Goal: Information Seeking & Learning: Learn about a topic

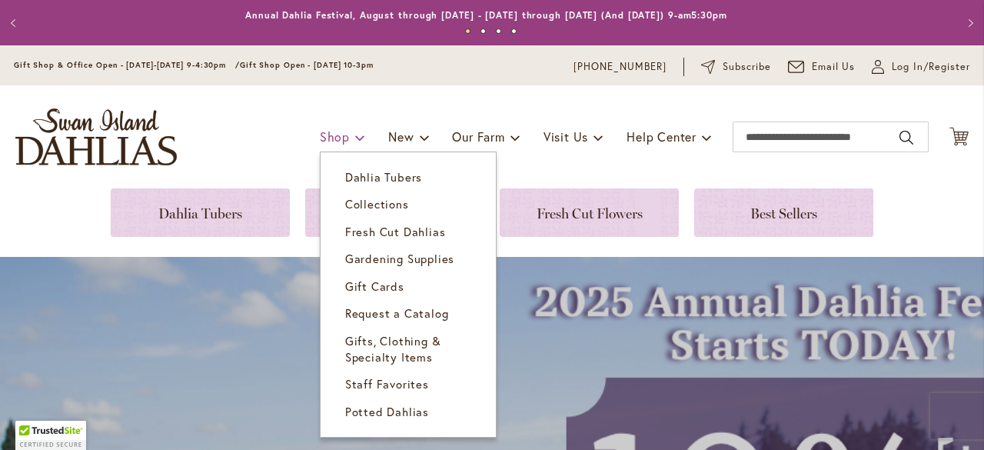
click at [321, 143] on span "Shop" at bounding box center [335, 136] width 30 height 16
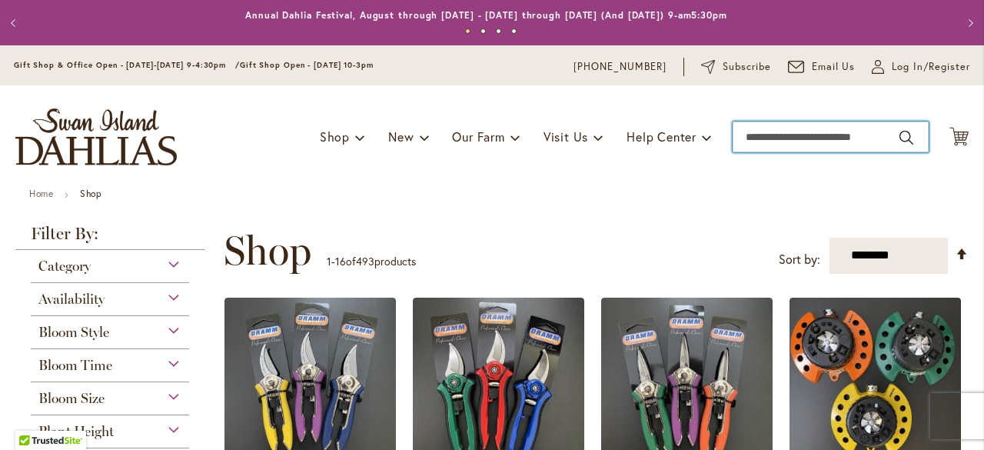
click at [875, 135] on input "Search" at bounding box center [831, 136] width 196 height 31
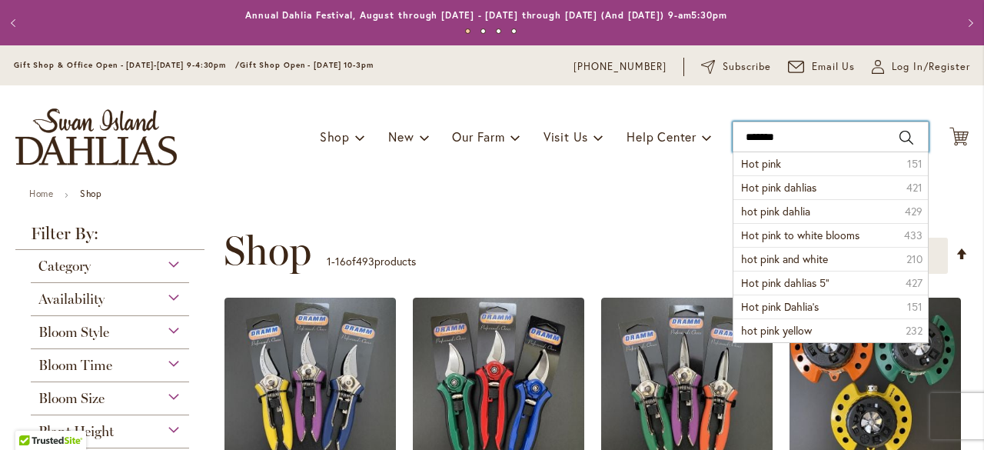
type input "********"
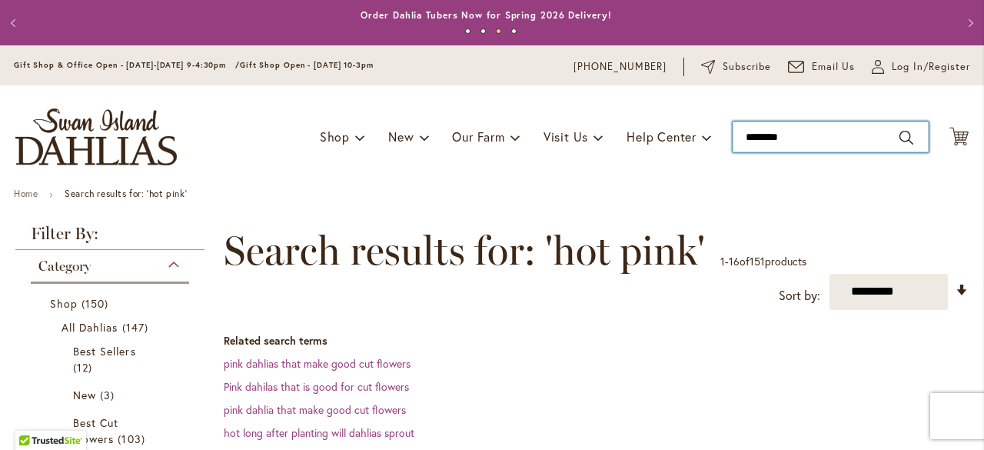
click at [856, 141] on input "********" at bounding box center [831, 136] width 196 height 31
type input "**********"
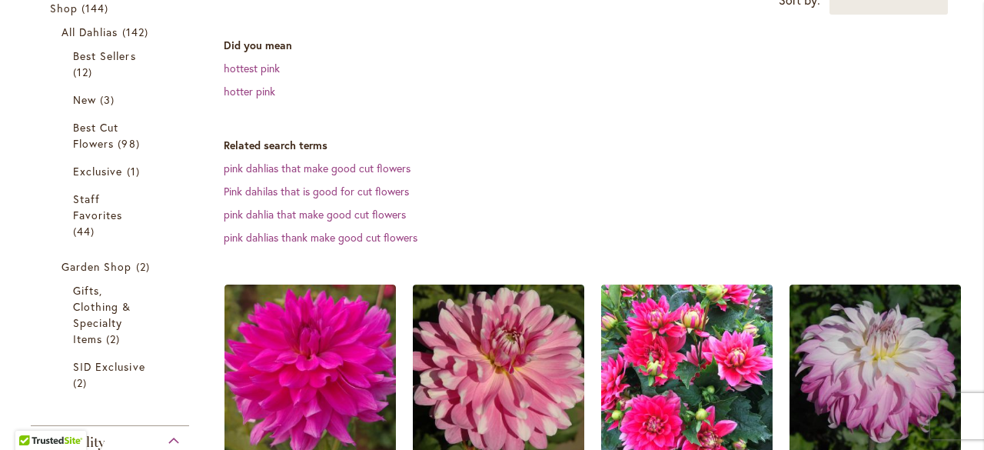
scroll to position [384, 0]
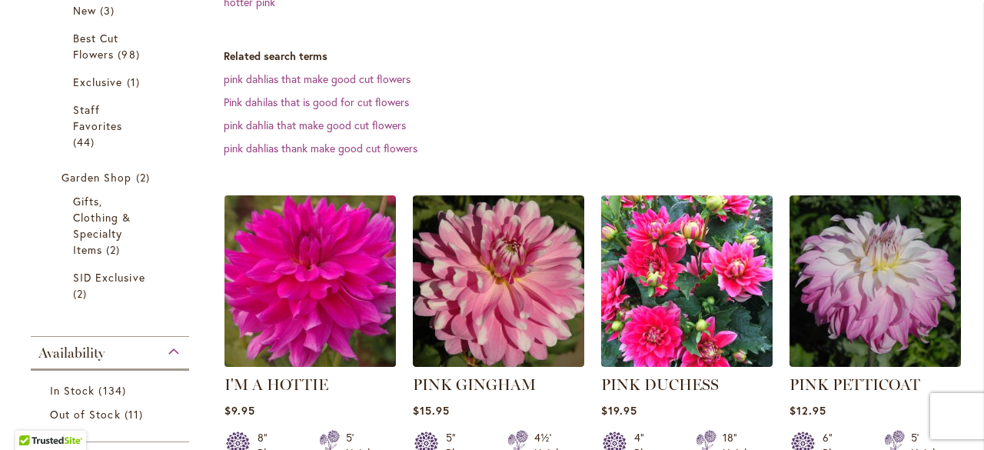
click at [272, 308] on img at bounding box center [310, 281] width 180 height 180
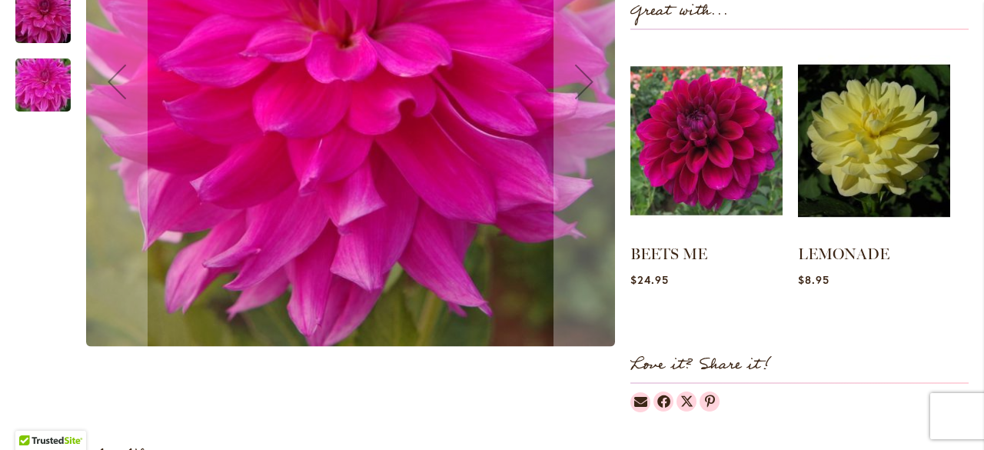
scroll to position [692, 0]
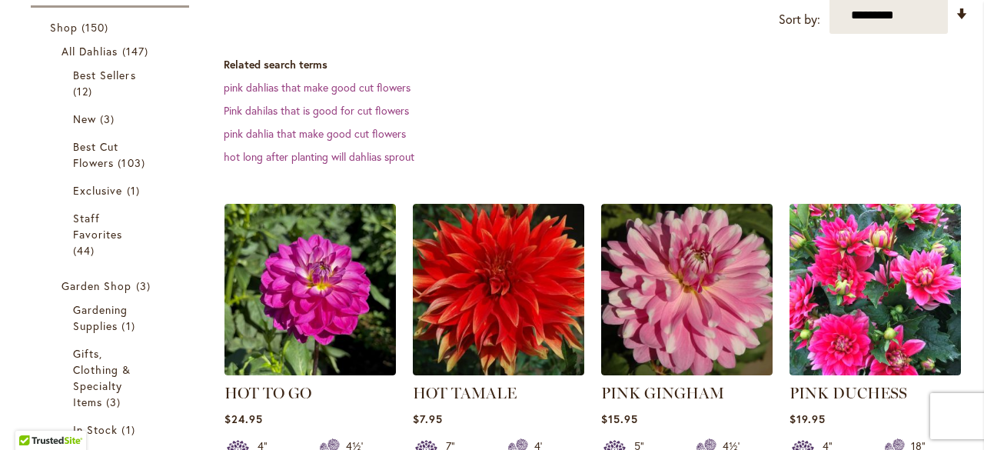
scroll to position [29, 0]
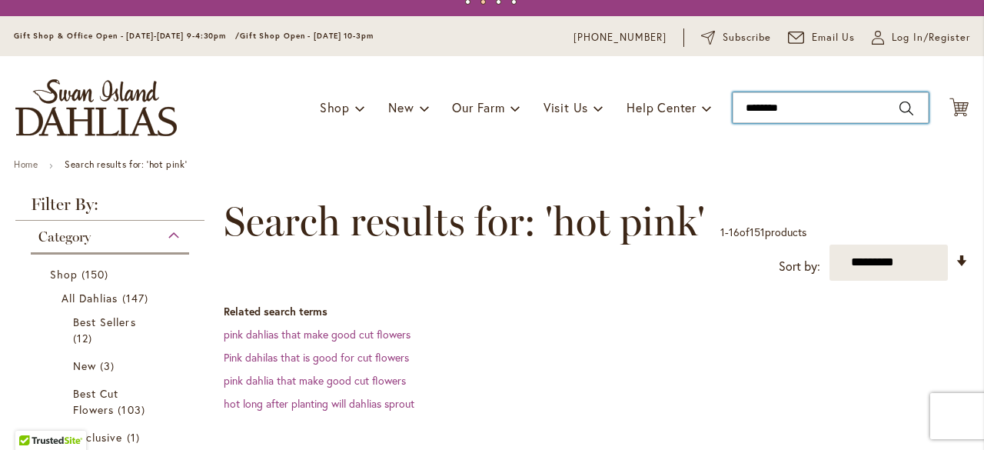
click at [818, 103] on input "********" at bounding box center [831, 107] width 196 height 31
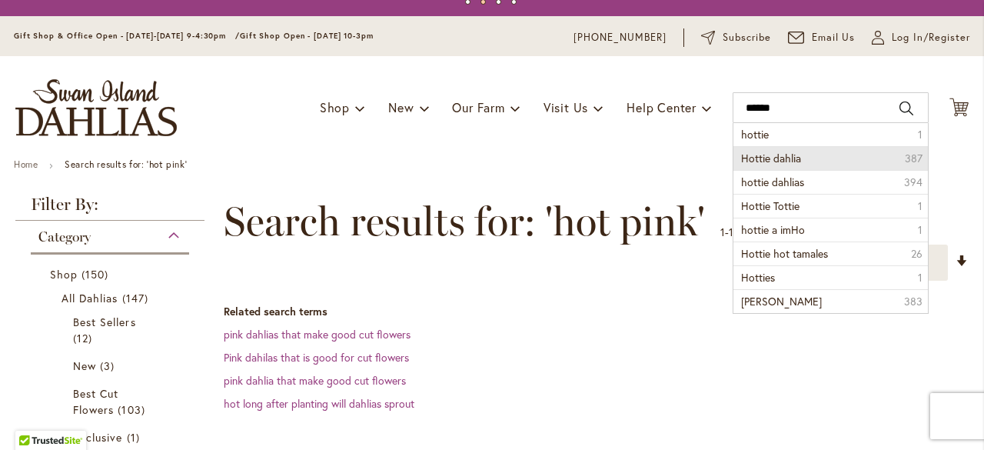
click at [780, 165] on li "Hottie dahlia 387" at bounding box center [830, 158] width 195 height 24
type input "**********"
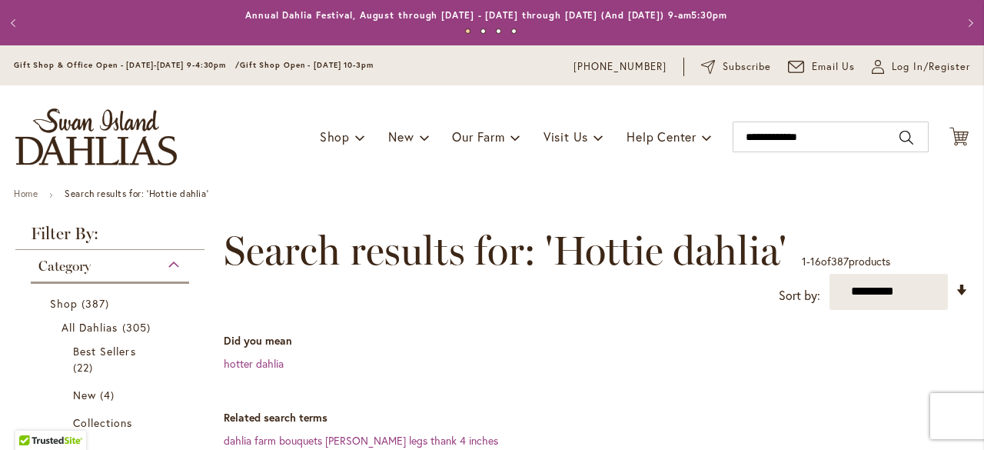
scroll to position [461, 0]
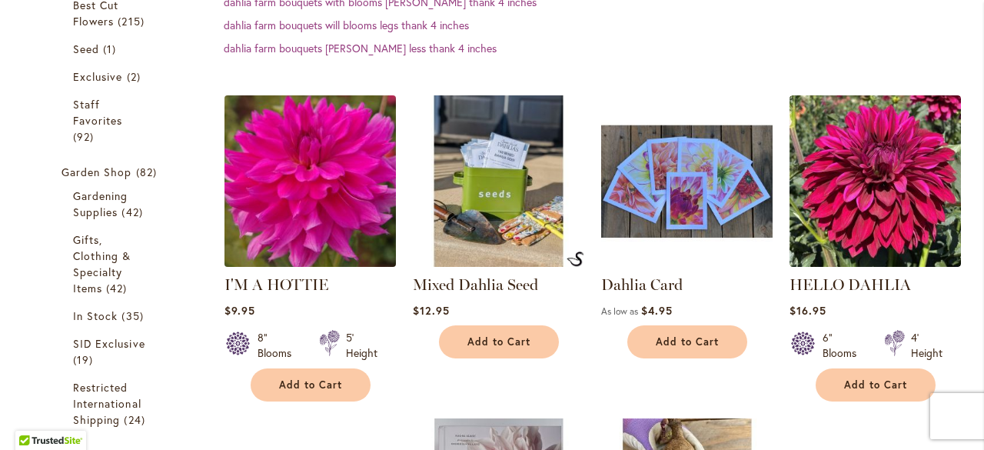
click at [281, 201] on img at bounding box center [310, 181] width 180 height 180
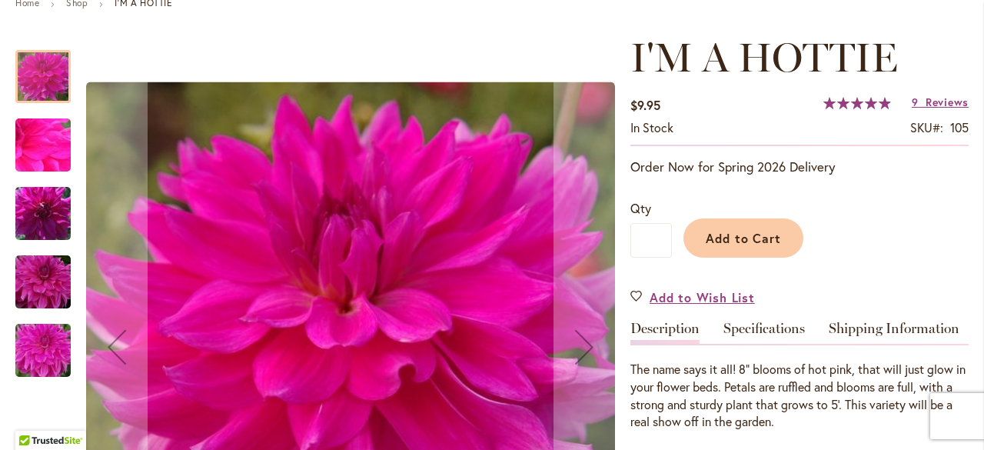
scroll to position [231, 0]
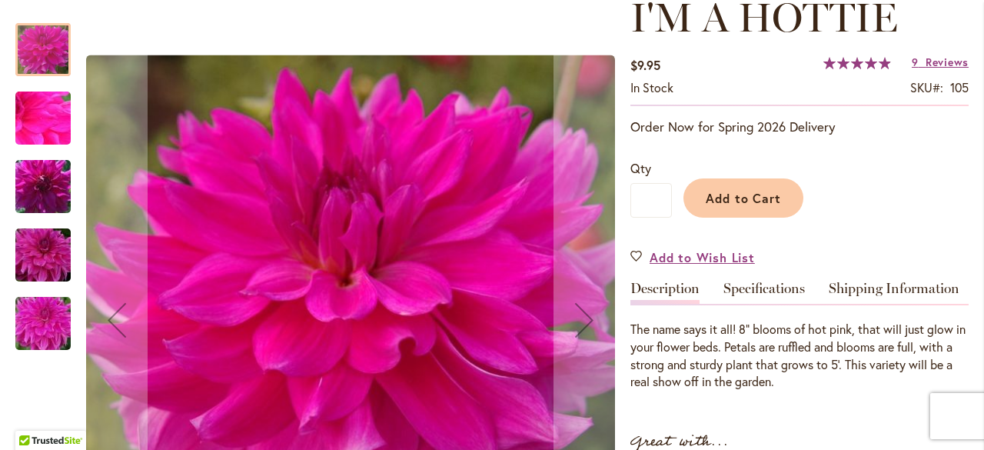
click at [56, 115] on img "I'm A Hottie" at bounding box center [43, 118] width 111 height 83
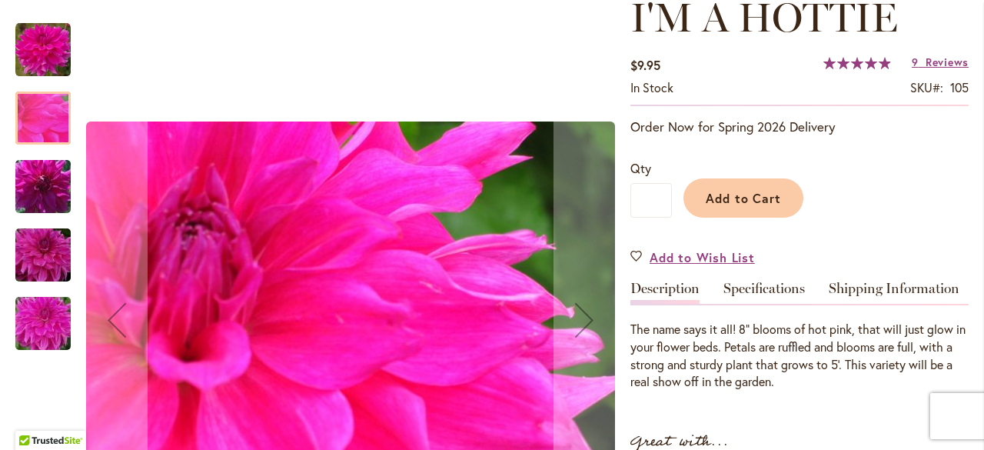
scroll to position [308, 0]
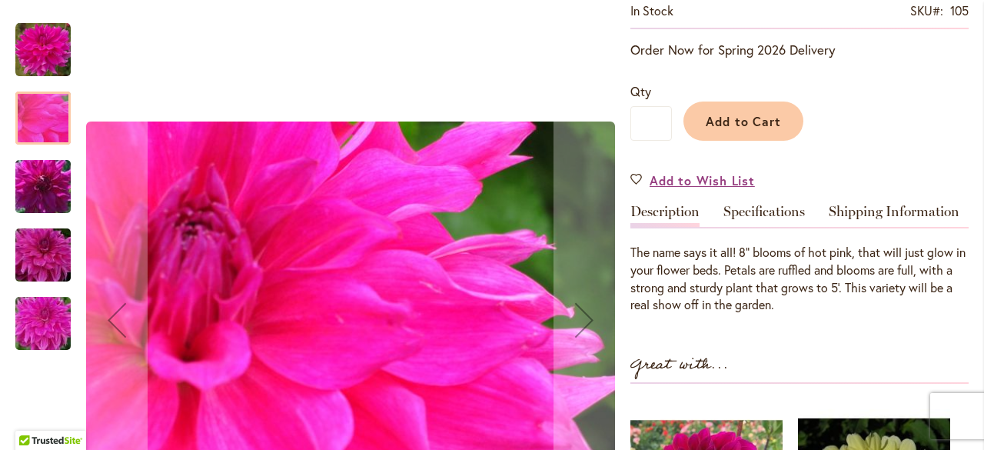
click at [20, 173] on img "I'm A Hottie" at bounding box center [43, 187] width 111 height 74
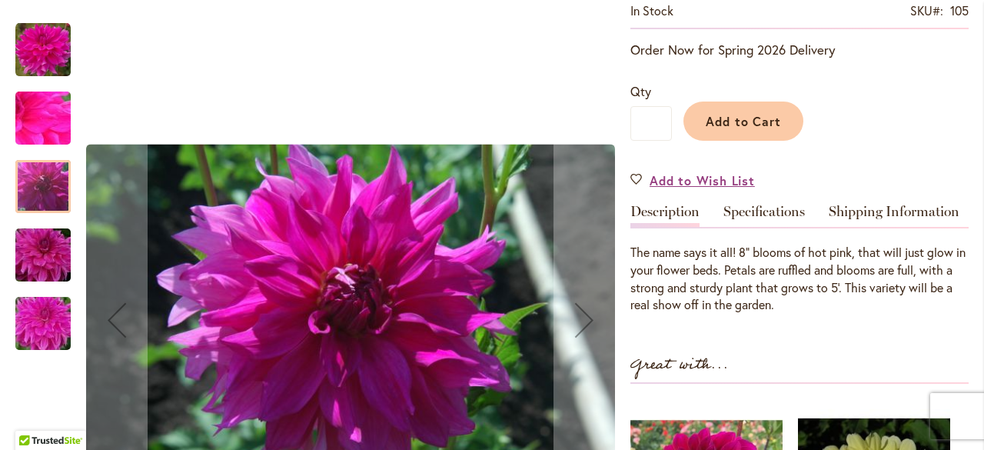
click at [21, 259] on img "I'm A Hottie" at bounding box center [43, 255] width 111 height 74
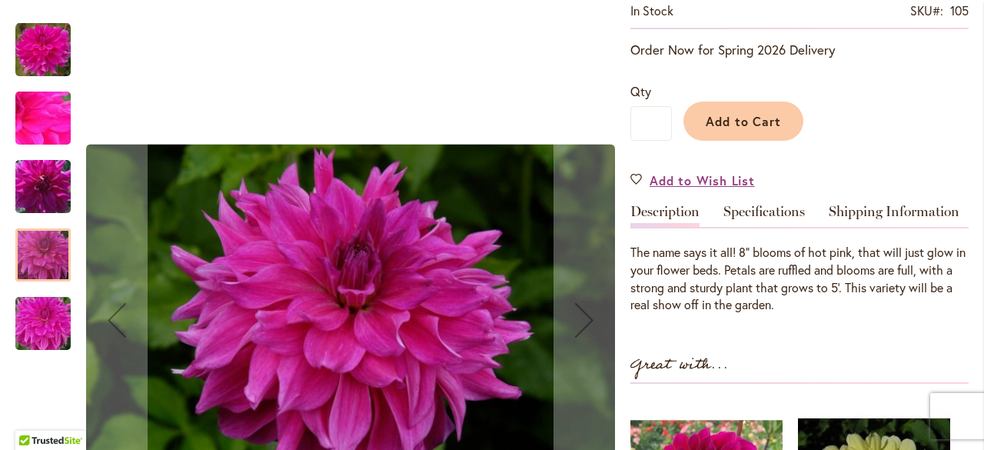
click at [42, 319] on img "I'm A Hottie" at bounding box center [43, 323] width 111 height 83
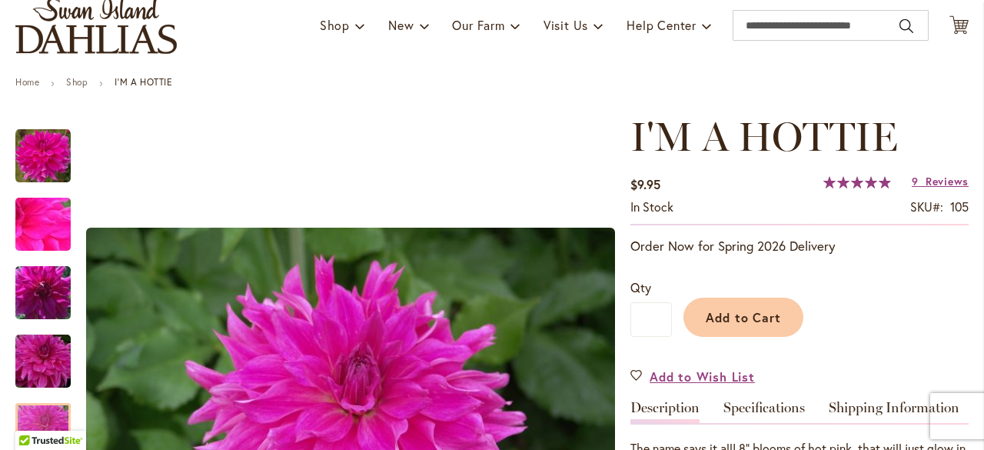
scroll to position [77, 0]
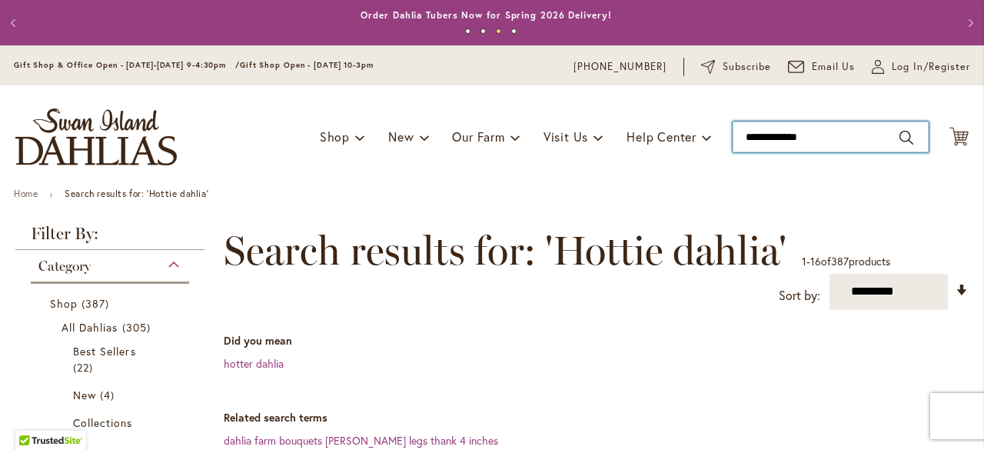
click at [852, 137] on input "**********" at bounding box center [831, 136] width 196 height 31
click at [839, 131] on input "**********" at bounding box center [831, 136] width 196 height 31
type input "*"
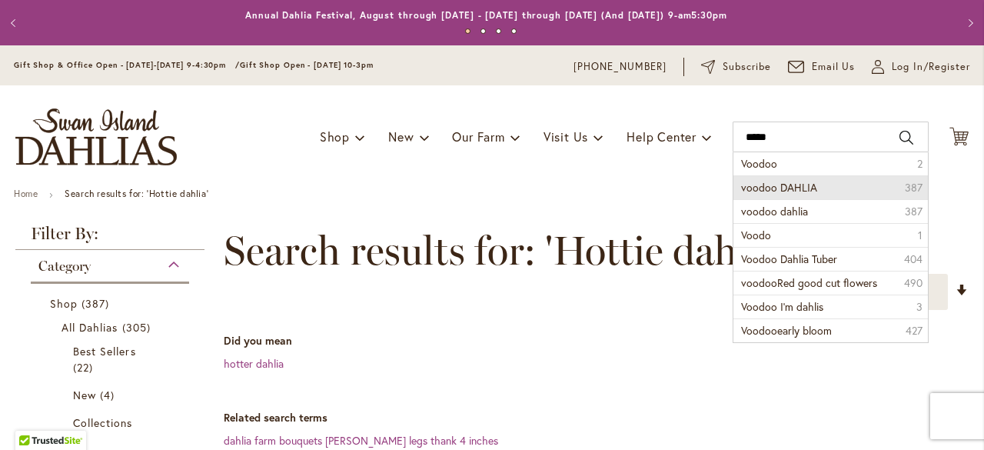
click at [787, 188] on span "voodoo DAHLIA" at bounding box center [779, 187] width 76 height 15
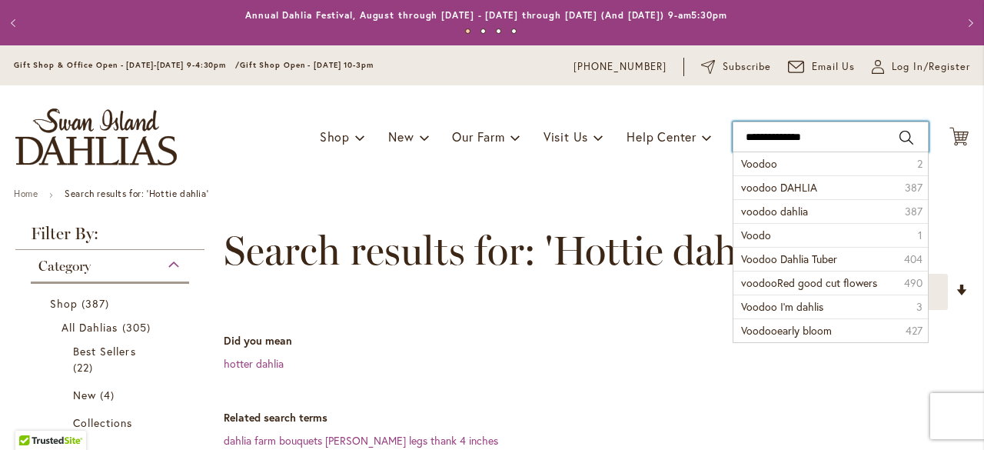
type input "**********"
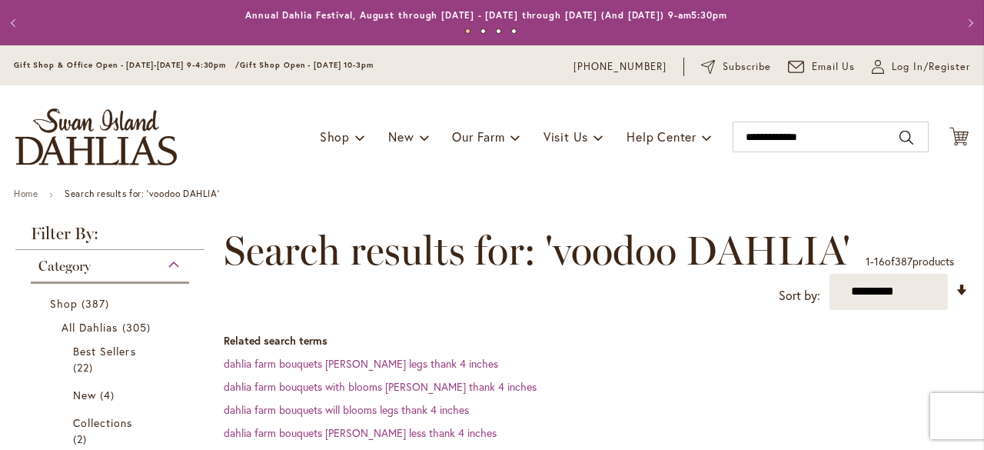
scroll to position [308, 0]
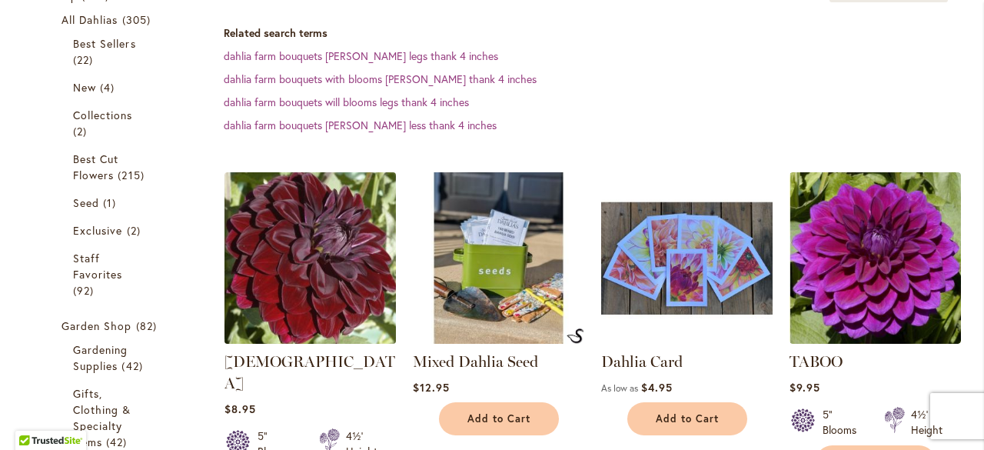
click at [347, 299] on img at bounding box center [310, 258] width 180 height 180
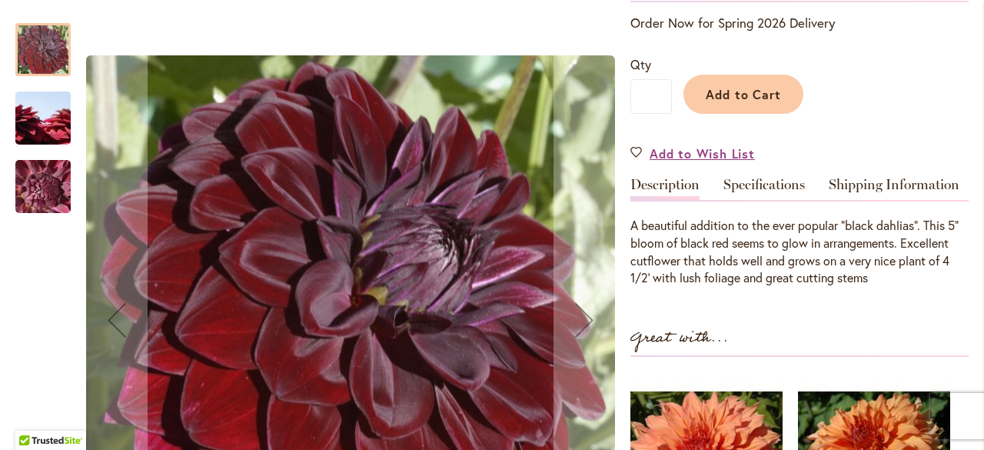
scroll to position [384, 0]
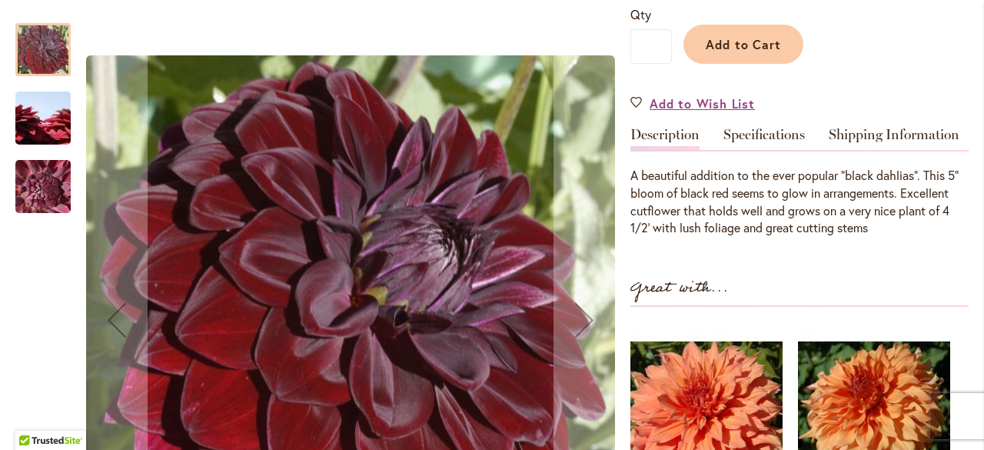
click at [48, 117] on img "VOODOO" at bounding box center [43, 118] width 111 height 74
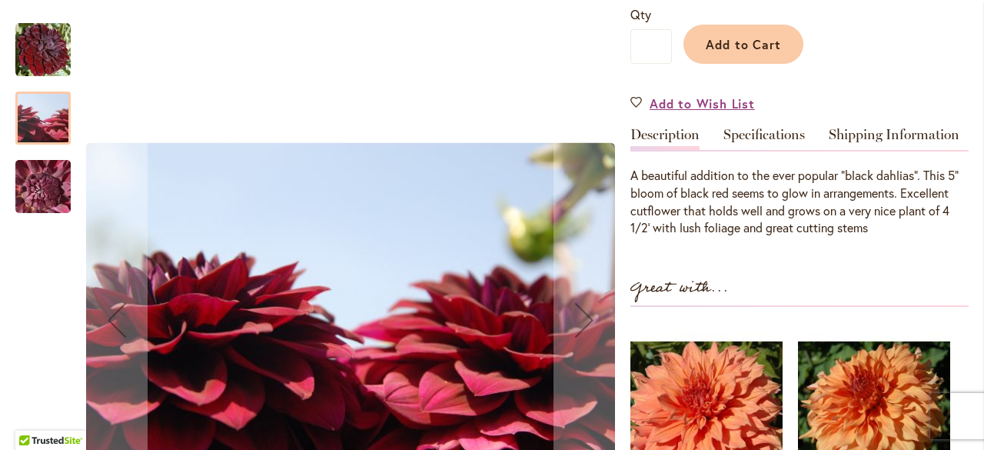
click at [52, 195] on img "VOODOO" at bounding box center [43, 186] width 111 height 83
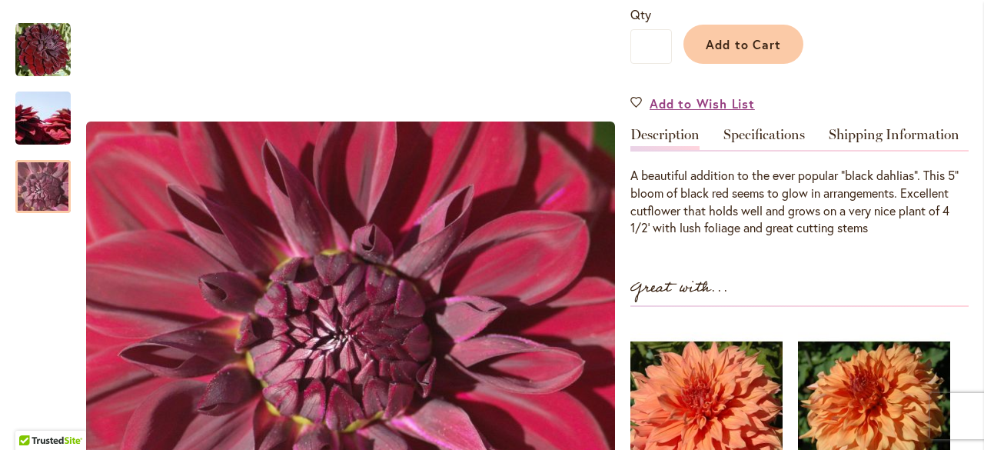
scroll to position [461, 0]
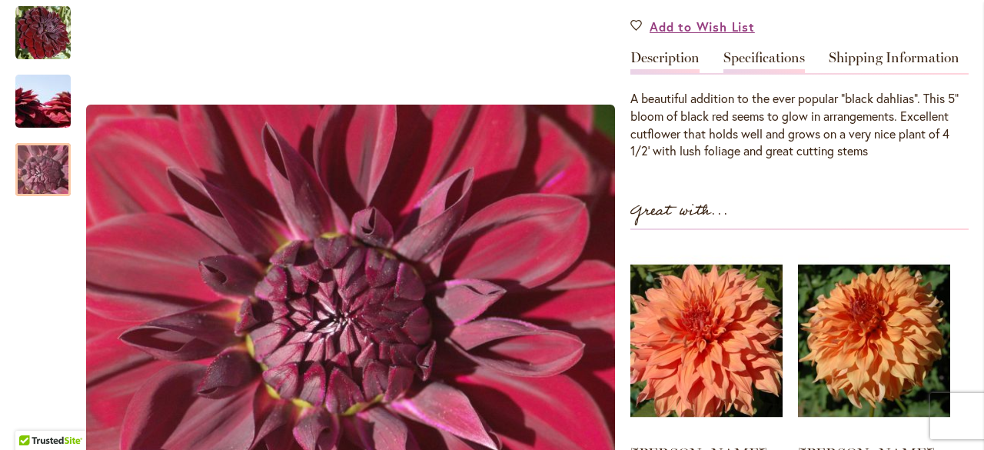
click at [751, 58] on link "Specifications" at bounding box center [763, 62] width 81 height 22
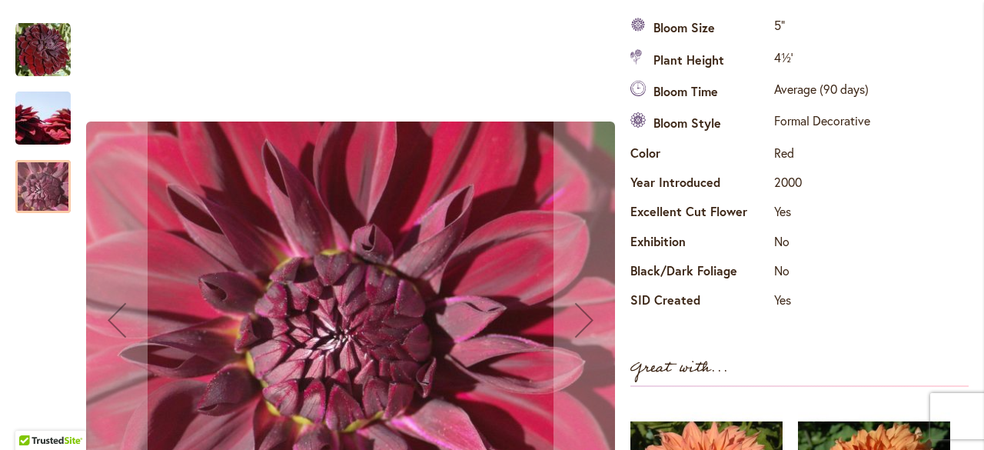
scroll to position [615, 0]
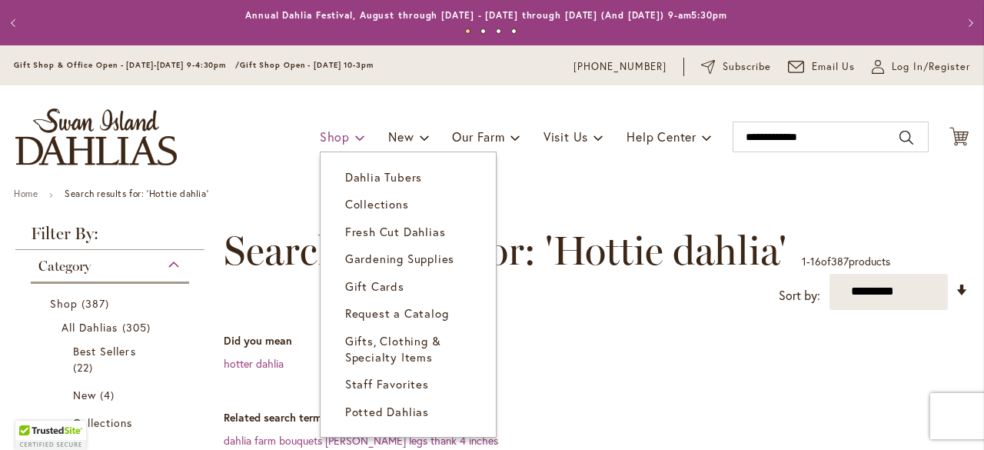
click at [327, 133] on span "Shop" at bounding box center [335, 136] width 30 height 16
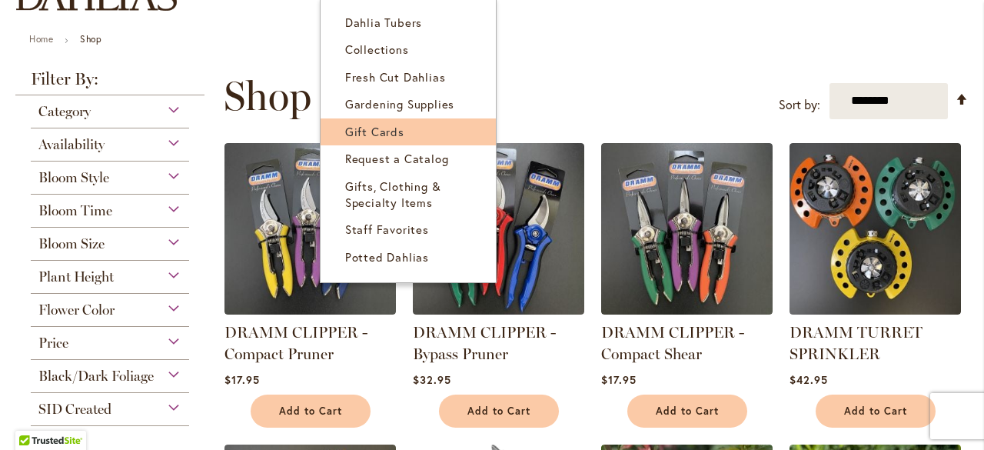
scroll to position [154, 0]
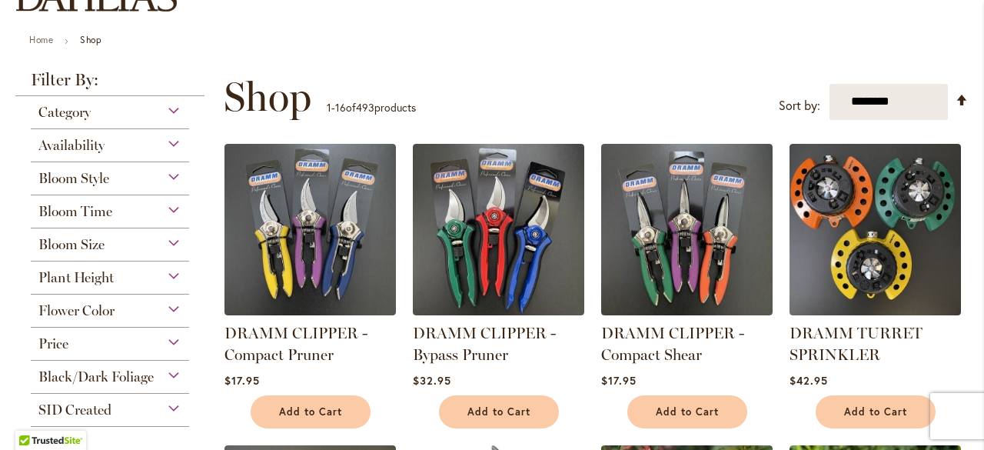
click at [91, 247] on span "Bloom Size" at bounding box center [71, 244] width 66 height 17
click at [91, 261] on div "Plant Height" at bounding box center [110, 273] width 158 height 25
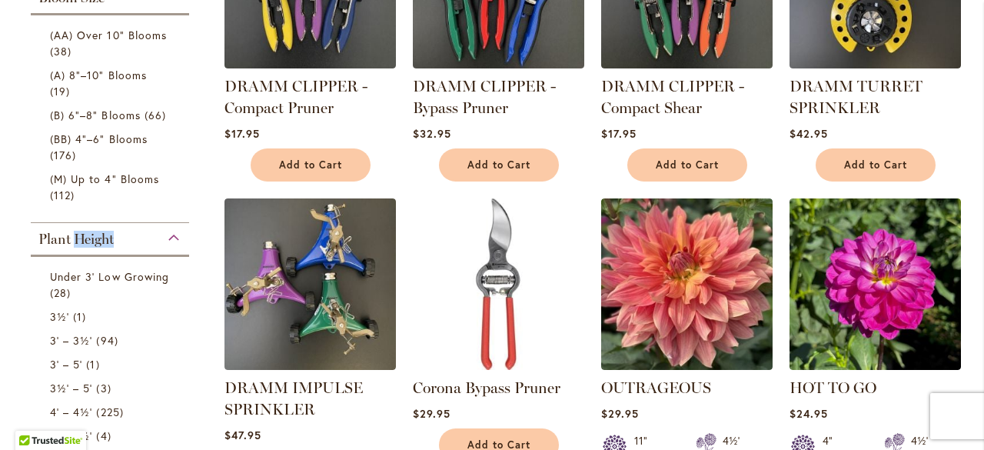
scroll to position [315, 0]
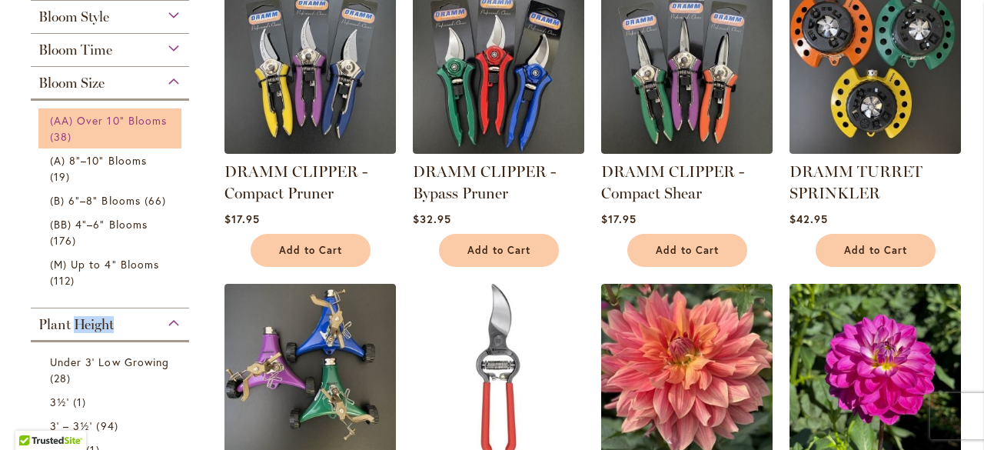
click at [115, 118] on span "(AA) Over 10" Blooms" at bounding box center [108, 120] width 117 height 15
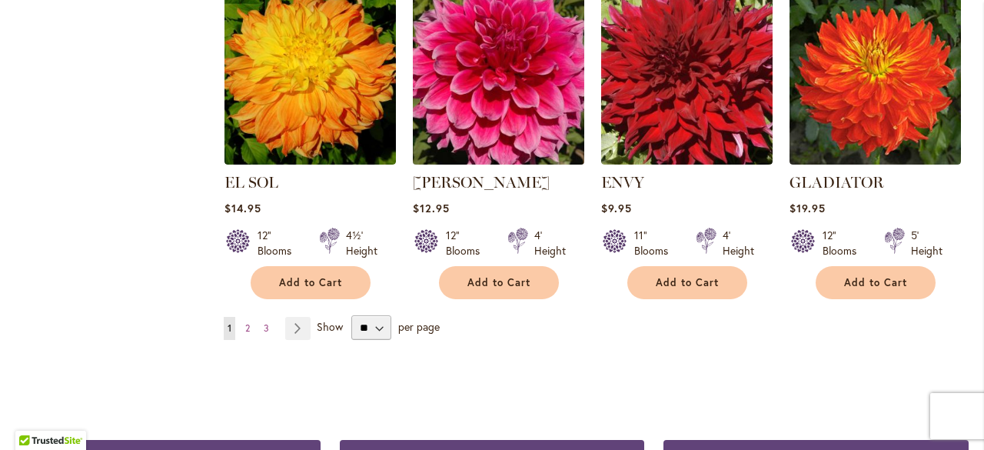
scroll to position [1384, 0]
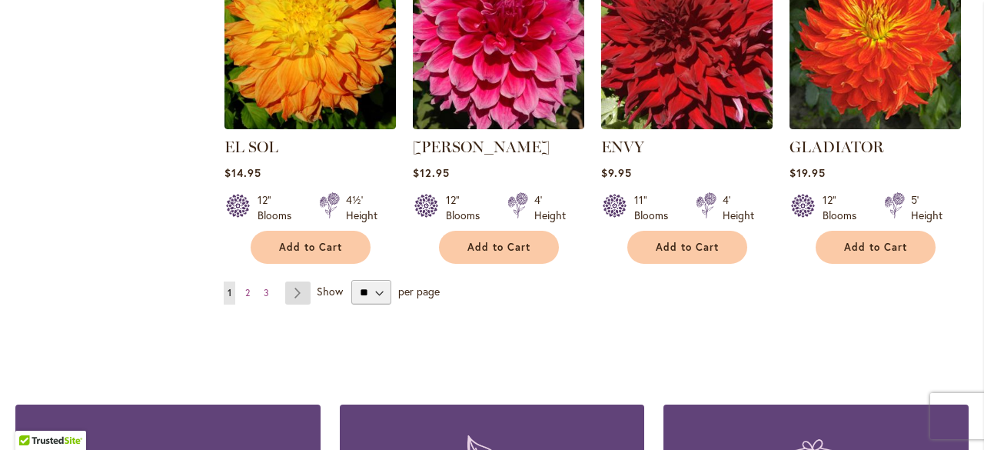
click at [294, 288] on link "Page Next" at bounding box center [297, 292] width 25 height 23
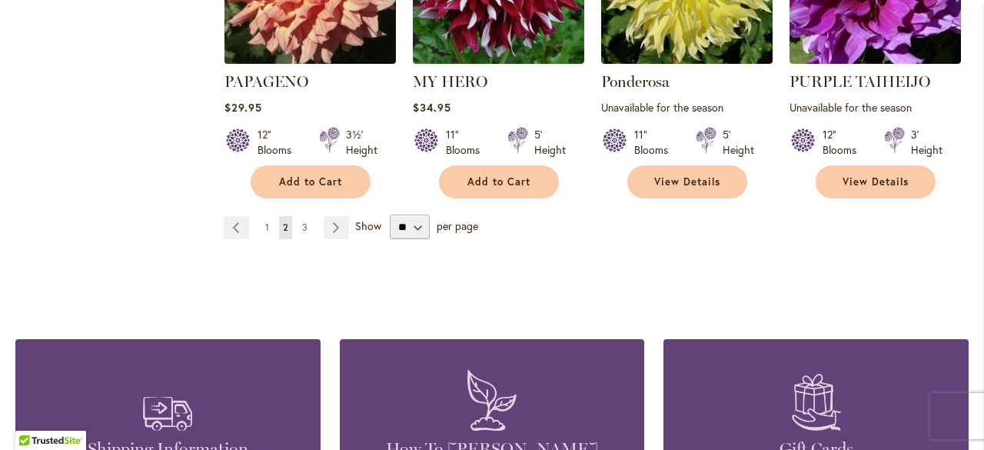
scroll to position [1461, 0]
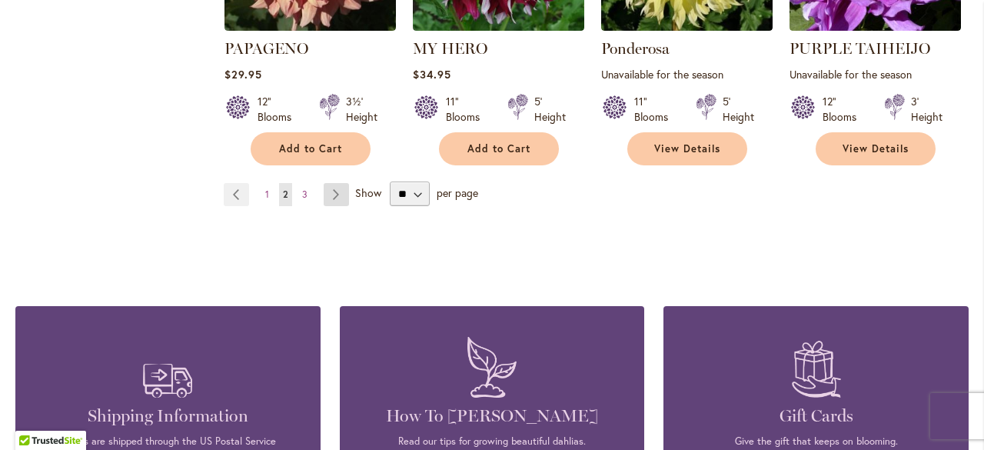
click at [332, 195] on link "Page Next" at bounding box center [336, 194] width 25 height 23
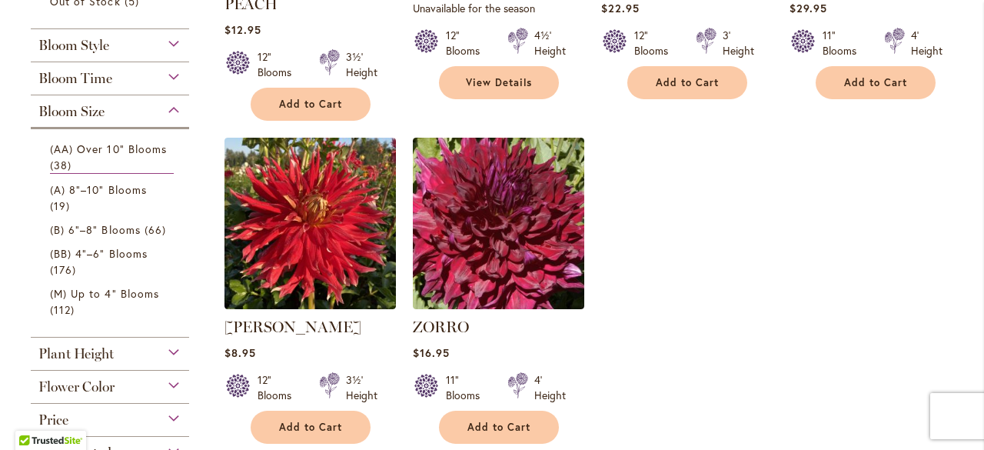
scroll to position [692, 0]
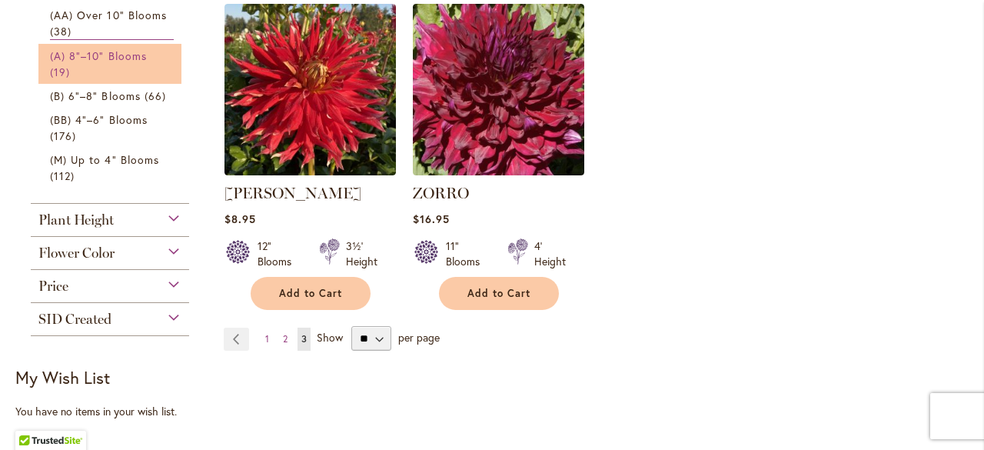
click at [103, 55] on span "(A) 8"–10" Blooms" at bounding box center [98, 55] width 97 height 15
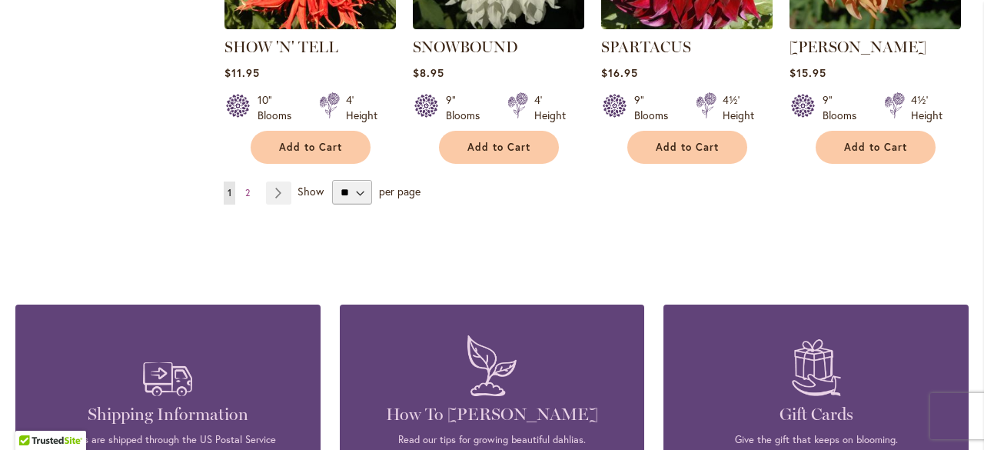
scroll to position [1538, 0]
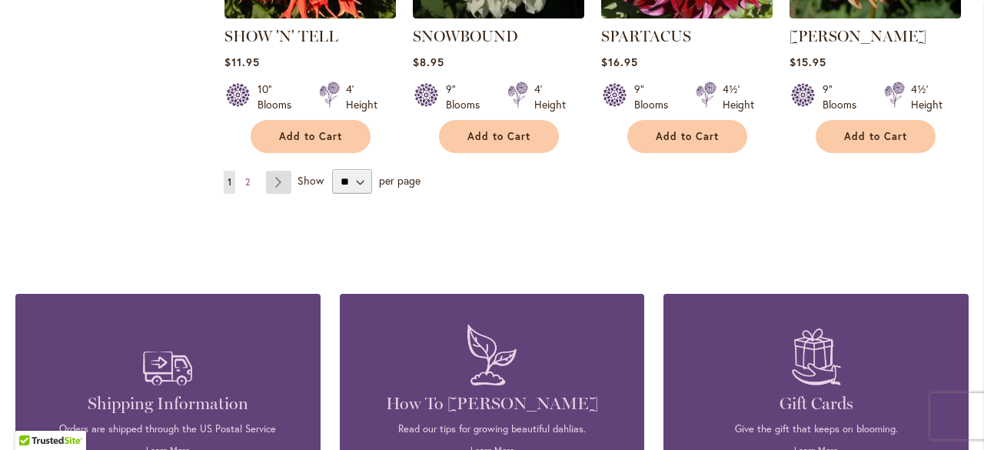
click at [274, 171] on link "Page Next" at bounding box center [278, 182] width 25 height 23
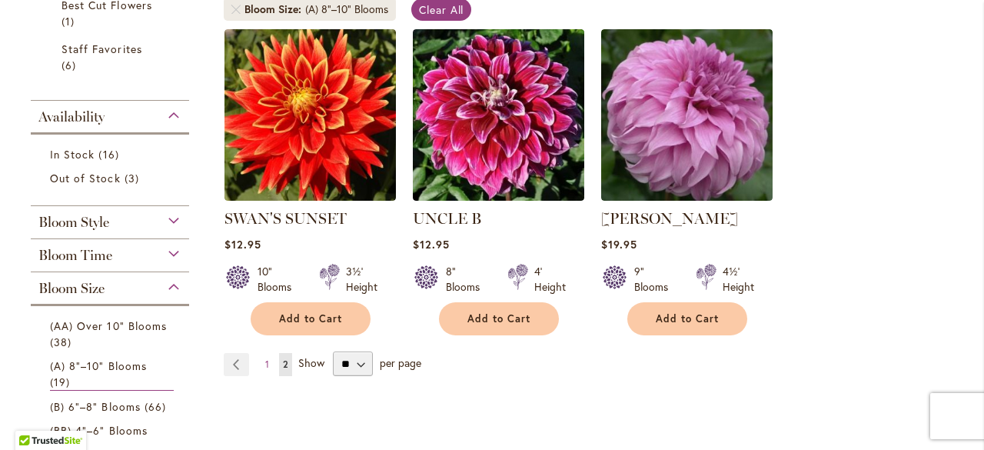
scroll to position [384, 0]
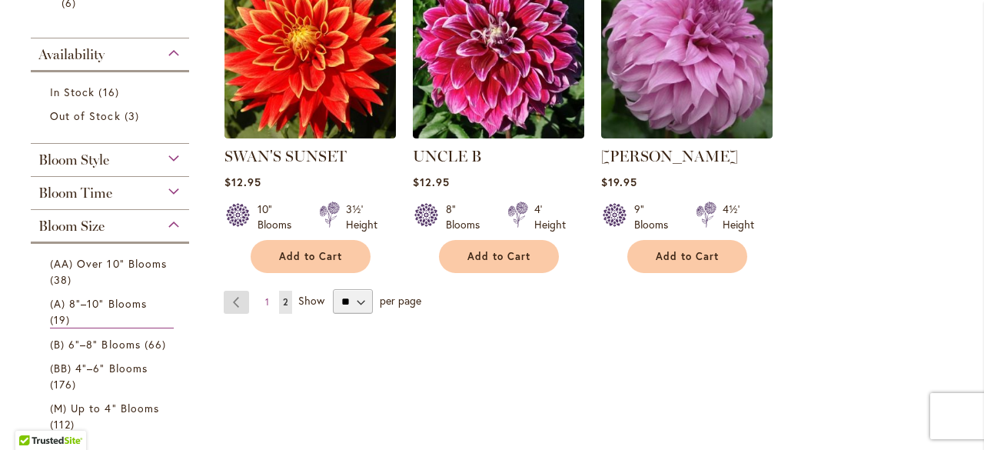
click at [229, 294] on link "Page Previous" at bounding box center [236, 302] width 25 height 23
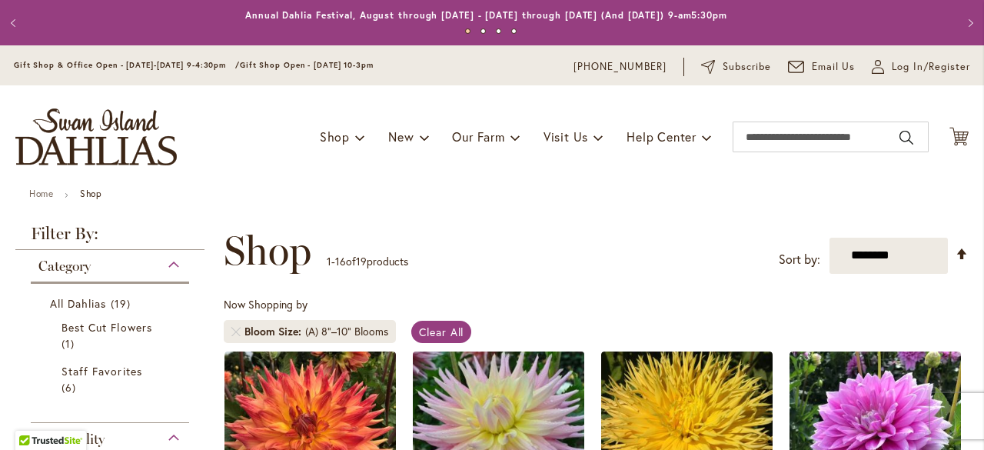
click at [478, 392] on img at bounding box center [498, 437] width 180 height 180
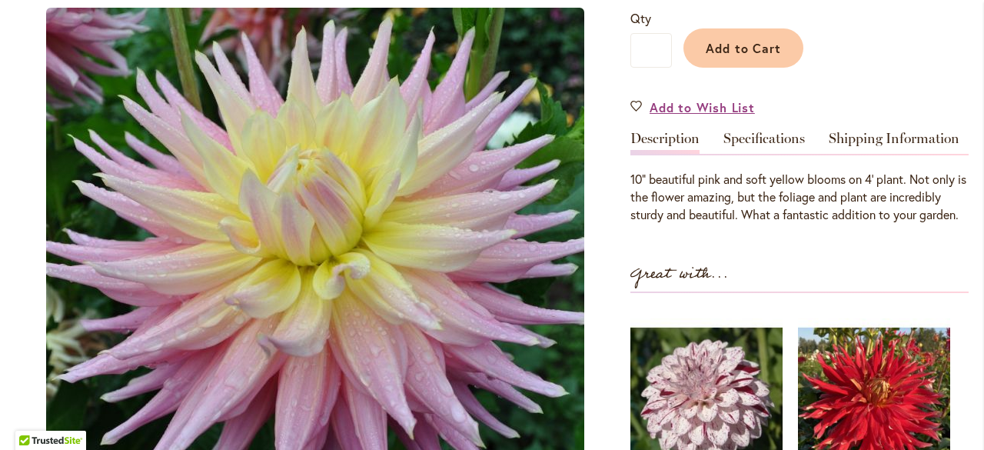
scroll to position [427, 0]
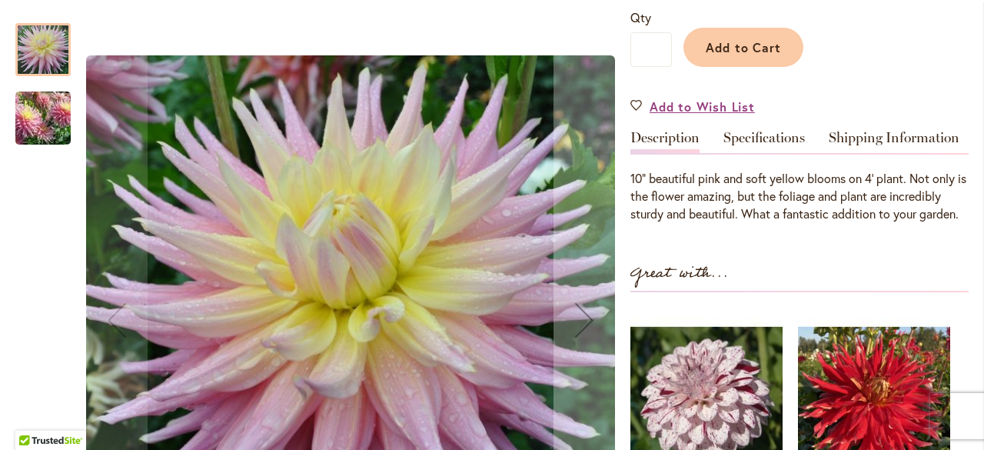
click at [45, 121] on img "Clearview Jonas" at bounding box center [43, 118] width 111 height 94
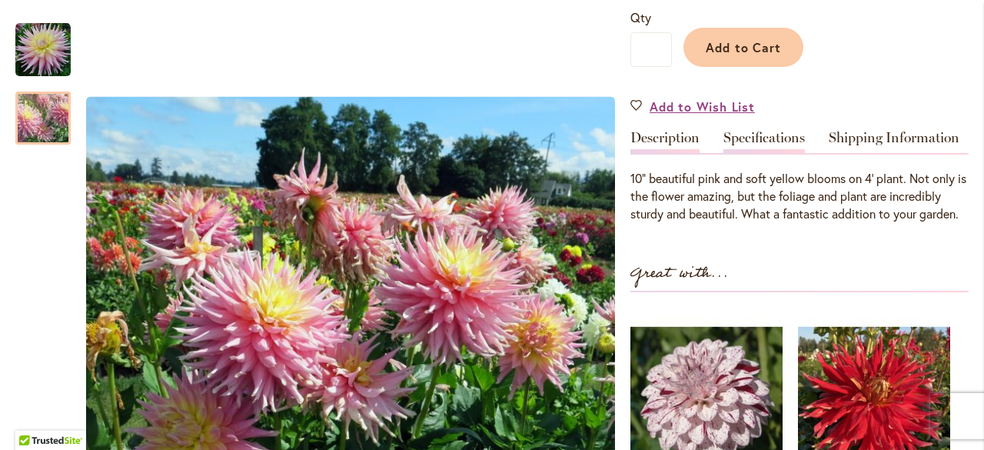
click at [759, 141] on link "Specifications" at bounding box center [763, 142] width 81 height 22
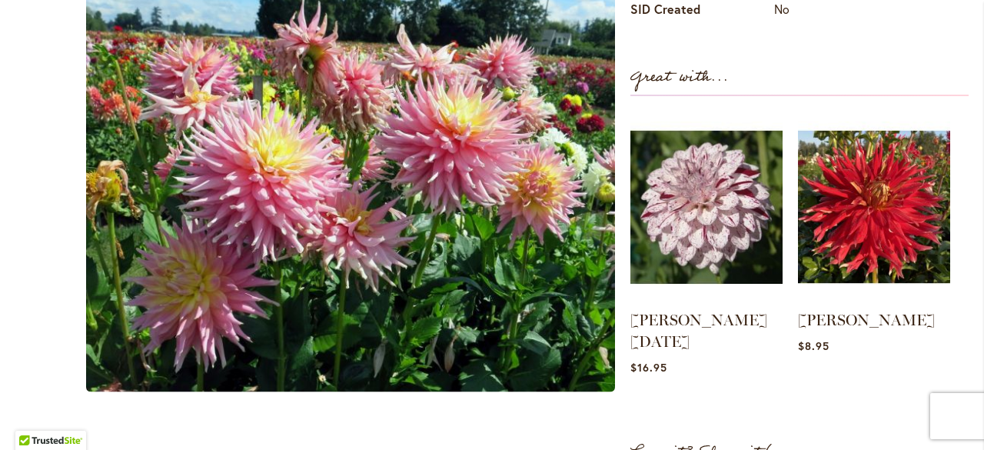
scroll to position [797, 0]
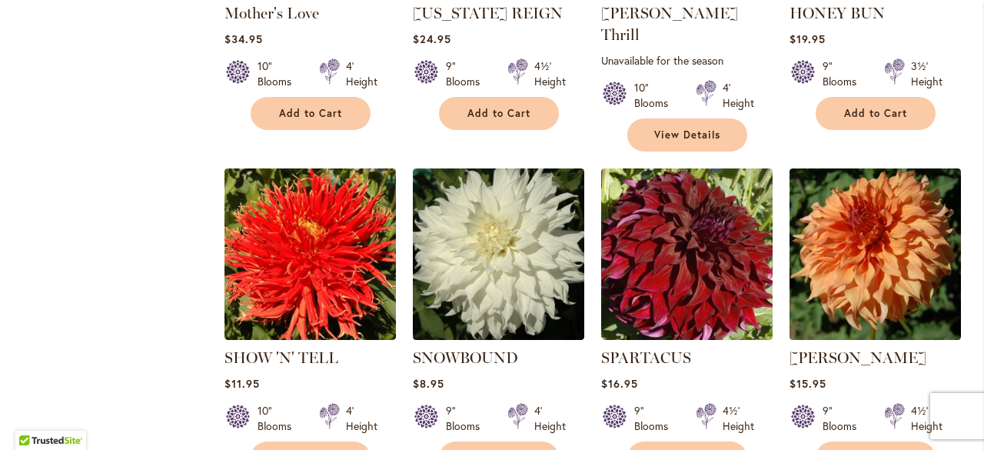
scroll to position [1307, 0]
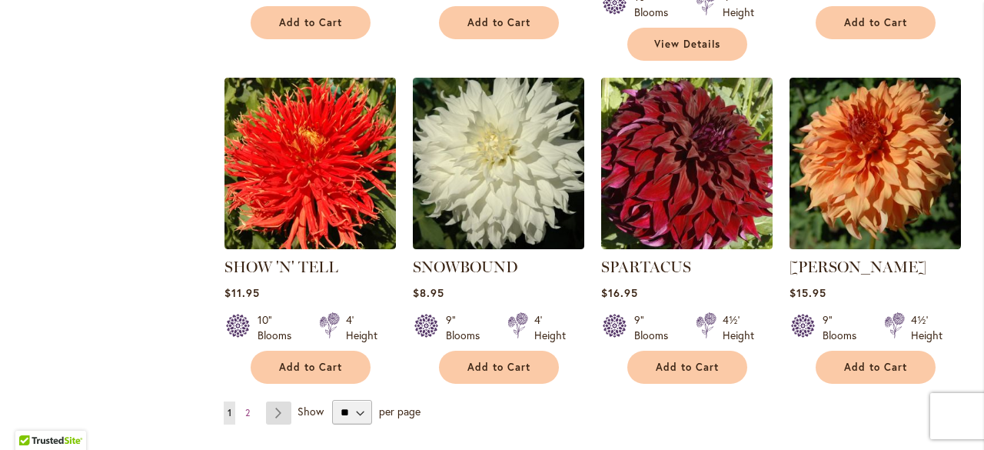
click at [278, 401] on link "Page Next" at bounding box center [278, 412] width 25 height 23
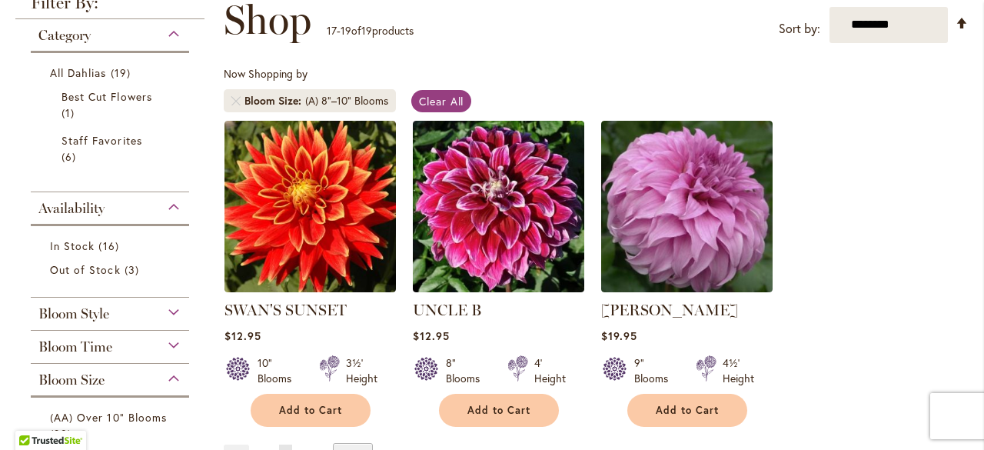
scroll to position [384, 0]
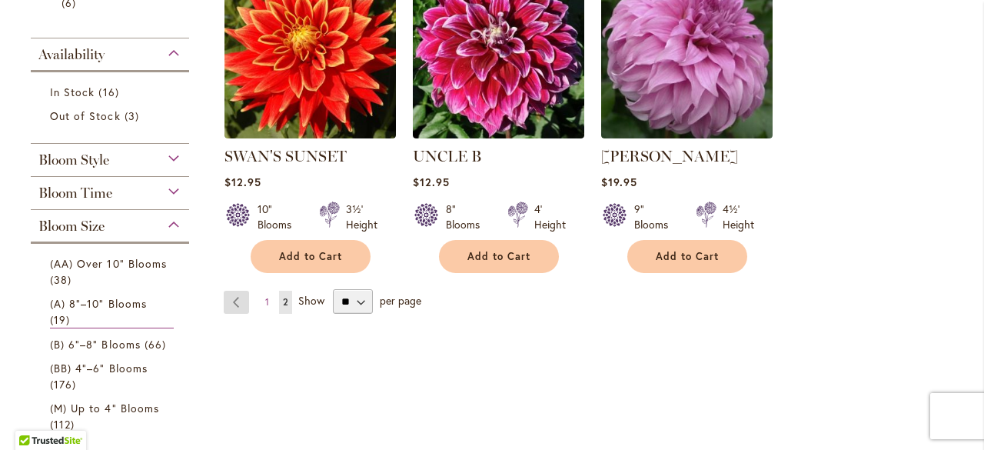
click at [236, 301] on link "Page Previous" at bounding box center [236, 302] width 25 height 23
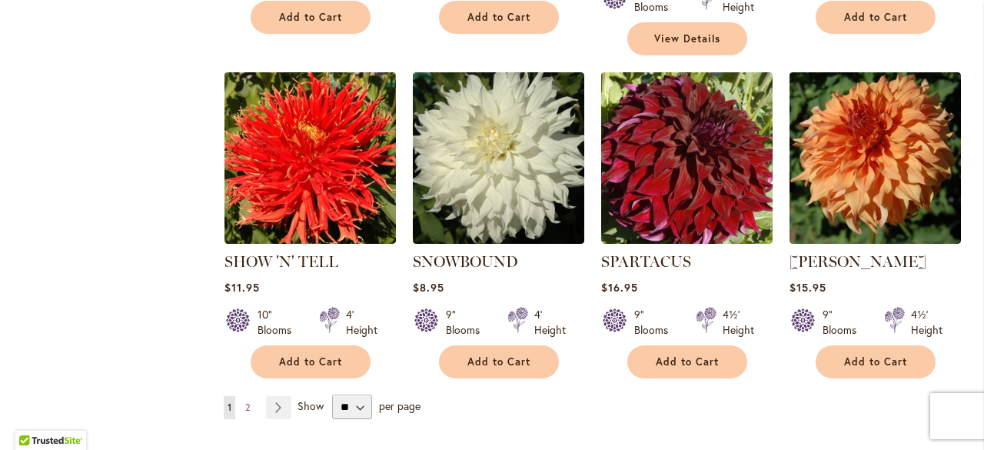
scroll to position [1384, 0]
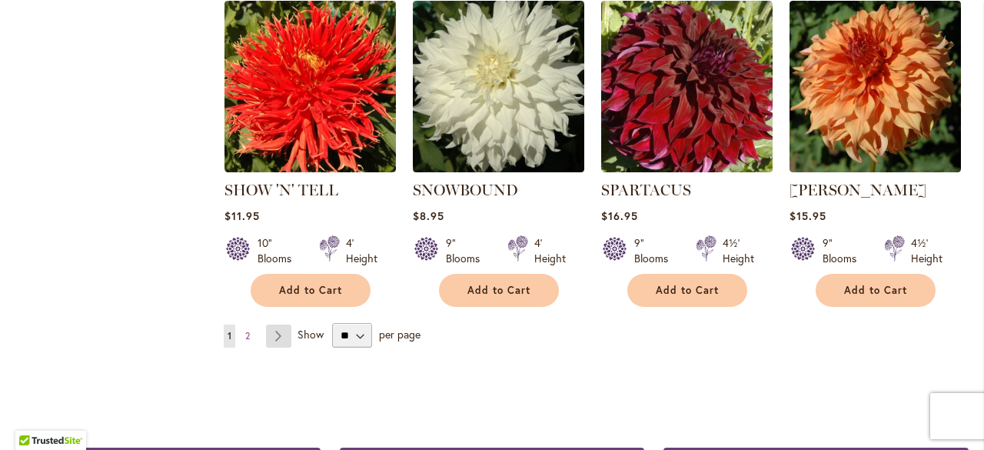
click at [274, 324] on link "Page Next" at bounding box center [278, 335] width 25 height 23
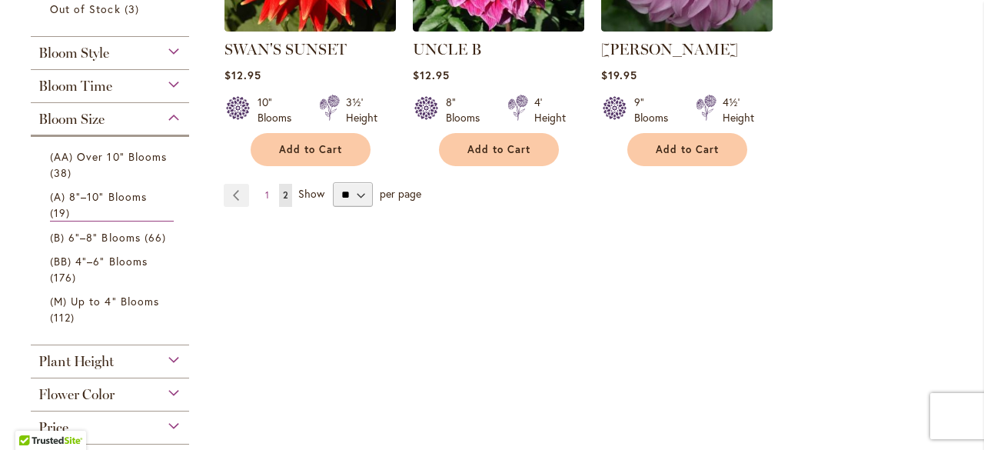
scroll to position [615, 0]
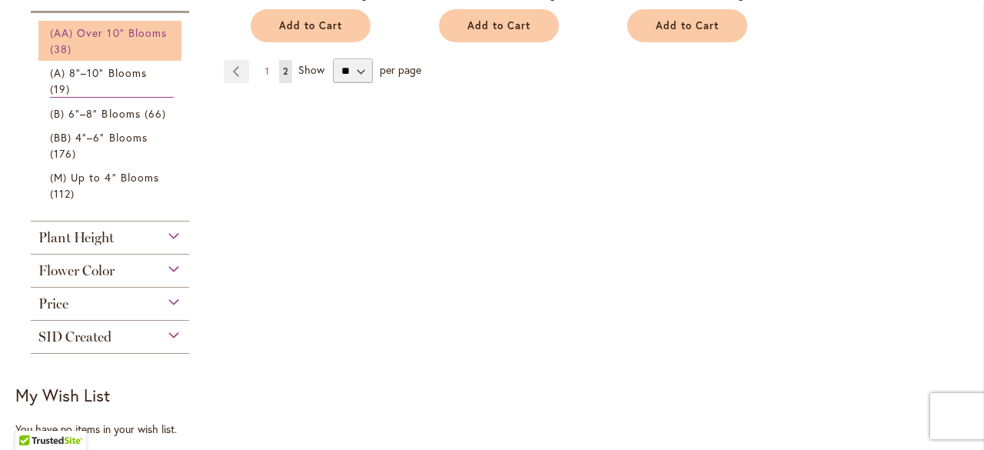
click at [91, 36] on span "(AA) Over 10" Blooms" at bounding box center [108, 32] width 117 height 15
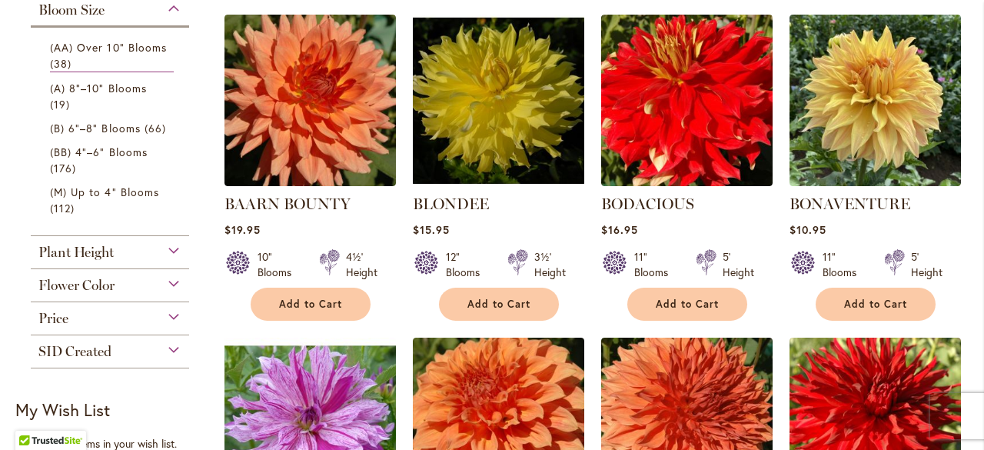
scroll to position [615, 0]
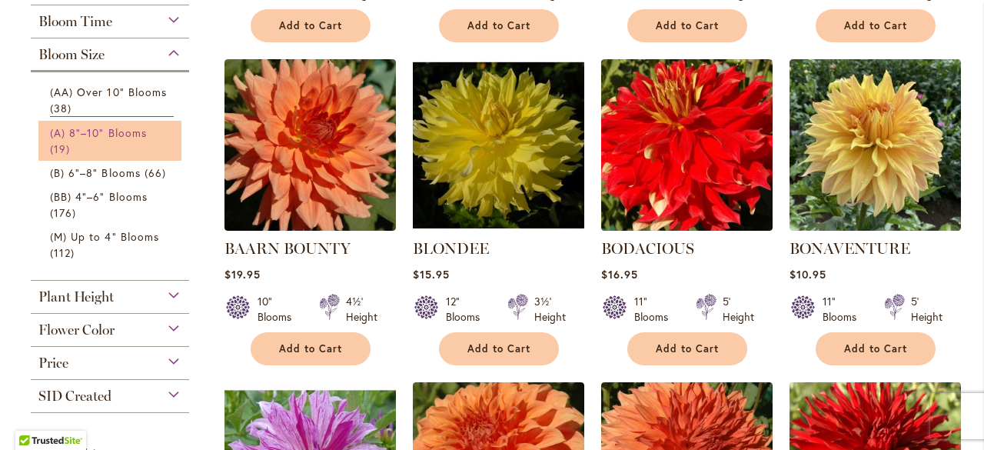
click at [109, 130] on span "(A) 8"–10" Blooms" at bounding box center [98, 132] width 97 height 15
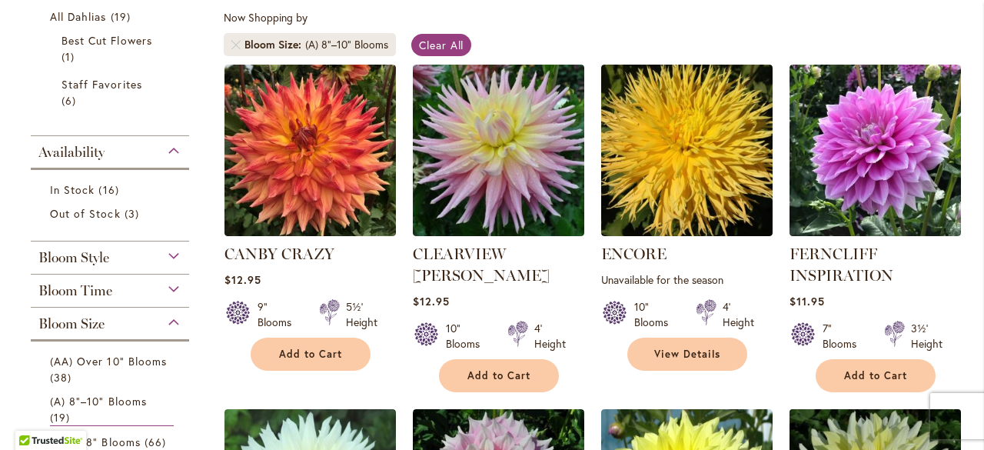
scroll to position [461, 0]
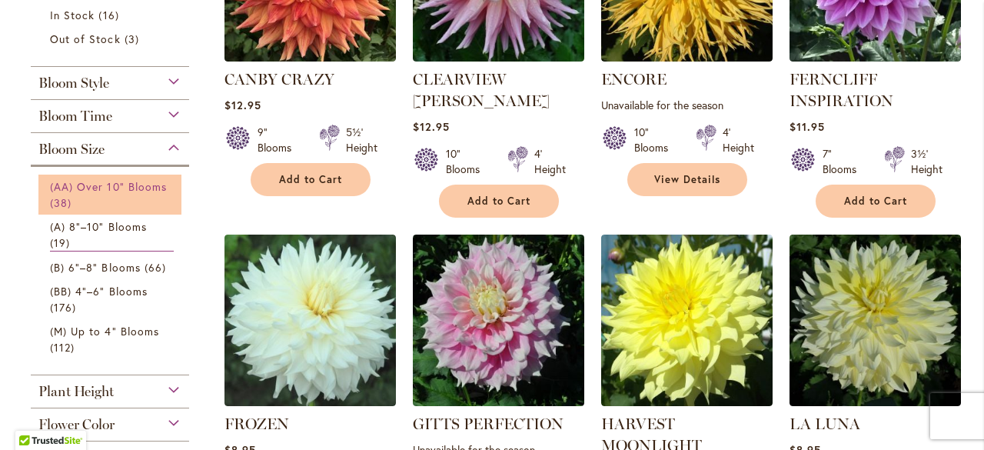
click at [148, 201] on link "(AA) Over 10" Blooms 38 items" at bounding box center [112, 194] width 124 height 32
click at [148, 201] on link "(AA) Over 10" Blooms 38 items" at bounding box center [112, 194] width 124 height 33
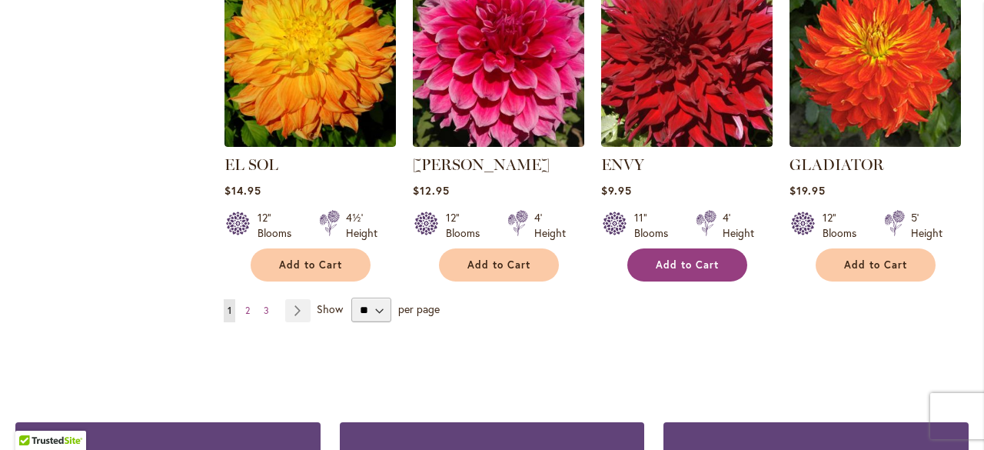
scroll to position [1384, 0]
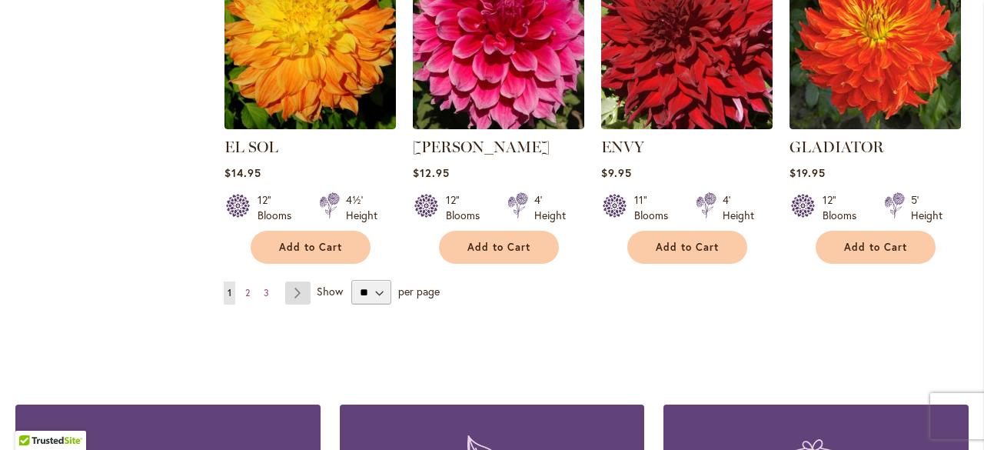
click at [300, 288] on link "Page Next" at bounding box center [297, 292] width 25 height 23
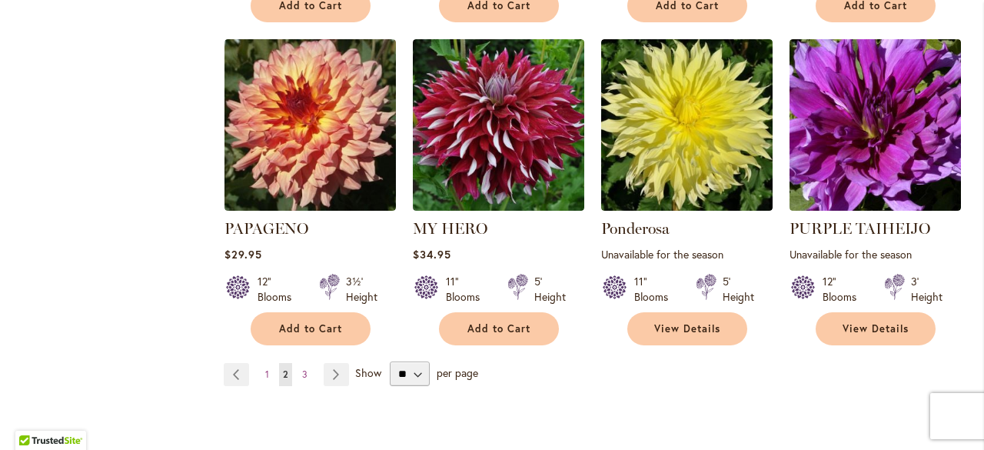
scroll to position [1307, 0]
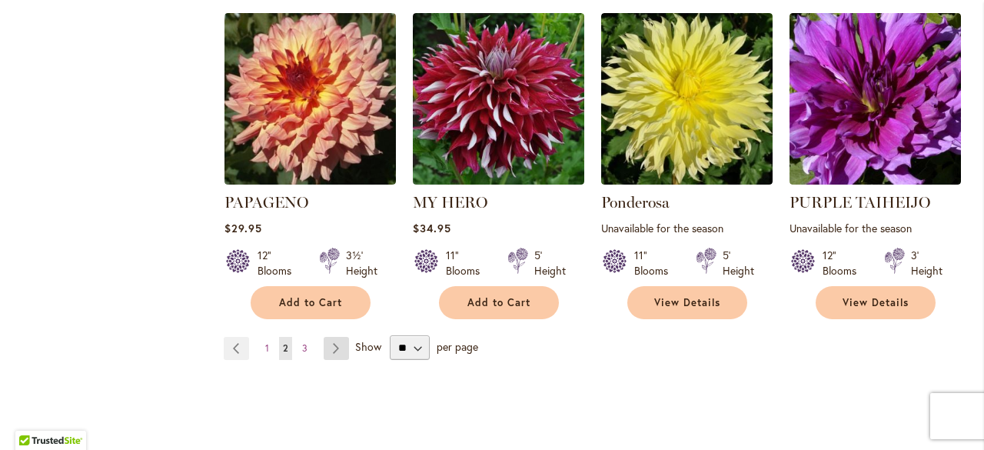
click at [335, 347] on link "Page Next" at bounding box center [336, 348] width 25 height 23
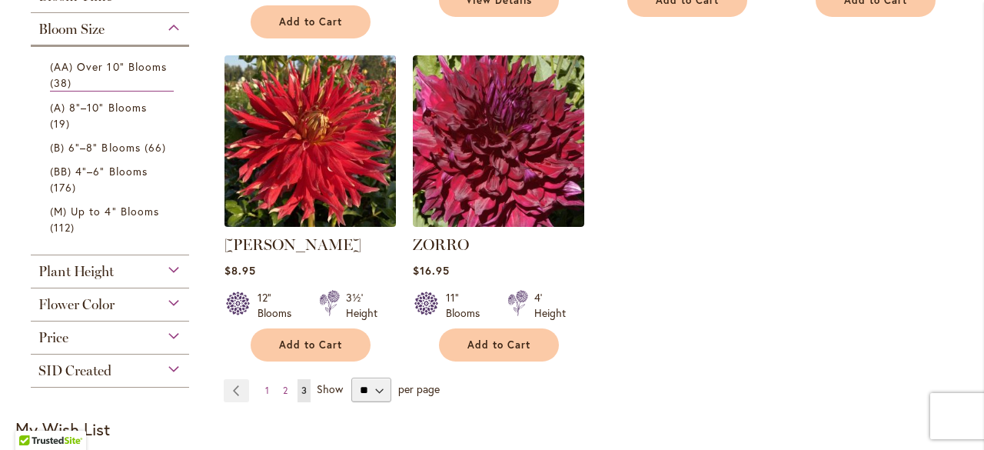
scroll to position [692, 0]
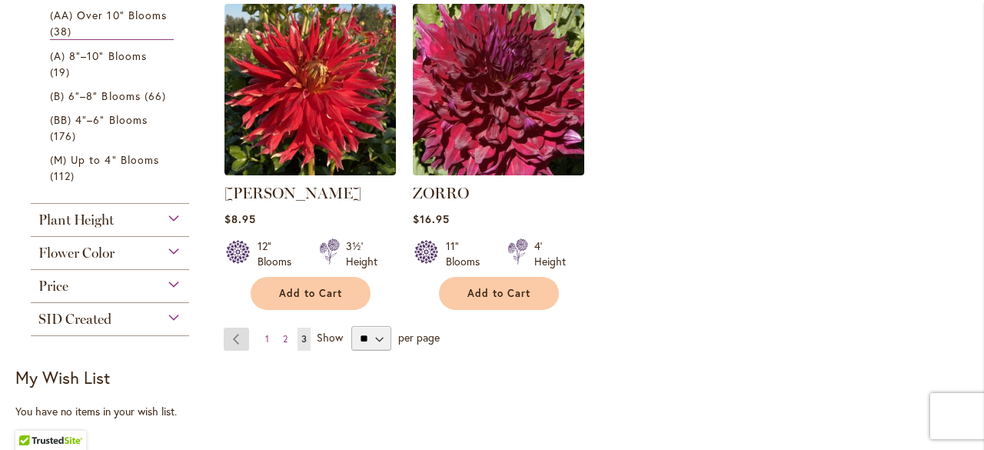
click at [234, 327] on link "Page Previous" at bounding box center [236, 338] width 25 height 23
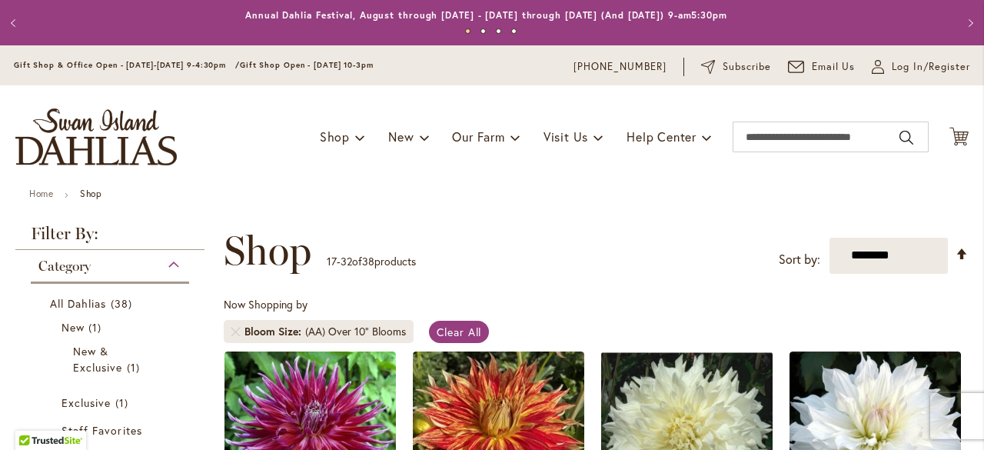
scroll to position [154, 0]
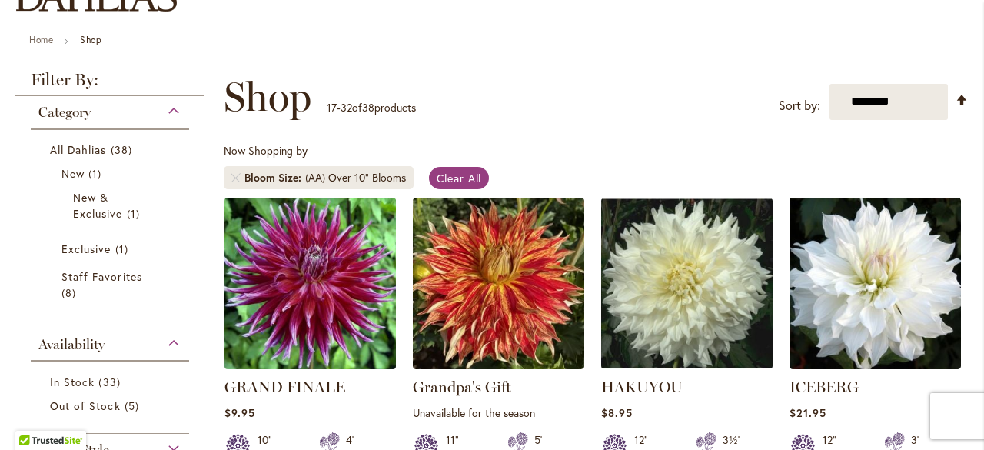
click at [341, 308] on img at bounding box center [310, 283] width 180 height 180
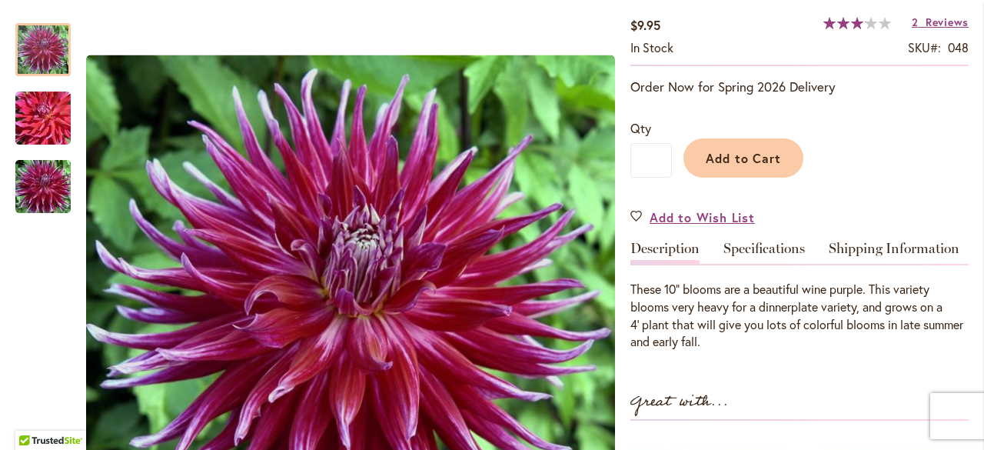
scroll to position [231, 0]
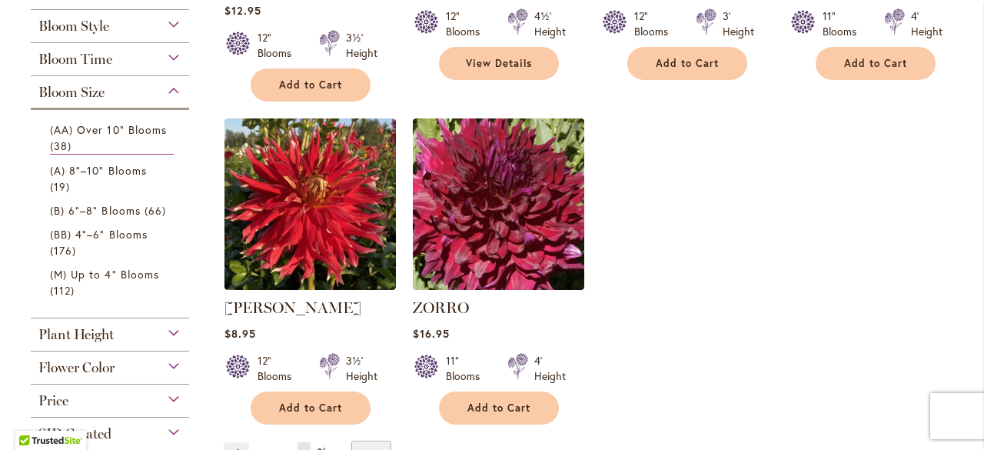
scroll to position [615, 0]
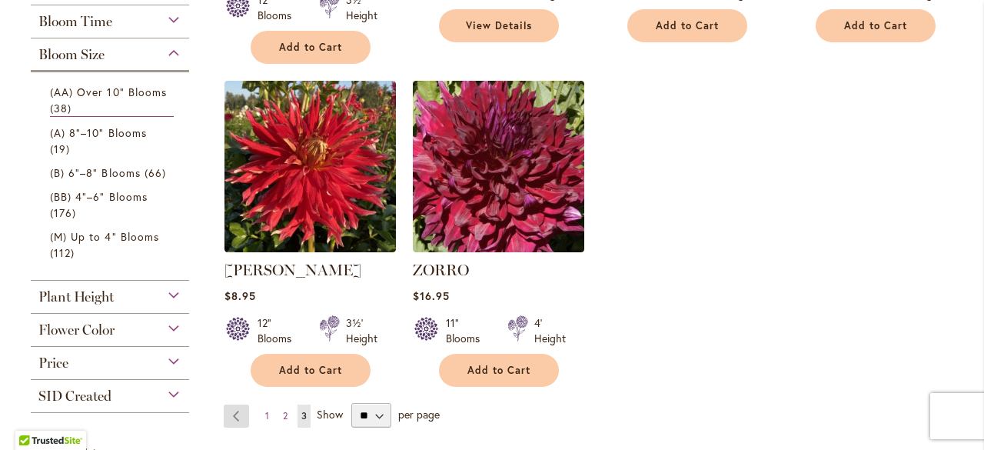
click at [233, 404] on link "Page Previous" at bounding box center [236, 415] width 25 height 23
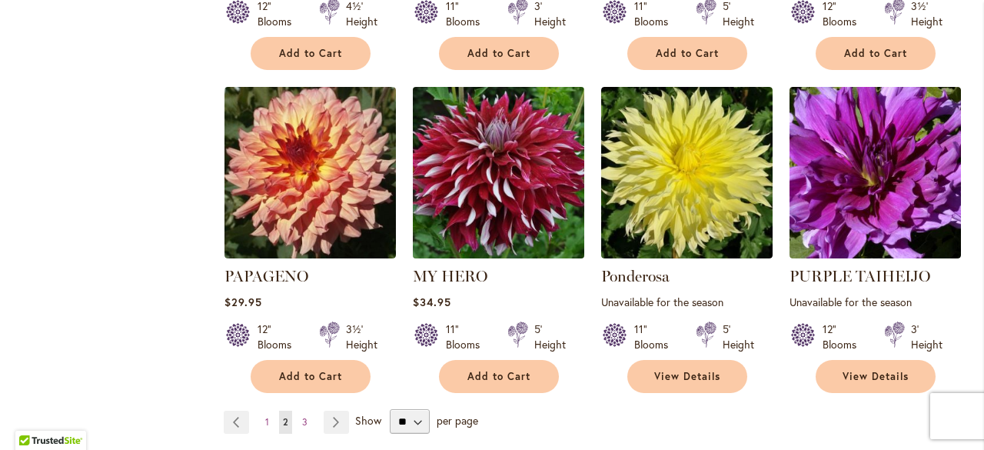
scroll to position [1307, 0]
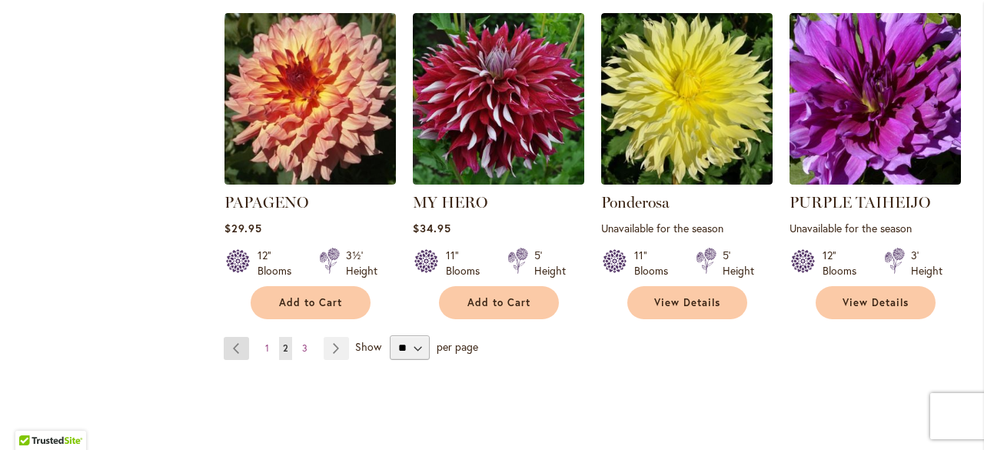
click at [237, 348] on link "Page Previous" at bounding box center [236, 348] width 25 height 23
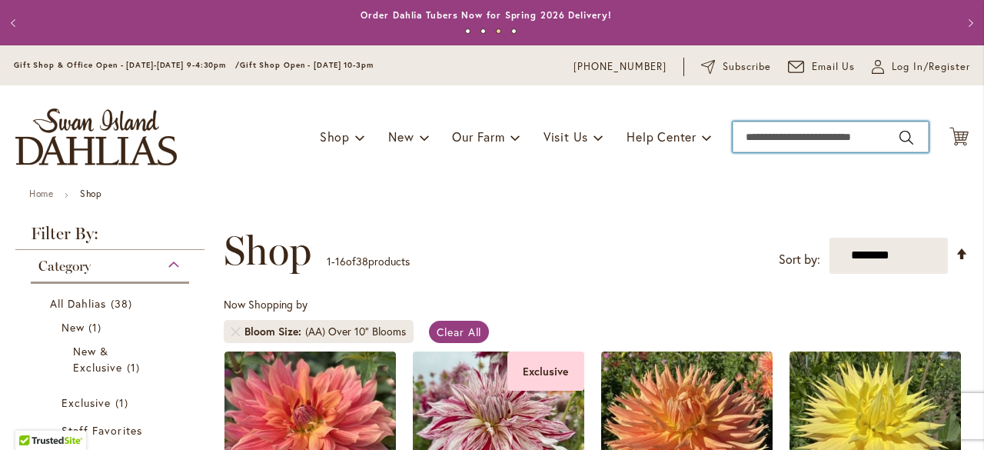
click at [878, 135] on input "Search" at bounding box center [831, 136] width 196 height 31
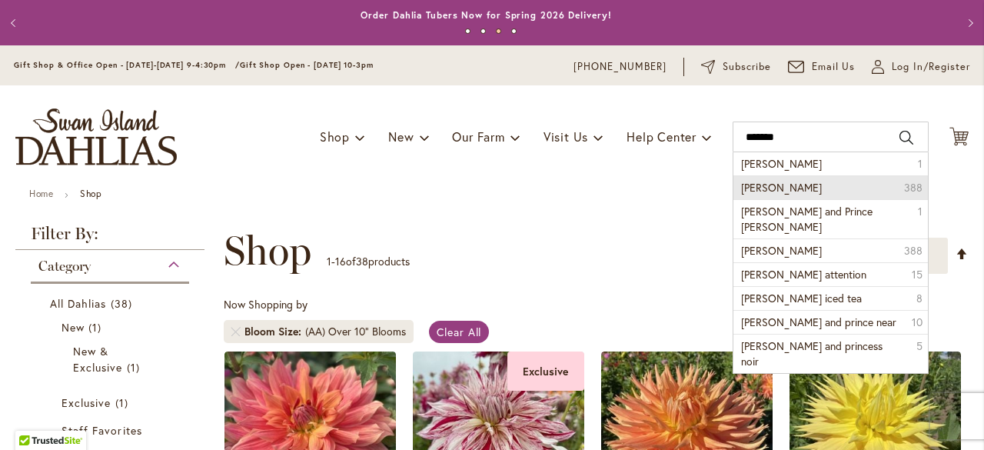
click at [759, 188] on span "Juanita Dahlia" at bounding box center [781, 187] width 81 height 15
type input "**********"
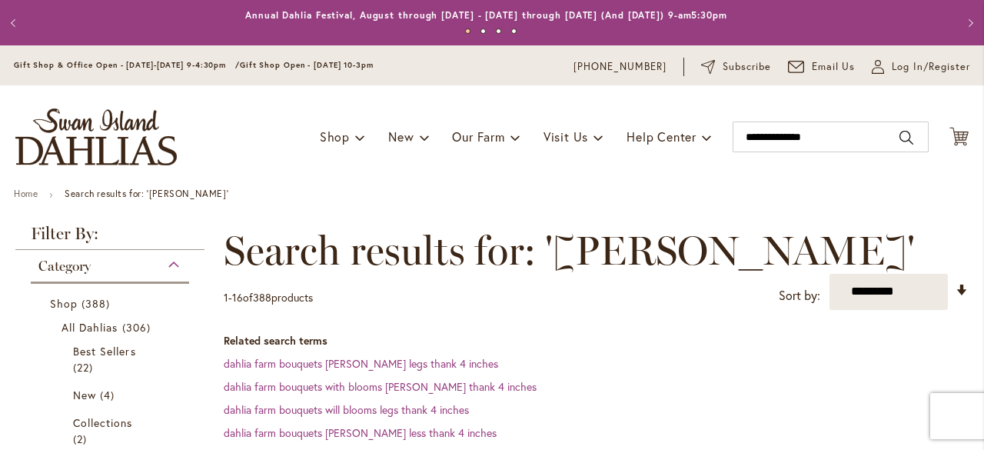
scroll to position [337, 0]
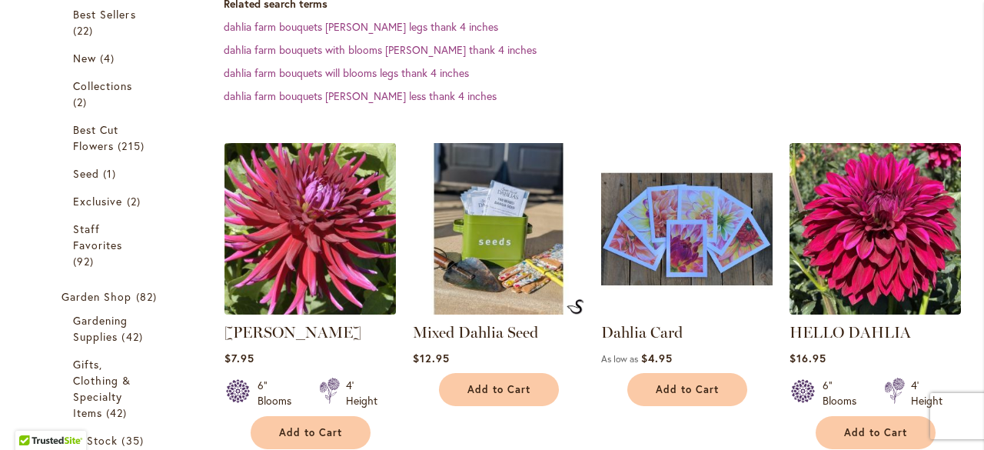
click at [266, 237] on img at bounding box center [310, 228] width 180 height 180
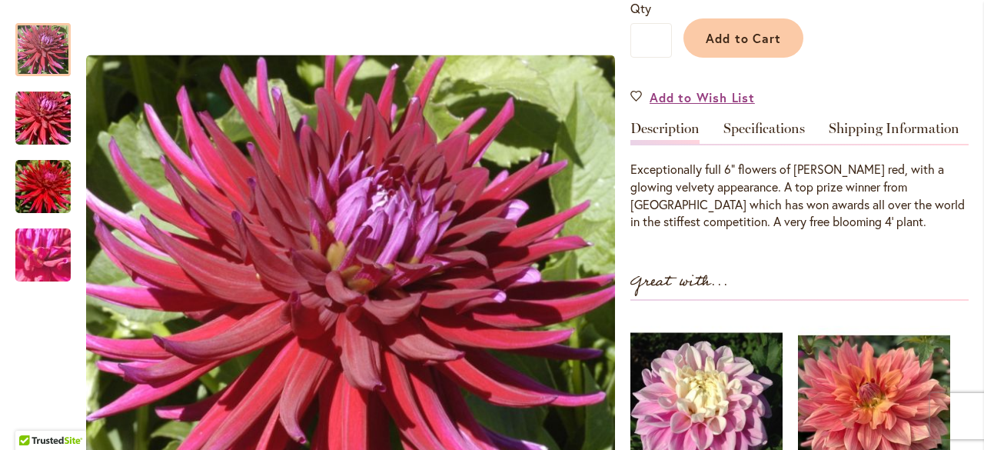
scroll to position [384, 0]
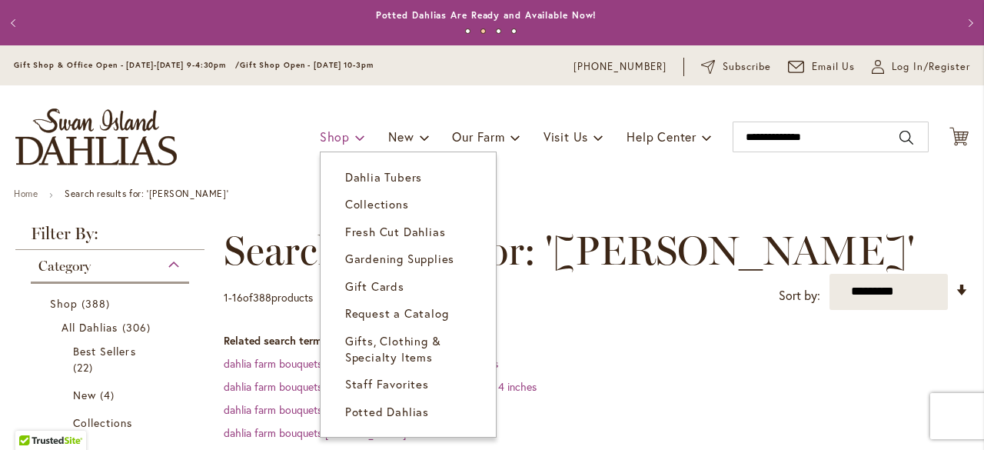
click at [320, 140] on span "Shop" at bounding box center [335, 136] width 30 height 16
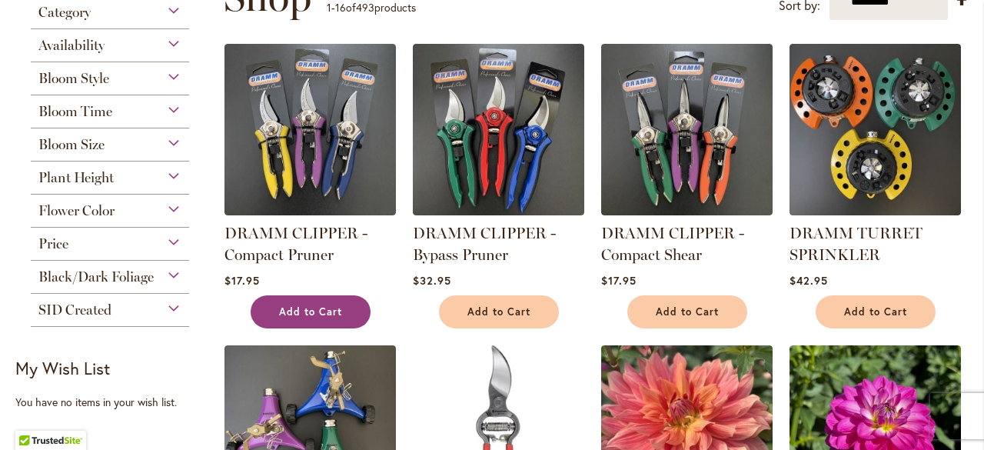
scroll to position [183, 0]
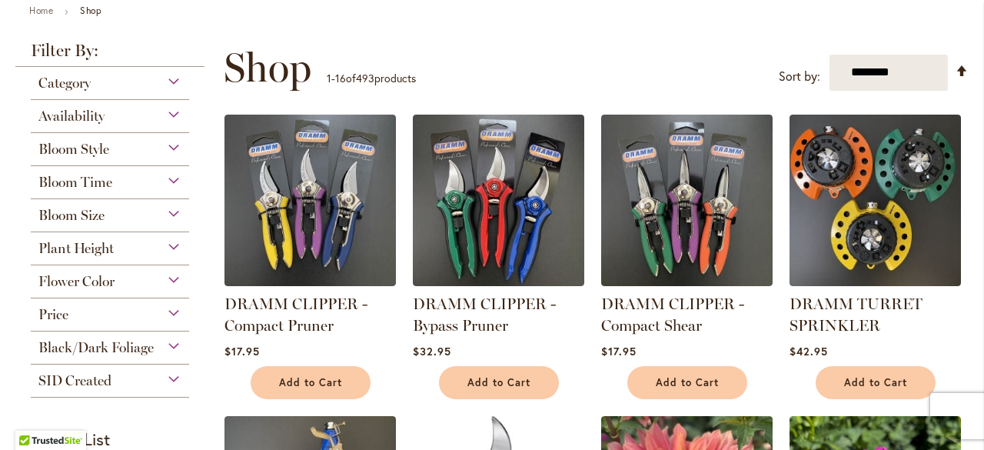
click at [74, 217] on span "Bloom Size" at bounding box center [71, 215] width 66 height 17
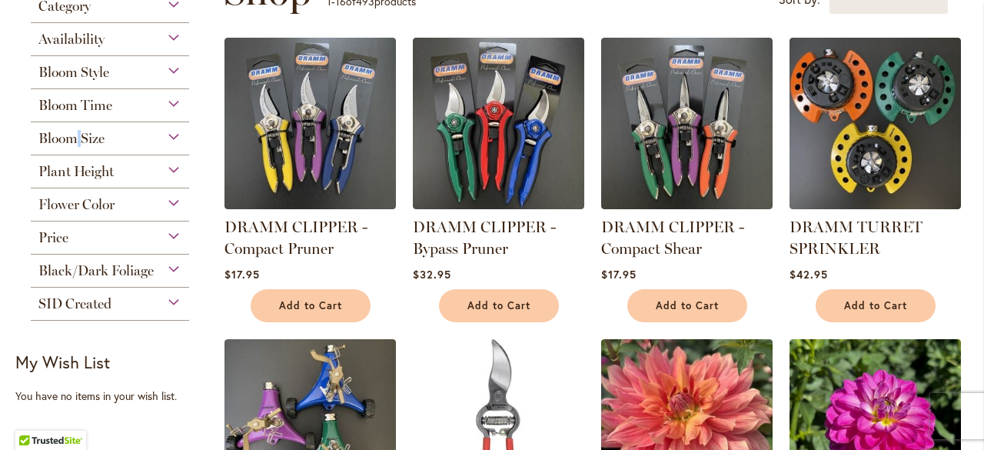
click at [58, 138] on span "Bloom Size" at bounding box center [71, 138] width 66 height 17
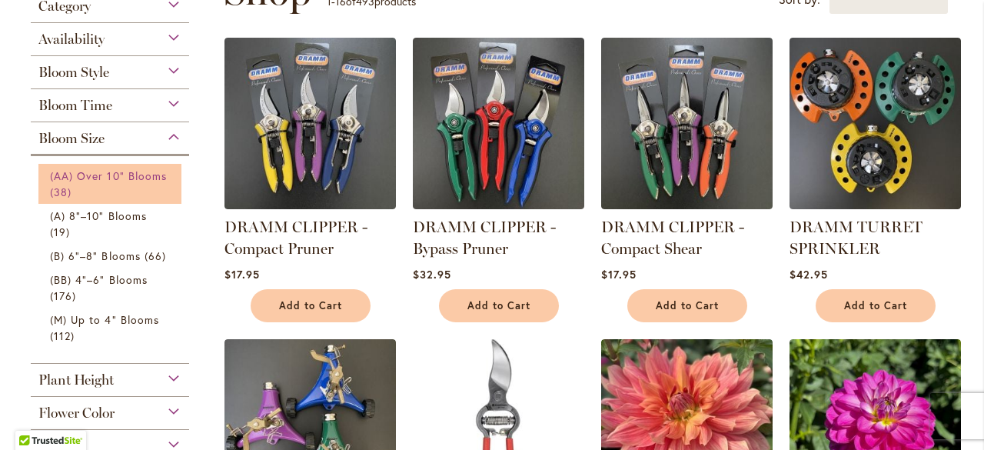
click at [96, 172] on span "(AA) Over 10" Blooms" at bounding box center [108, 175] width 117 height 15
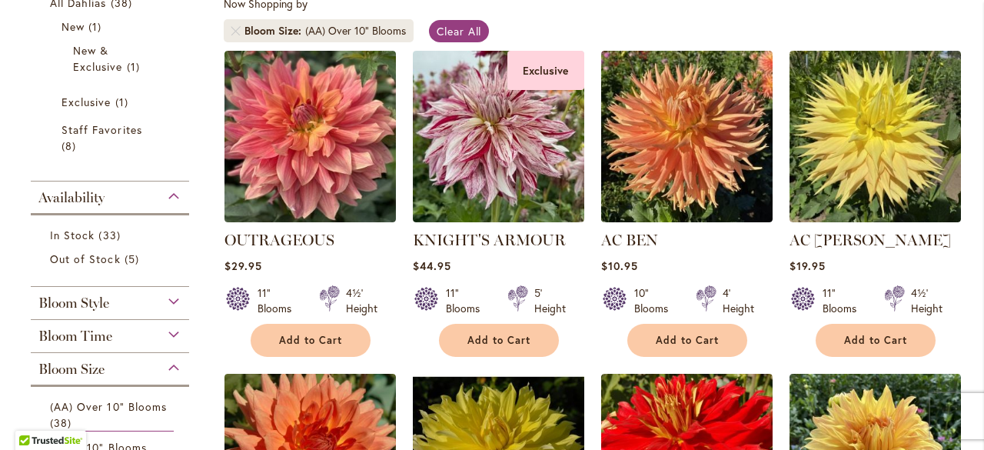
scroll to position [231, 0]
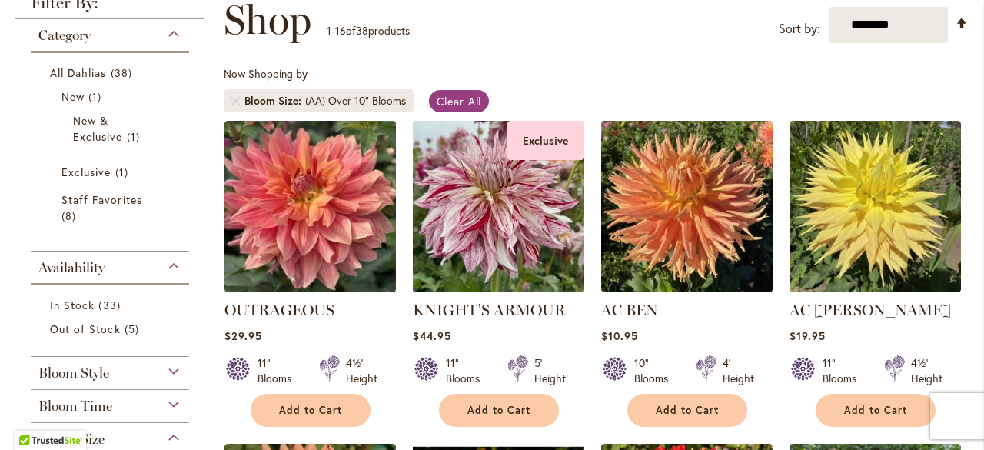
click at [510, 218] on img at bounding box center [498, 206] width 180 height 180
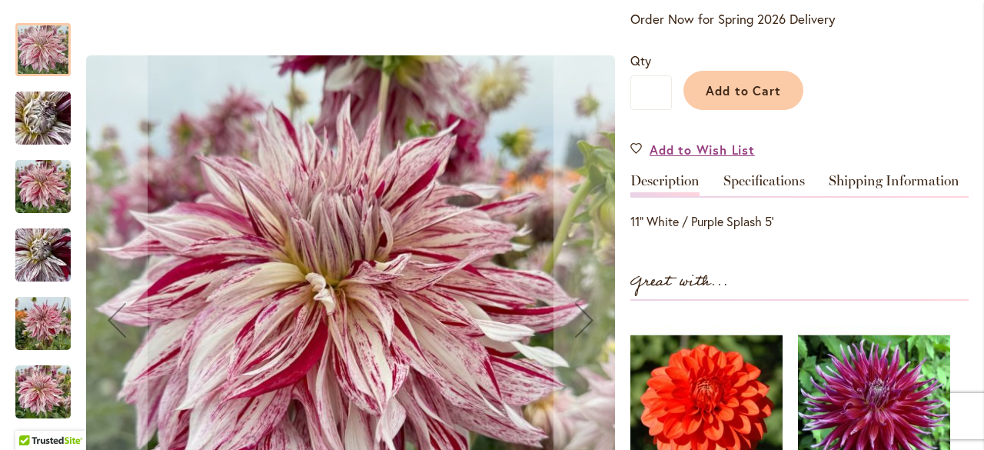
scroll to position [461, 0]
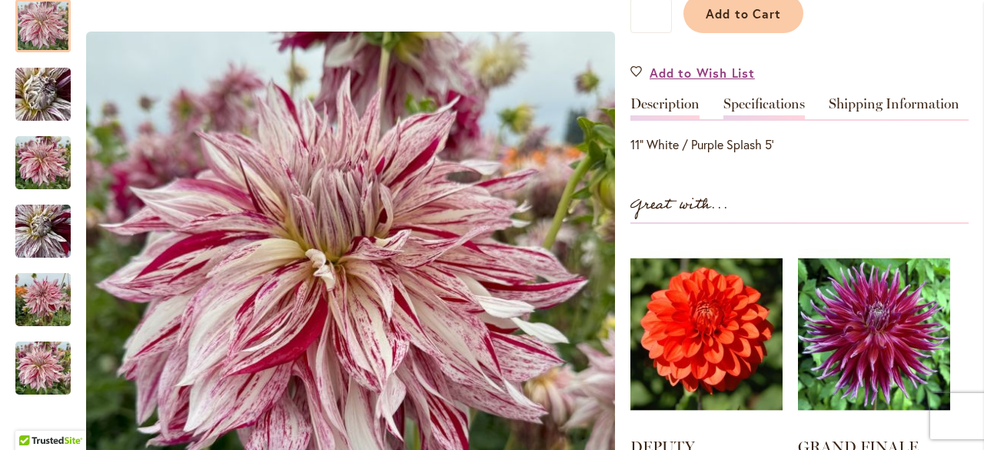
click at [784, 105] on link "Specifications" at bounding box center [763, 108] width 81 height 22
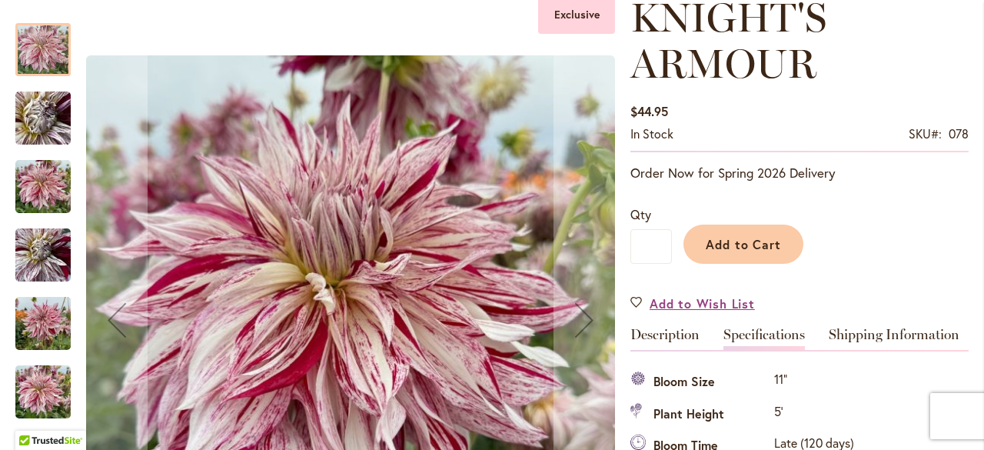
scroll to position [308, 0]
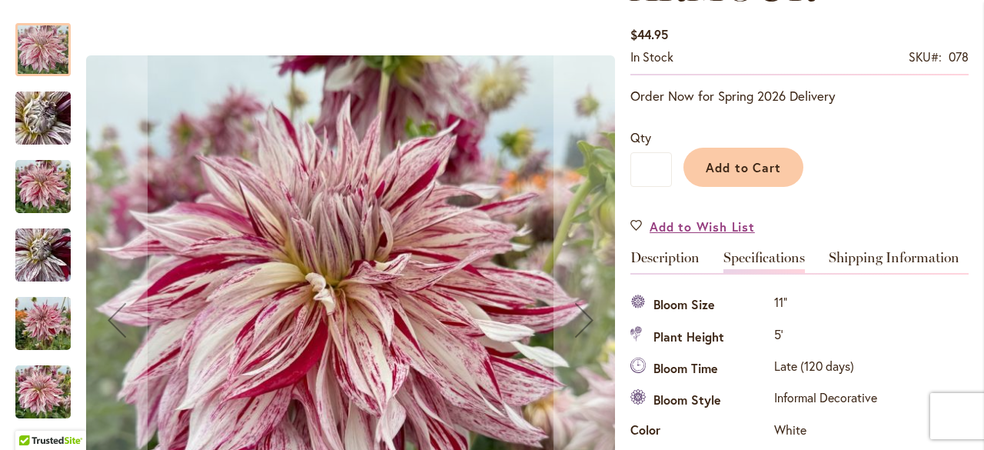
click at [32, 174] on img "KNIGHT'S ARMOUR" at bounding box center [42, 187] width 55 height 74
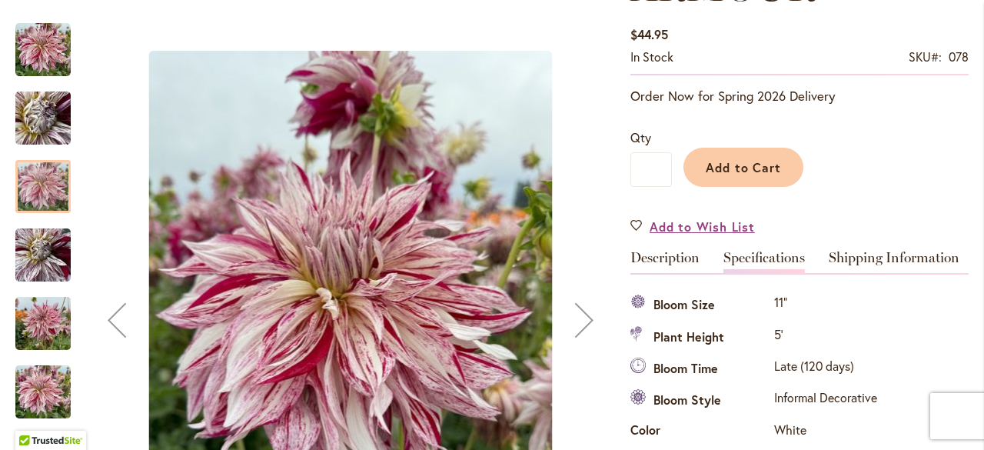
click at [25, 238] on img "KNIGHT'S ARMOUR" at bounding box center [42, 255] width 55 height 74
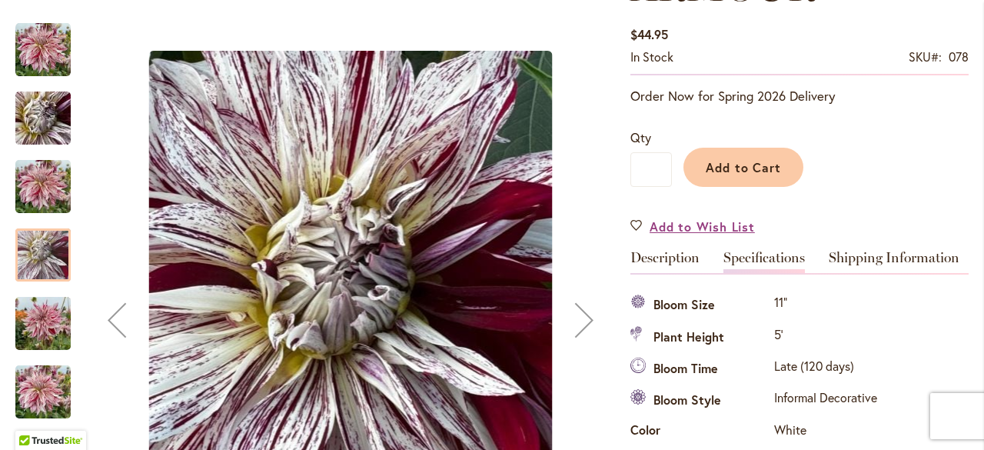
click at [46, 320] on img "KNIGHT'S ARMOUR" at bounding box center [42, 324] width 55 height 74
click at [46, 319] on img "KNIGHT'S ARMOUR" at bounding box center [42, 324] width 55 height 74
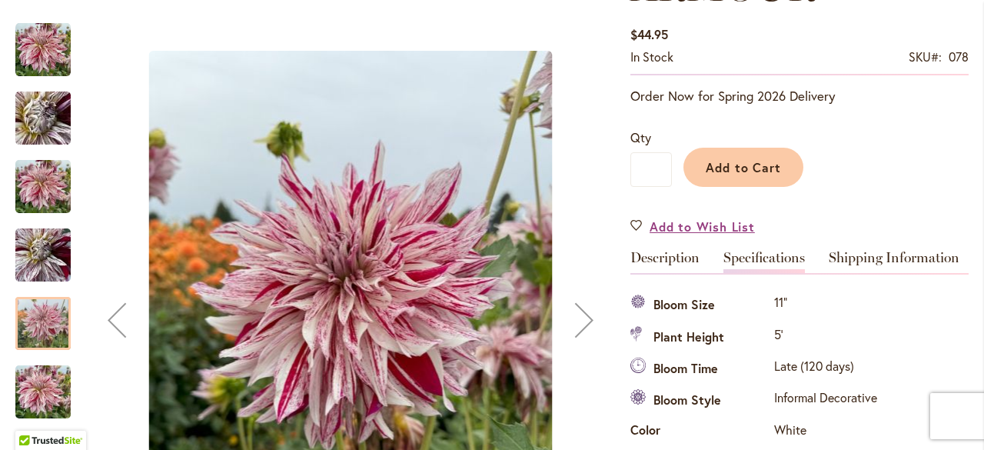
scroll to position [384, 0]
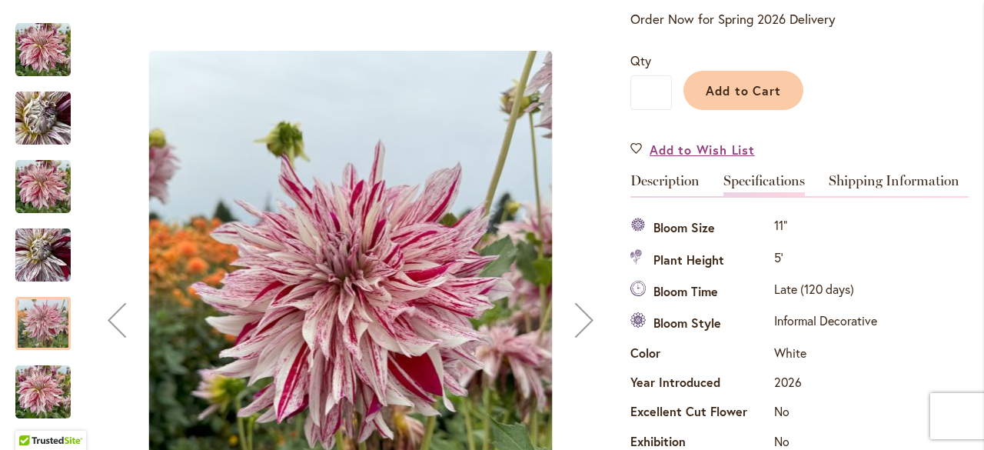
click at [47, 381] on img "KNIGHT'S ARMOUR" at bounding box center [42, 392] width 55 height 74
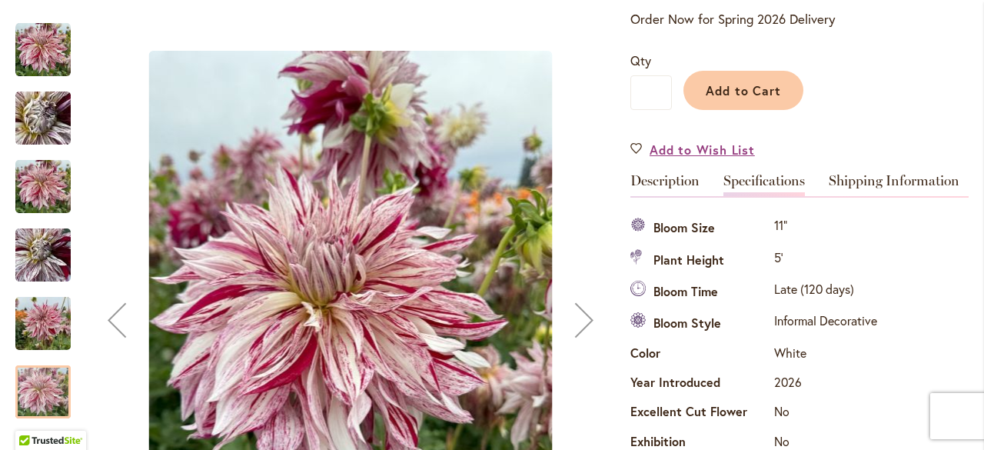
click at [47, 381] on div at bounding box center [42, 213] width 55 height 411
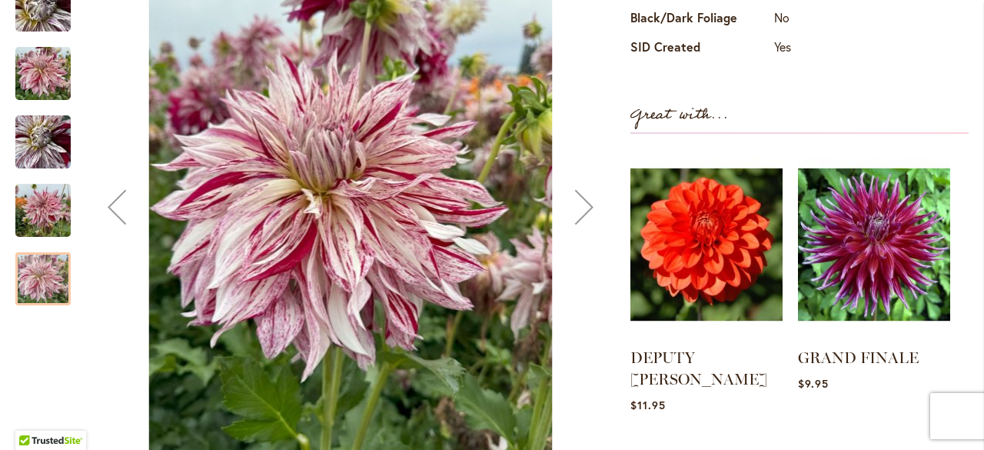
scroll to position [846, 0]
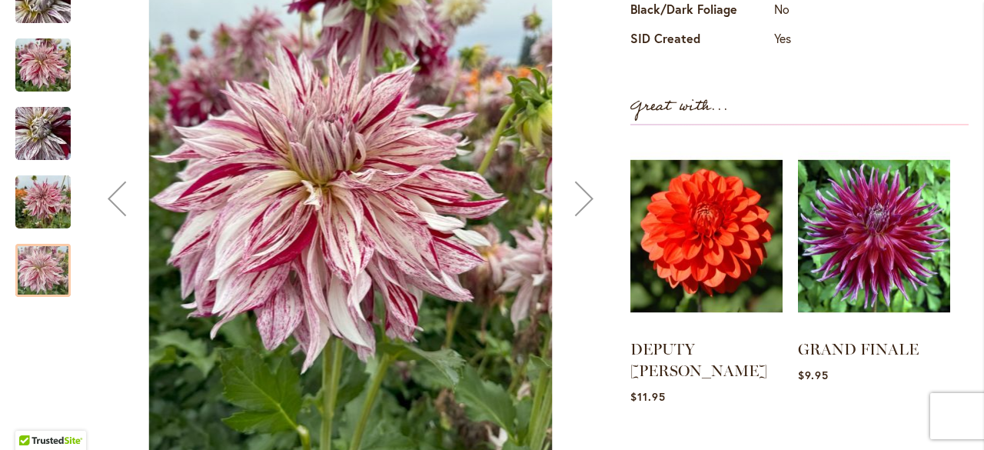
click at [46, 165] on img "KNIGHT'S ARMOUR" at bounding box center [42, 202] width 55 height 74
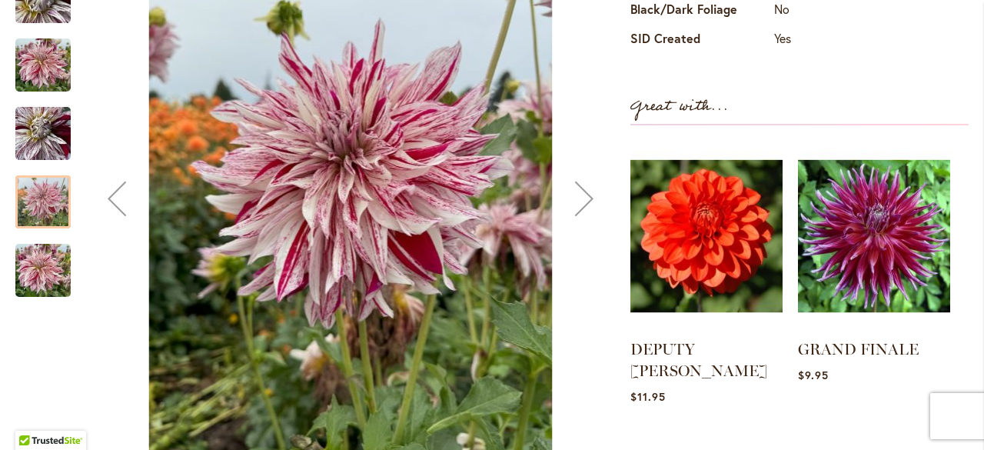
click at [33, 238] on img "KNIGHT'S ARMOUR" at bounding box center [42, 270] width 55 height 74
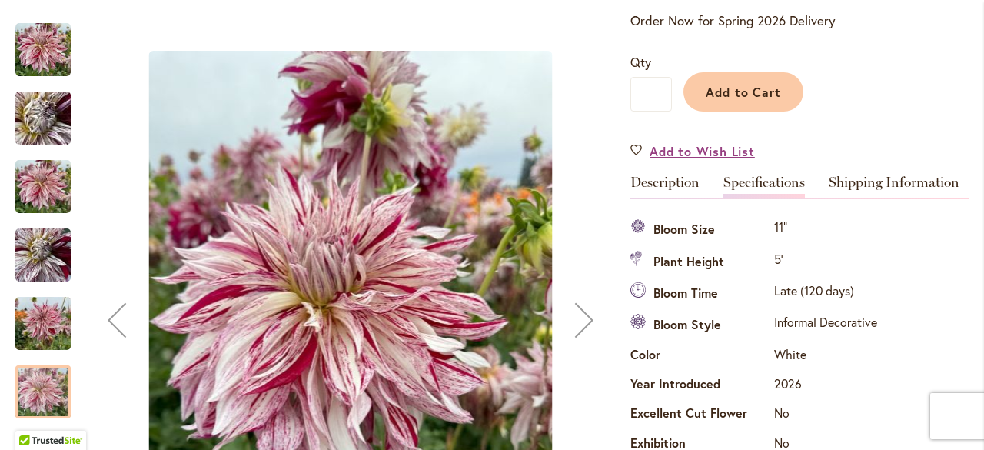
scroll to position [384, 0]
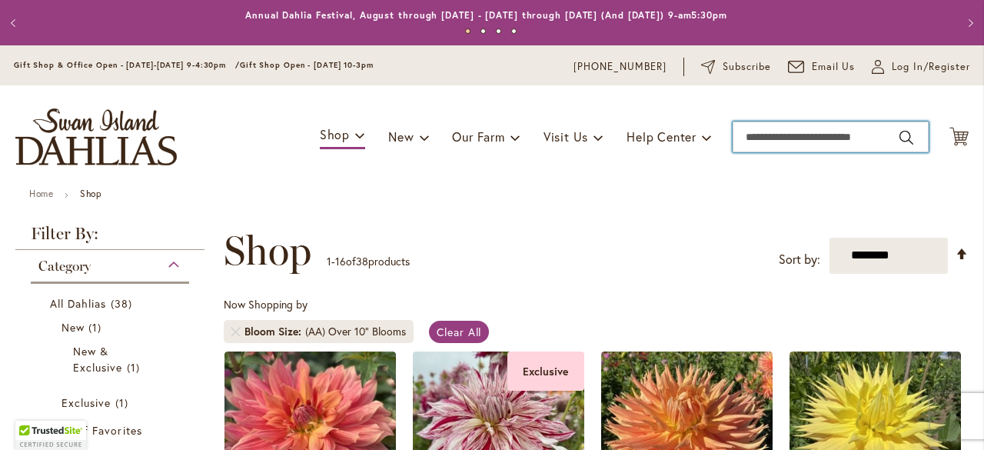
click at [876, 137] on input "Search" at bounding box center [831, 136] width 196 height 31
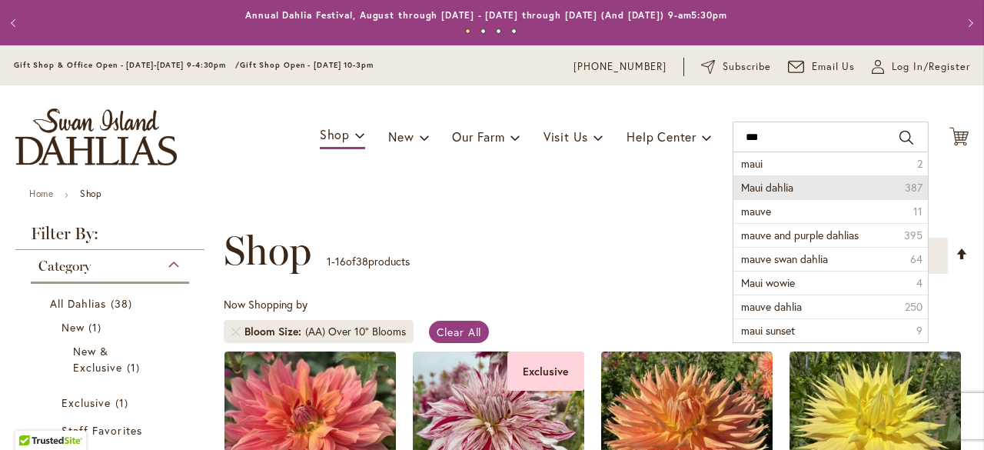
click at [766, 182] on span "Maui dahlia" at bounding box center [767, 187] width 52 height 15
type input "**********"
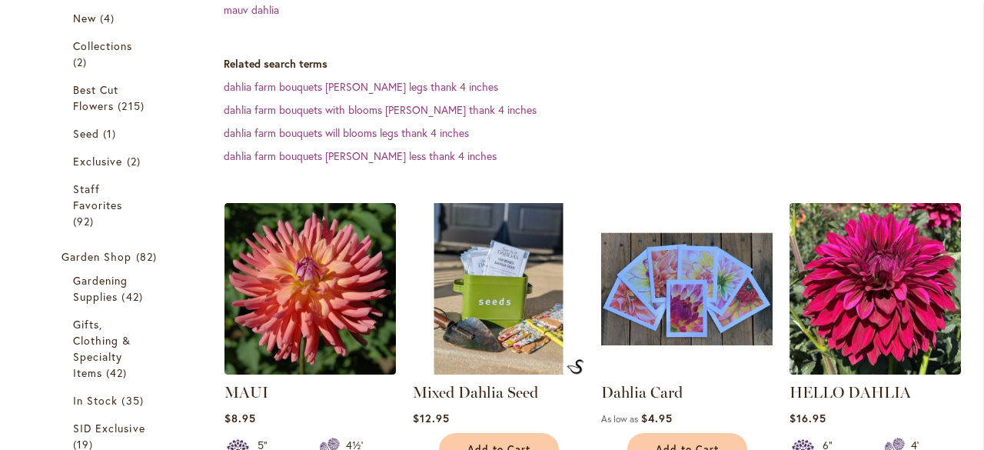
scroll to position [414, 0]
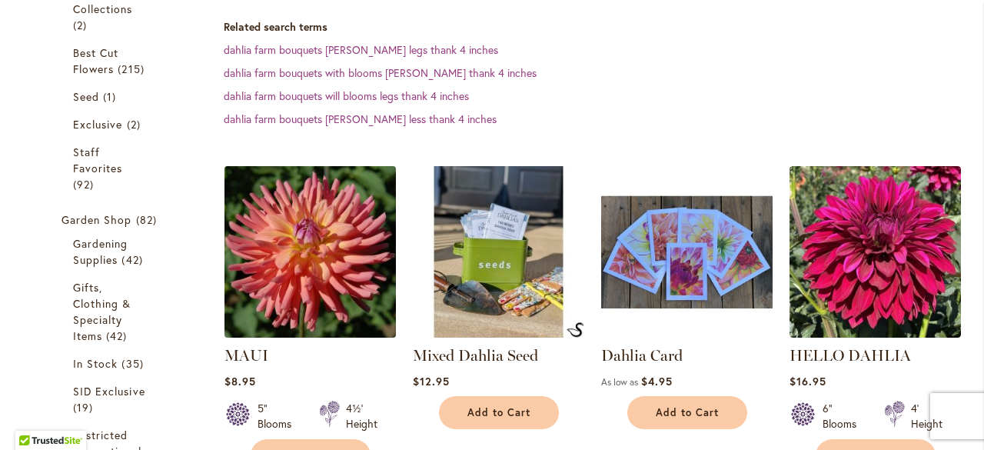
click at [311, 263] on img at bounding box center [310, 251] width 180 height 180
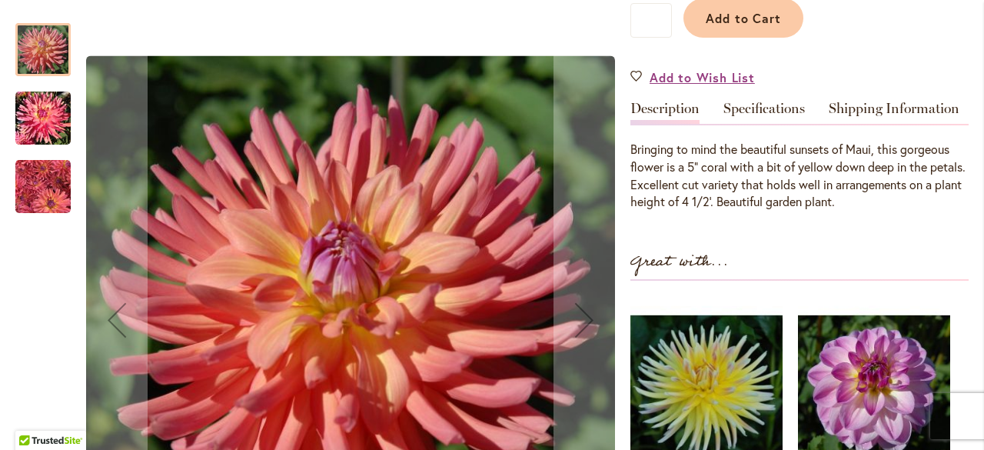
scroll to position [414, 0]
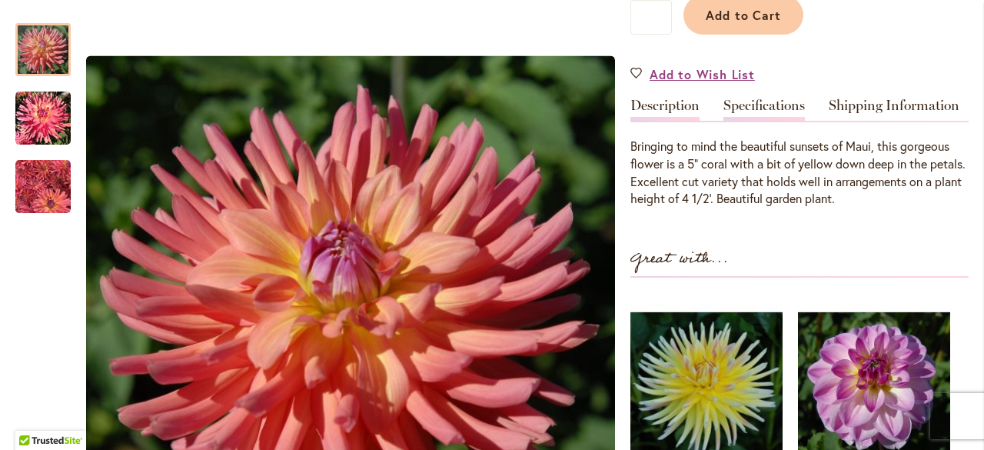
click at [751, 108] on link "Specifications" at bounding box center [763, 109] width 81 height 22
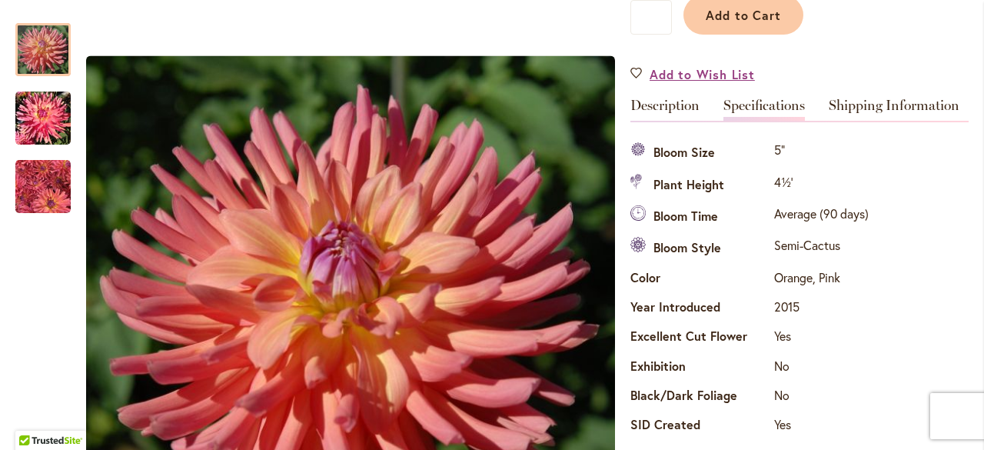
click at [751, 108] on link "Specifications" at bounding box center [763, 109] width 81 height 22
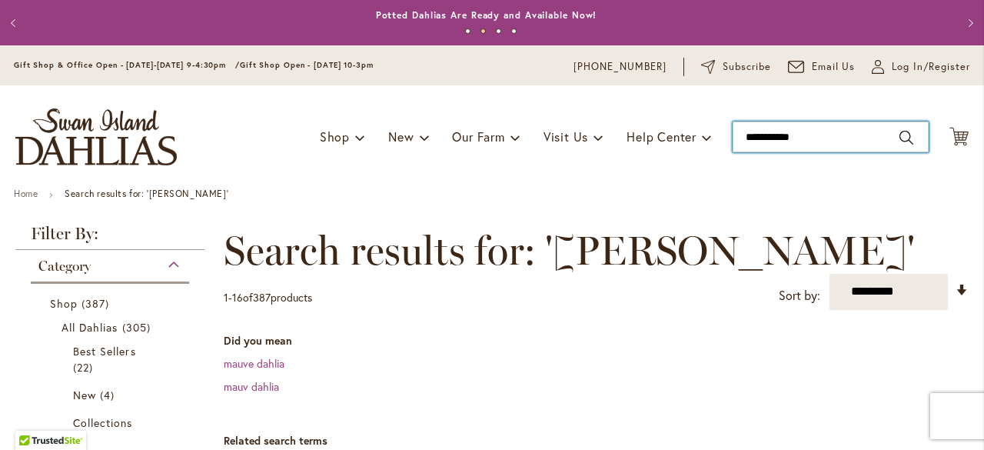
click at [870, 134] on input "**********" at bounding box center [831, 136] width 196 height 31
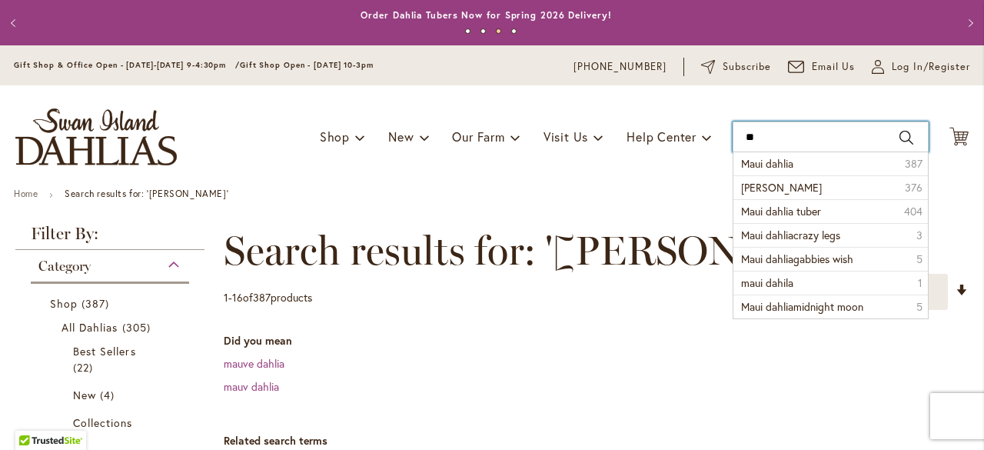
type input "*"
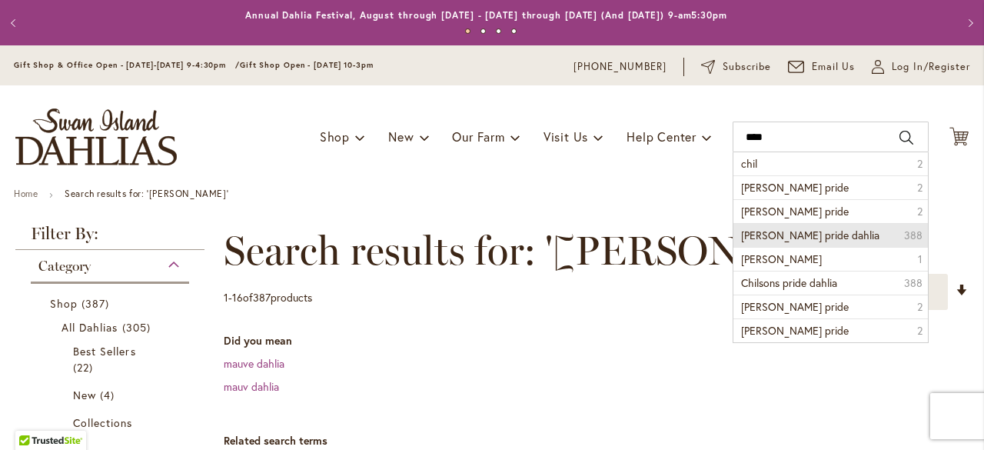
click at [806, 235] on span "chilson's pride dahlia" at bounding box center [810, 235] width 138 height 15
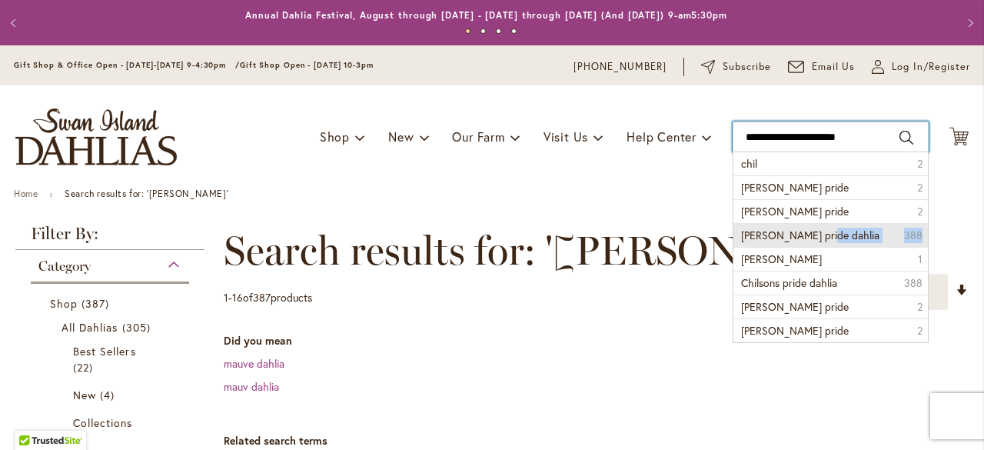
type input "**********"
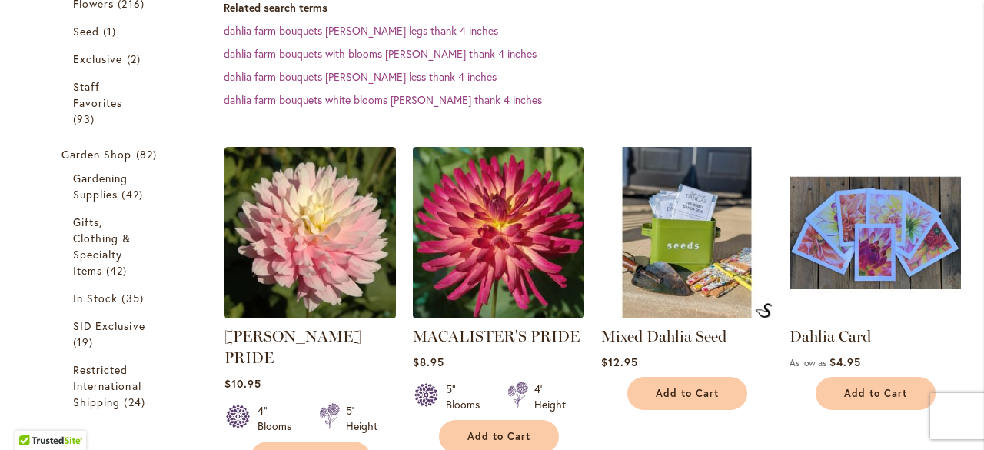
scroll to position [538, 0]
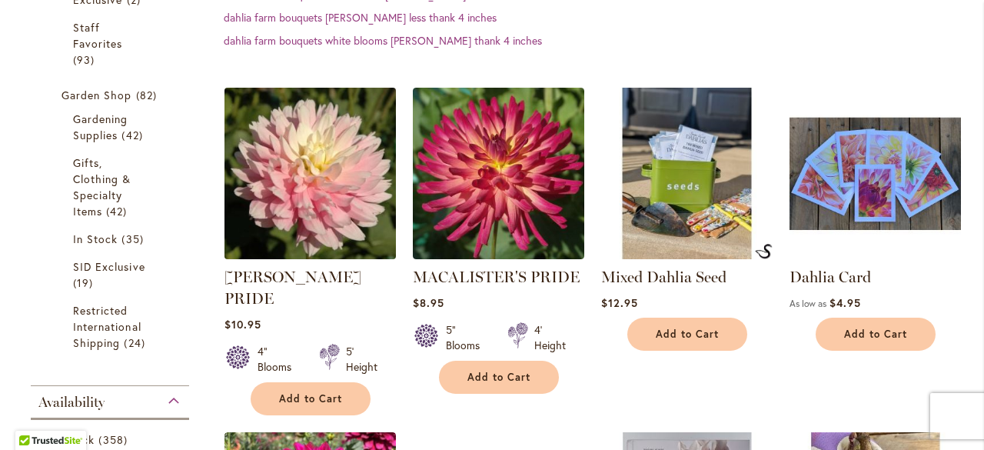
click at [309, 151] on img at bounding box center [310, 173] width 180 height 180
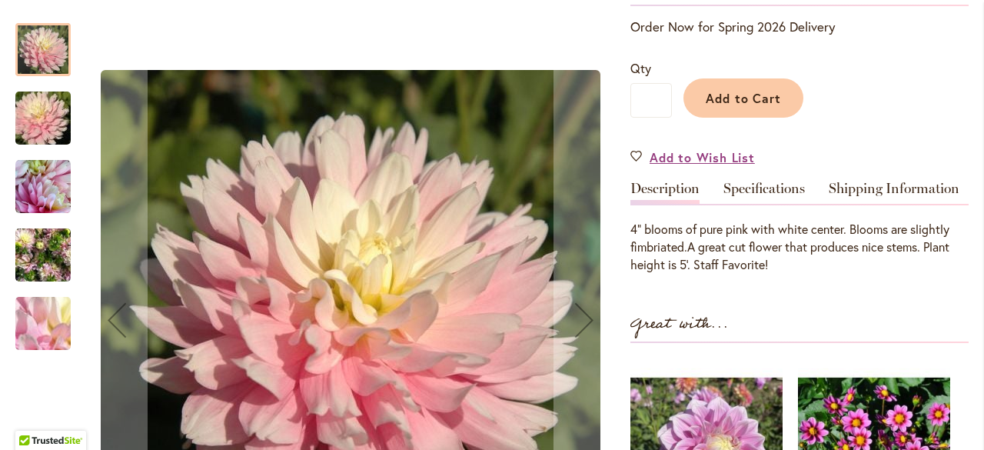
scroll to position [384, 0]
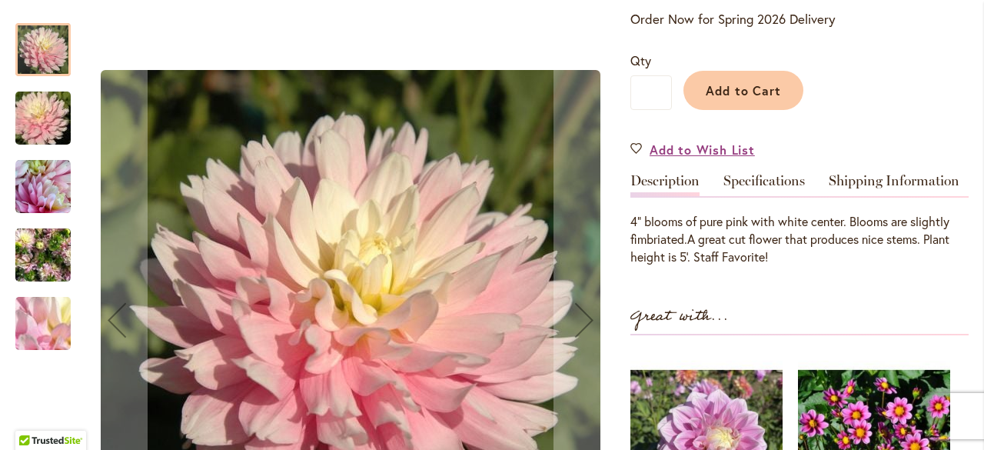
click at [40, 117] on img "CHILSON'S PRIDE" at bounding box center [43, 118] width 111 height 74
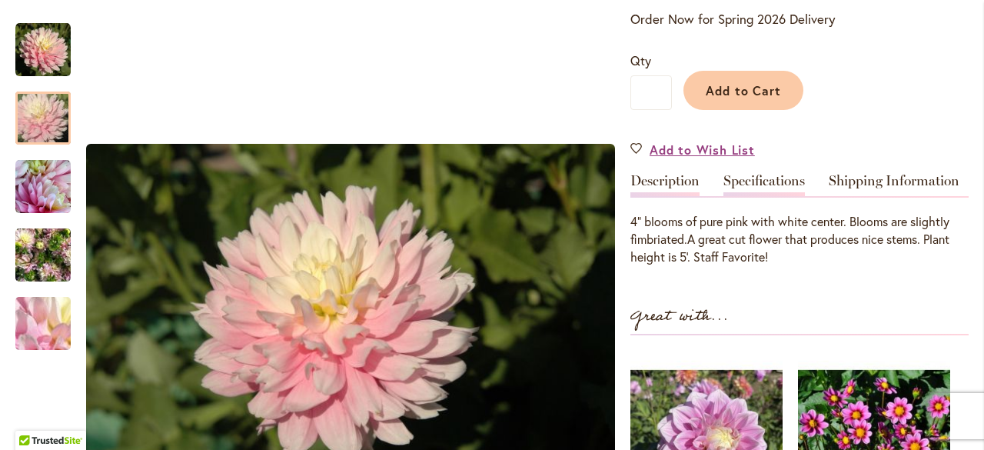
click at [750, 188] on link "Specifications" at bounding box center [763, 185] width 81 height 22
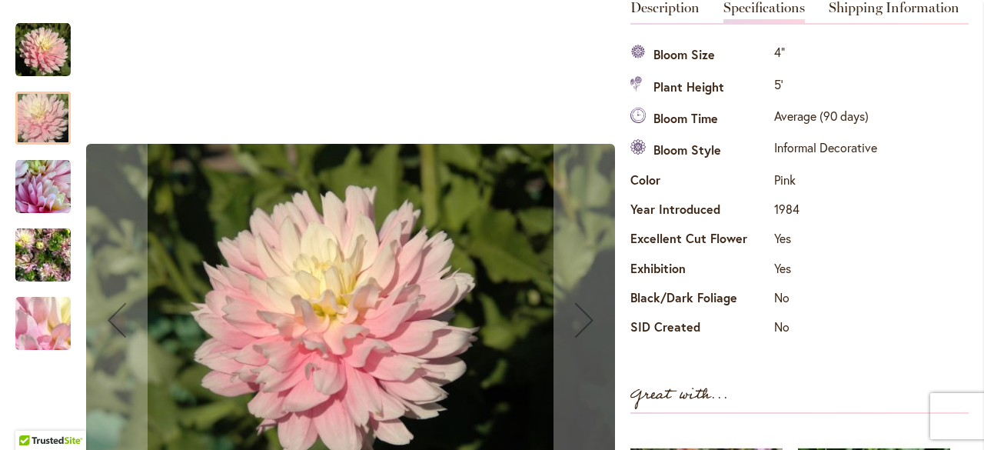
click at [42, 254] on img "CHILSON'S PRIDE" at bounding box center [42, 255] width 55 height 74
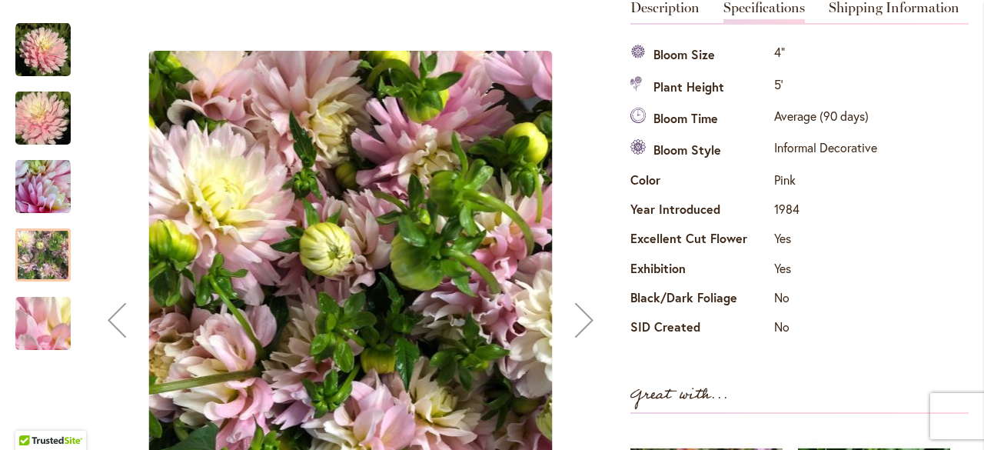
click at [28, 316] on img "CHILSON'S PRIDE" at bounding box center [43, 323] width 111 height 83
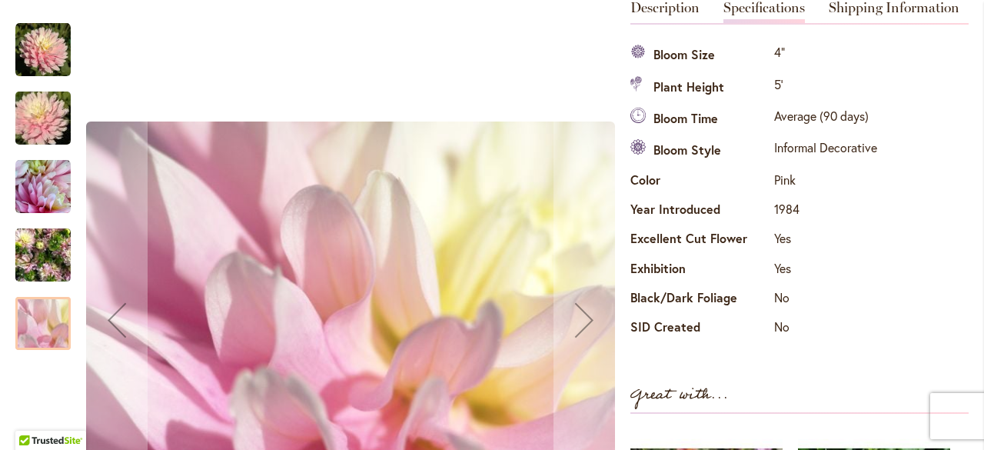
click at [48, 131] on img "CHILSON'S PRIDE" at bounding box center [43, 118] width 111 height 74
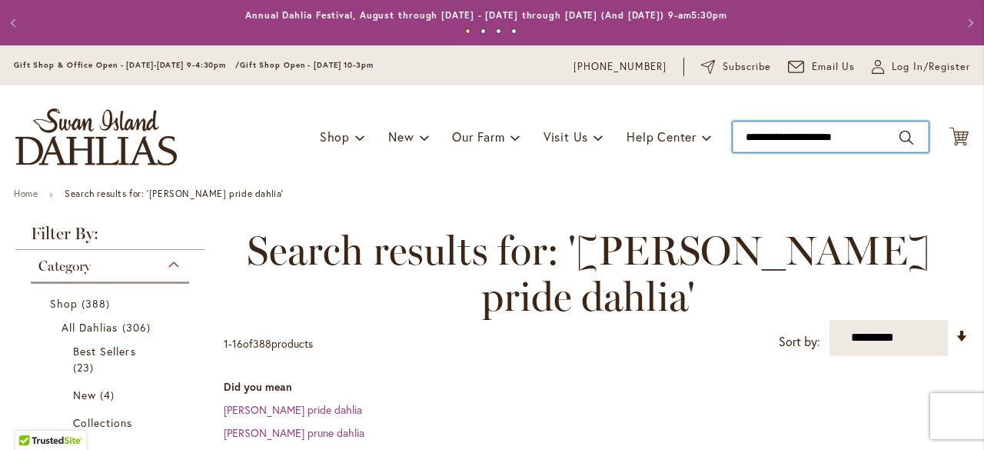
type input "**********"
click at [860, 140] on input "**********" at bounding box center [831, 136] width 196 height 31
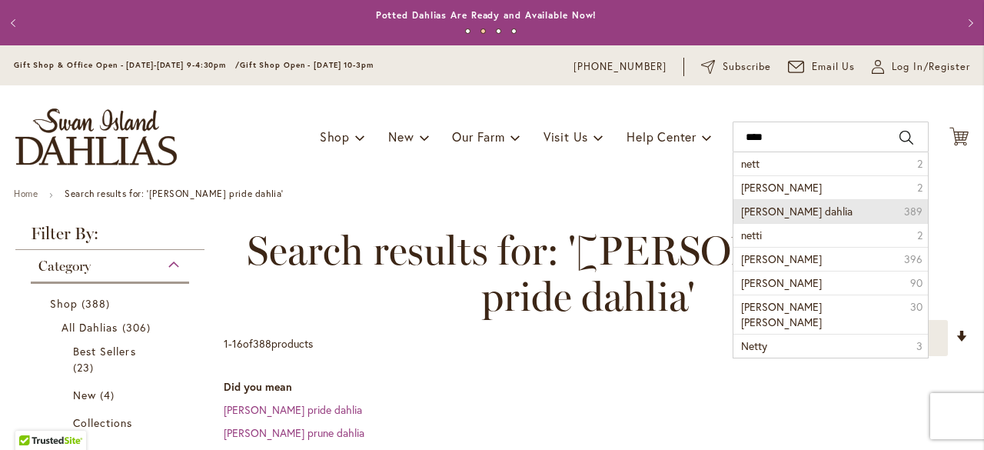
click at [800, 204] on li "nettie dahlia 389" at bounding box center [830, 211] width 195 height 24
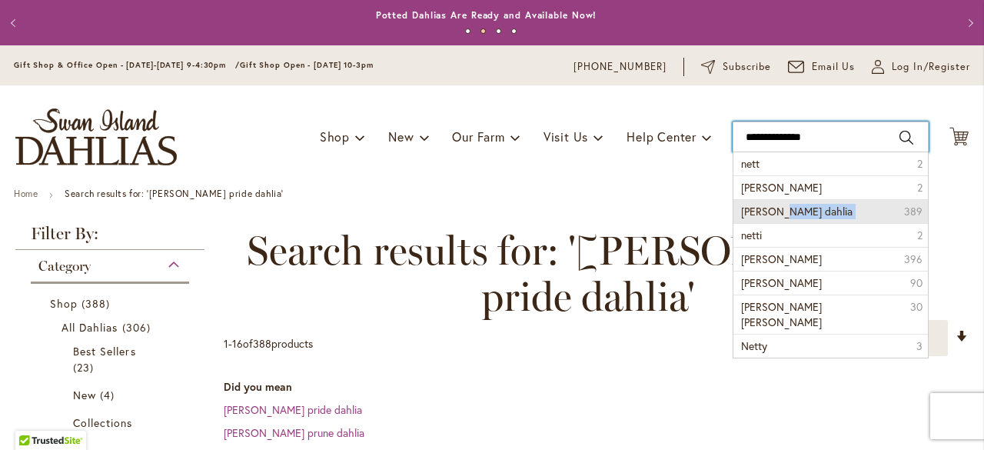
type input "**********"
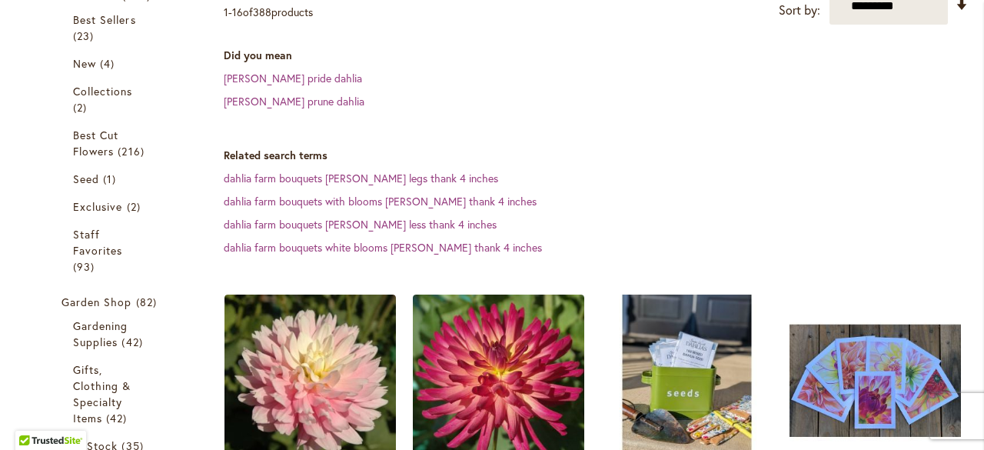
scroll to position [461, 0]
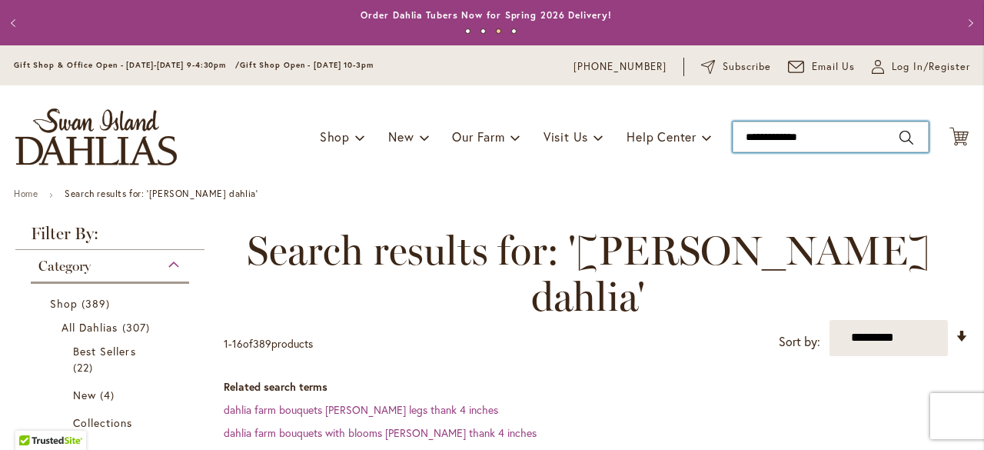
click at [842, 136] on input "**********" at bounding box center [831, 136] width 196 height 31
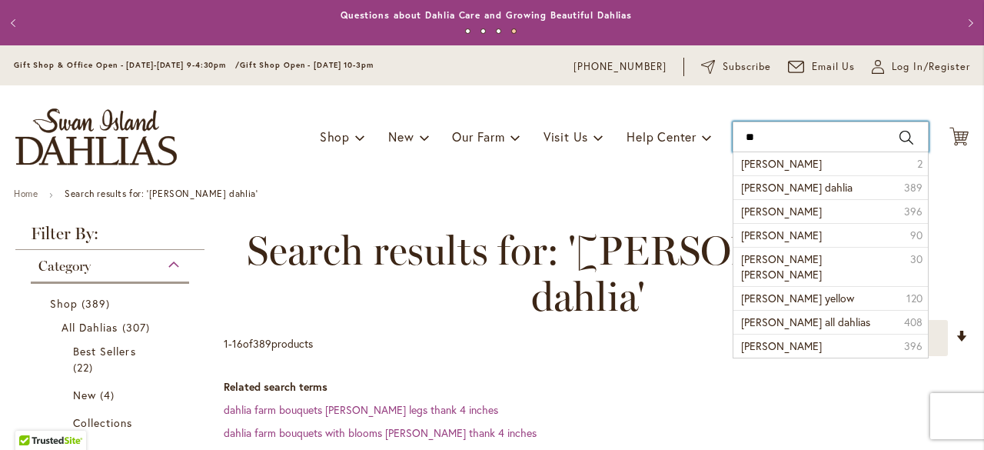
type input "*"
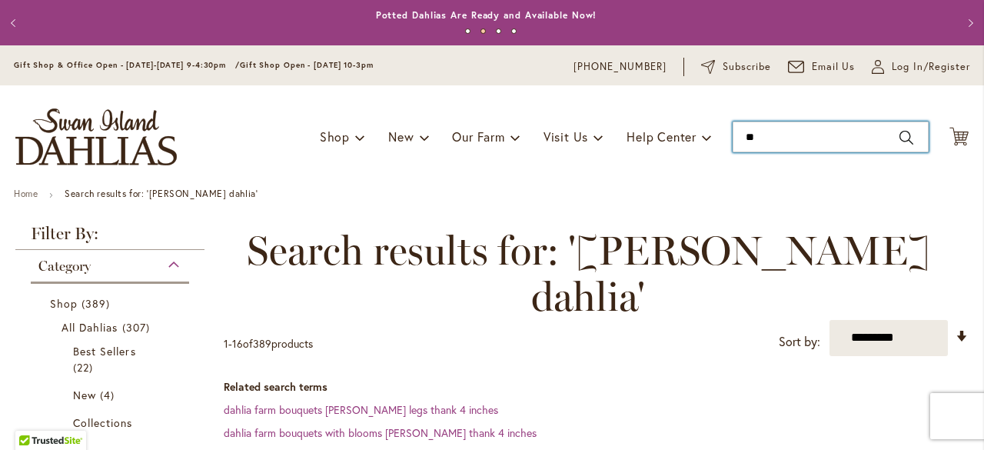
type input "*"
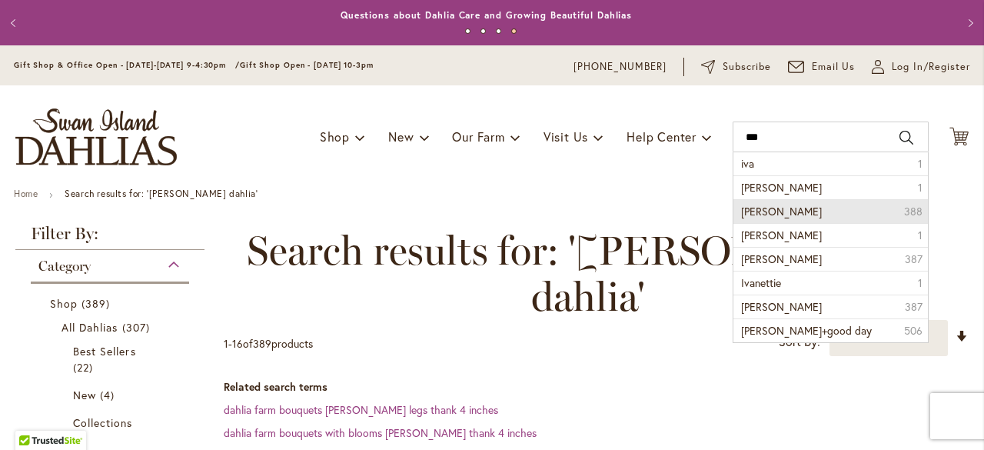
click at [768, 209] on span "[PERSON_NAME]" at bounding box center [781, 211] width 81 height 15
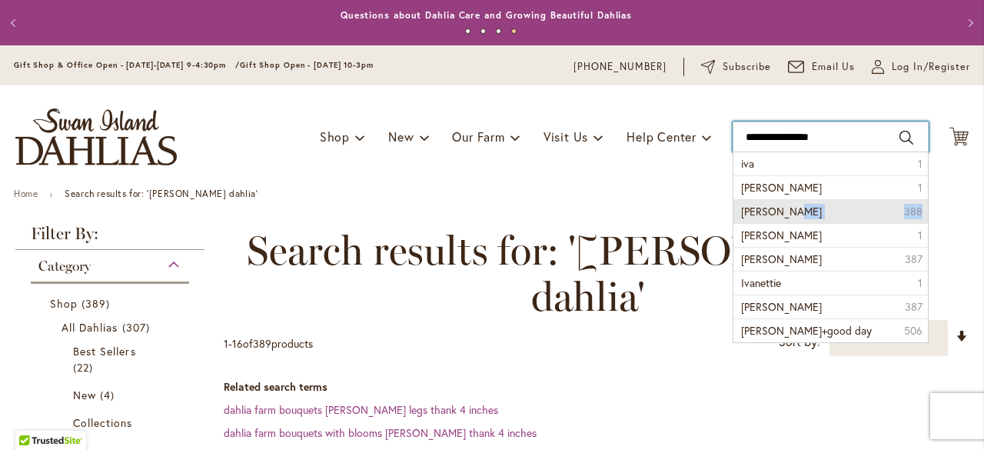
type input "**********"
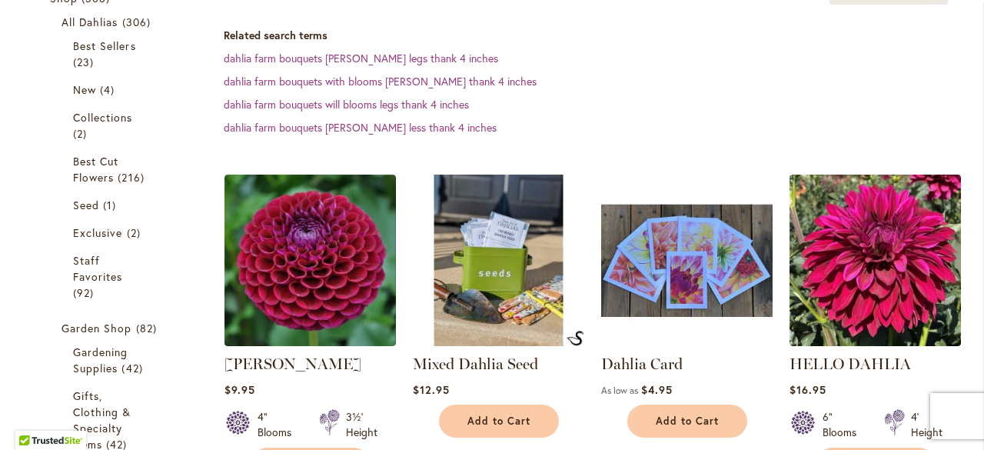
scroll to position [308, 0]
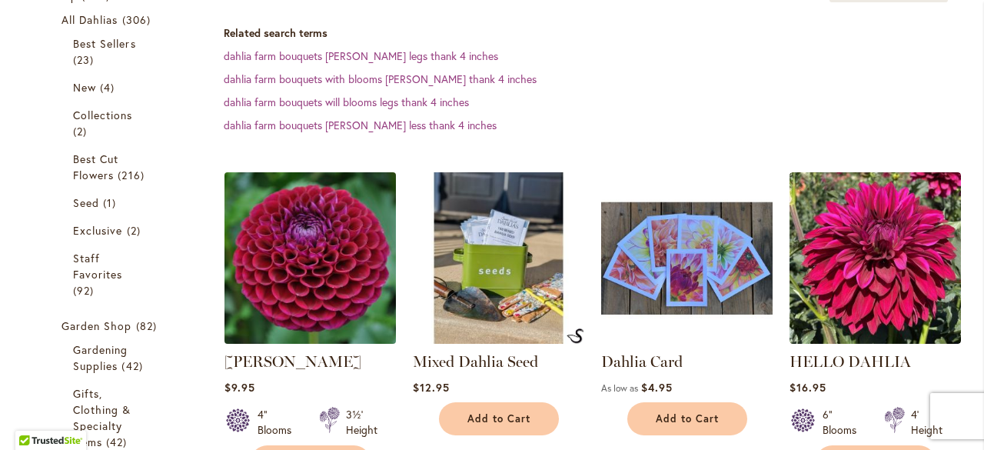
click at [289, 244] on img at bounding box center [310, 258] width 180 height 180
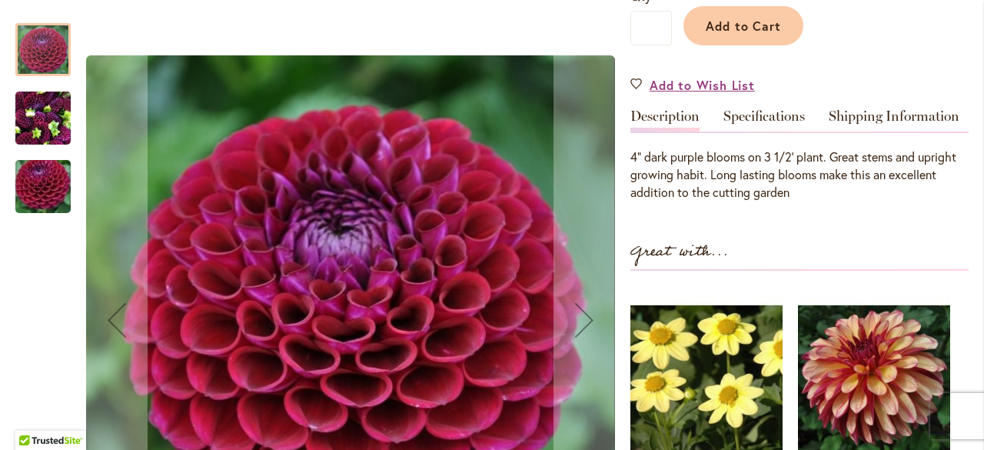
scroll to position [461, 0]
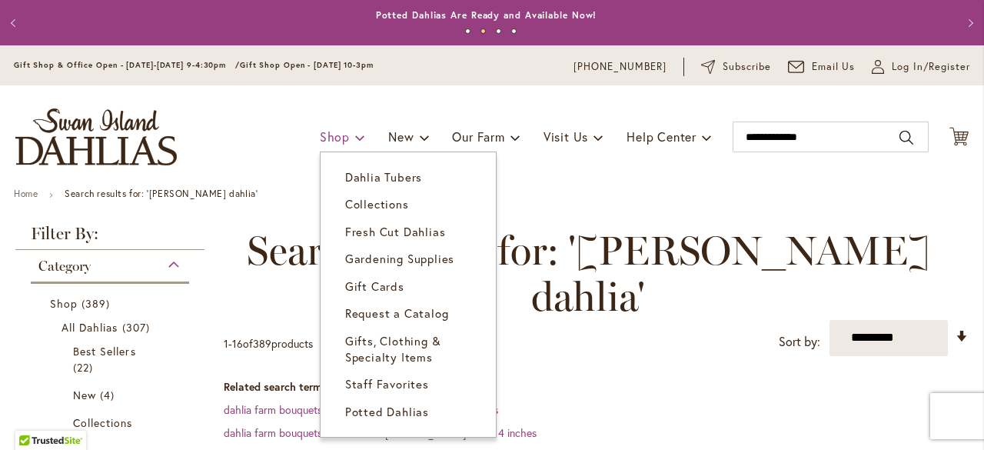
click at [320, 138] on span "Shop" at bounding box center [335, 136] width 30 height 16
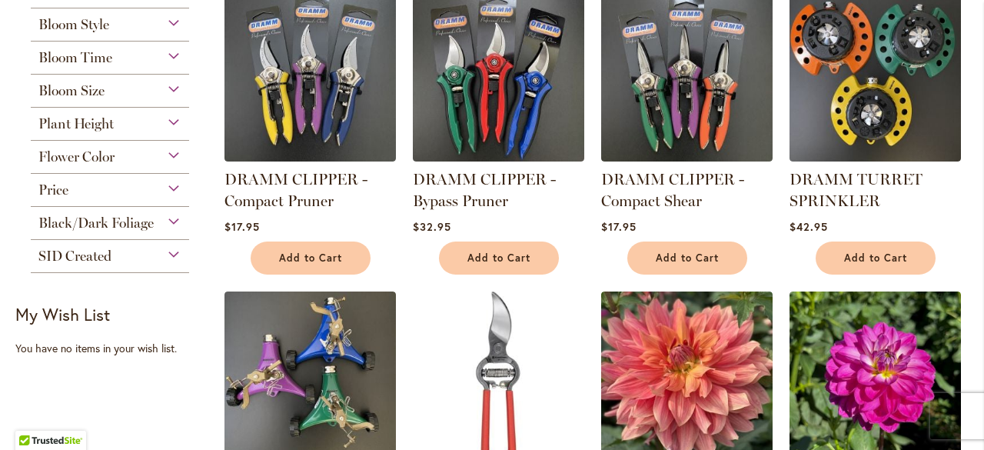
scroll to position [231, 0]
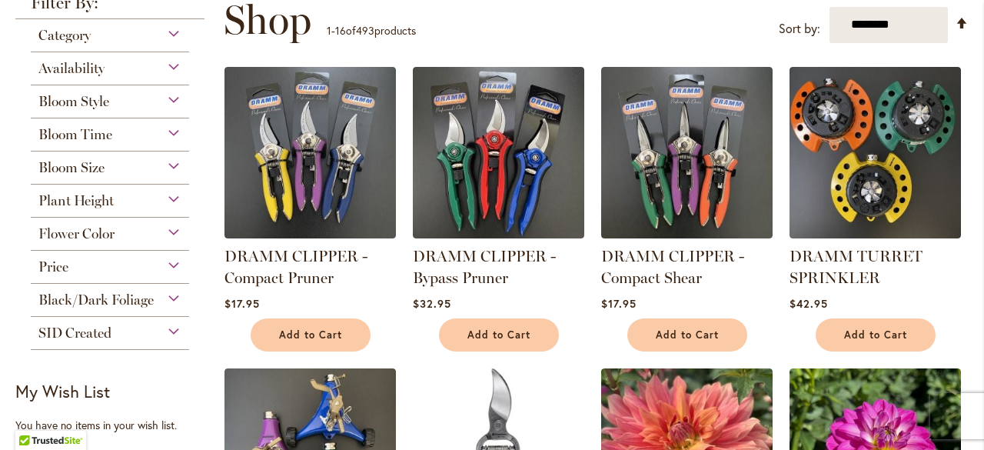
click at [105, 169] on div "Bloom Size" at bounding box center [110, 163] width 158 height 25
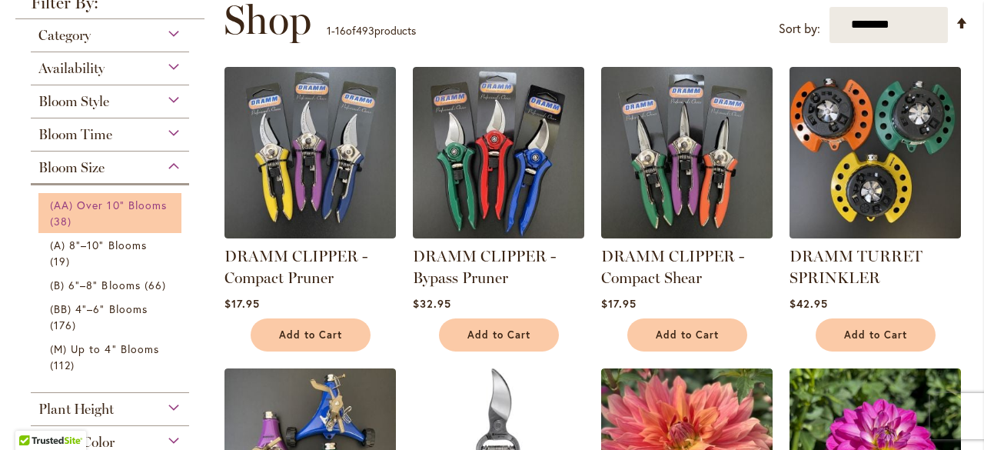
click at [105, 210] on span "(AA) Over 10" Blooms" at bounding box center [108, 205] width 117 height 15
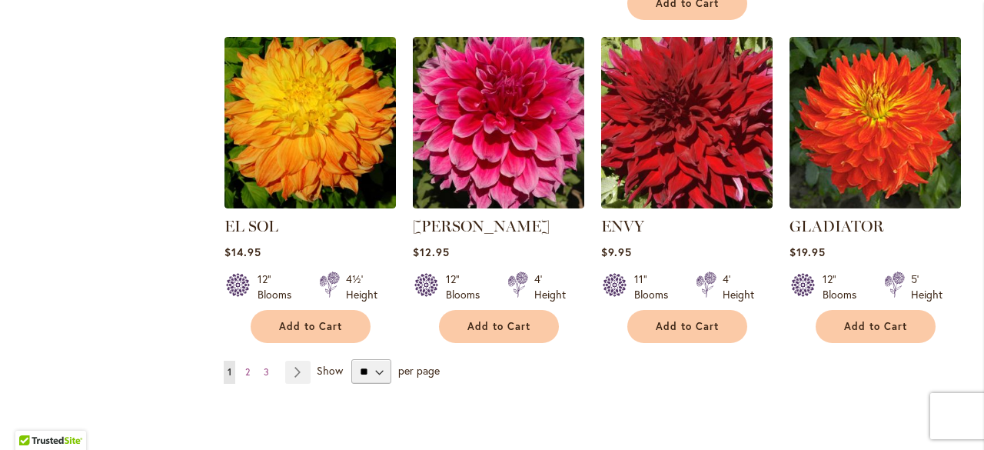
scroll to position [1307, 0]
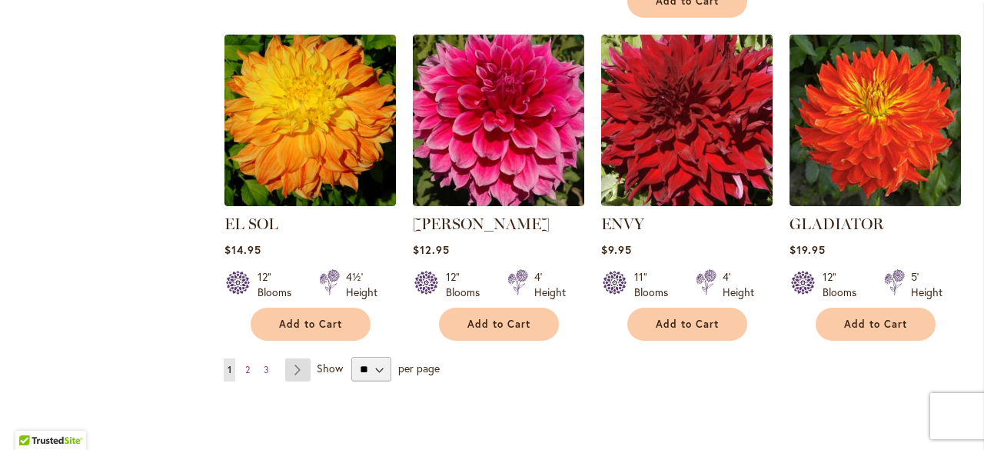
click at [301, 367] on link "Page Next" at bounding box center [297, 369] width 25 height 23
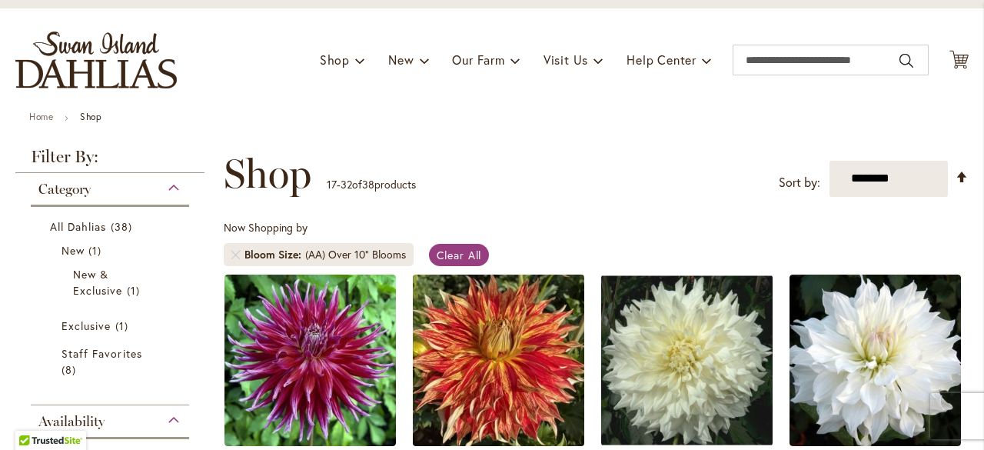
scroll to position [231, 0]
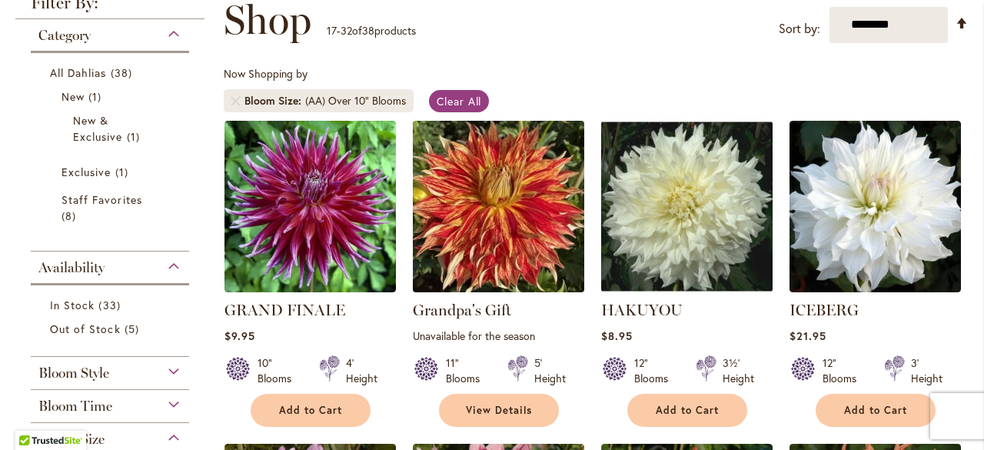
click at [527, 233] on img at bounding box center [498, 206] width 180 height 180
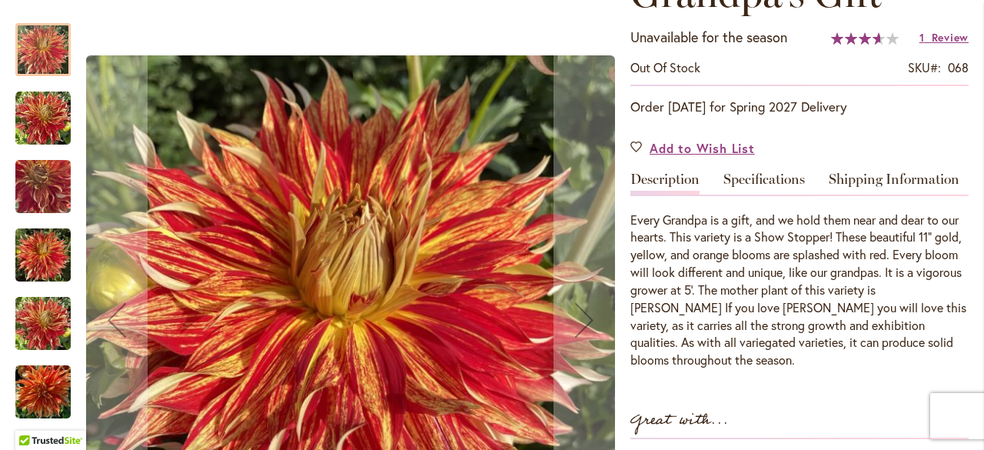
scroll to position [308, 0]
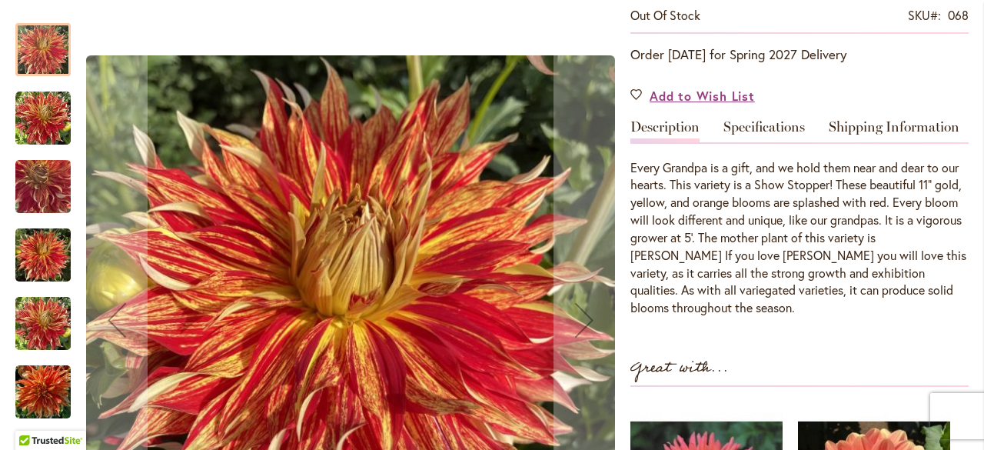
click at [38, 121] on img "Grandpa's Gift" at bounding box center [42, 118] width 55 height 55
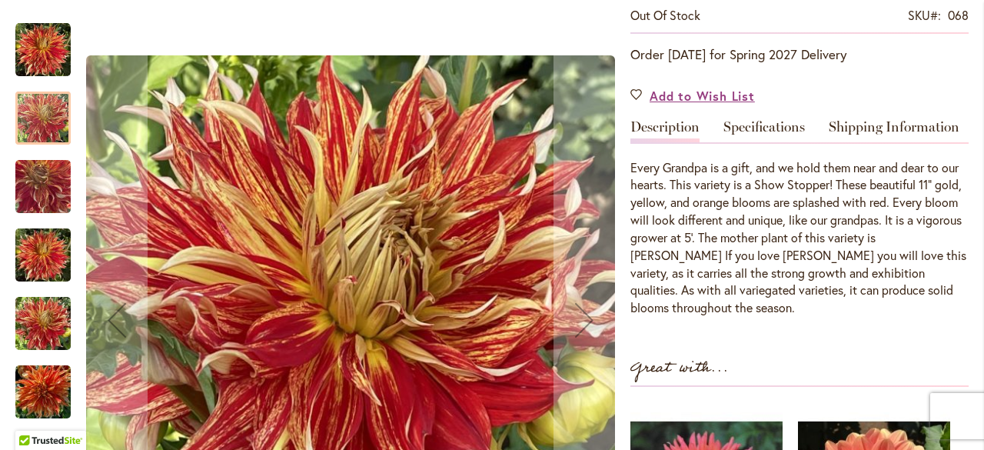
click at [33, 190] on img "Grandpa's Gift" at bounding box center [42, 187] width 55 height 74
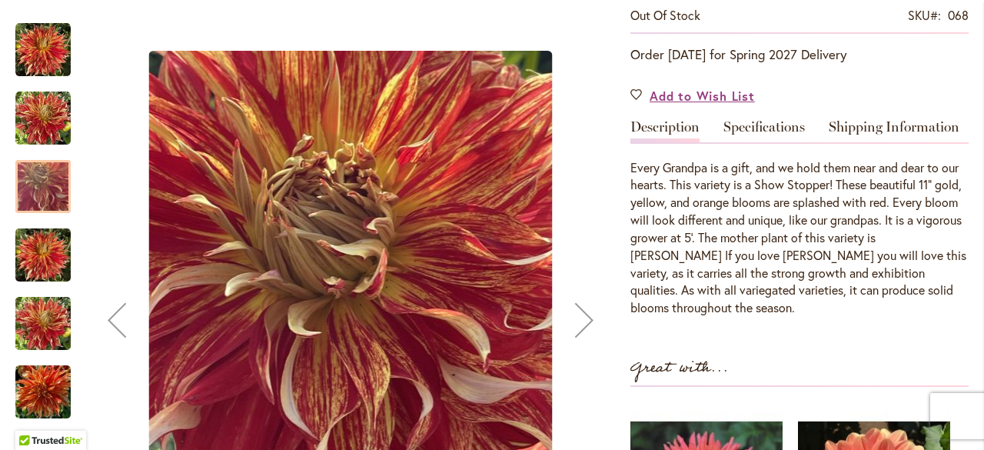
click at [58, 272] on img "Grandpa's Gift" at bounding box center [42, 255] width 55 height 74
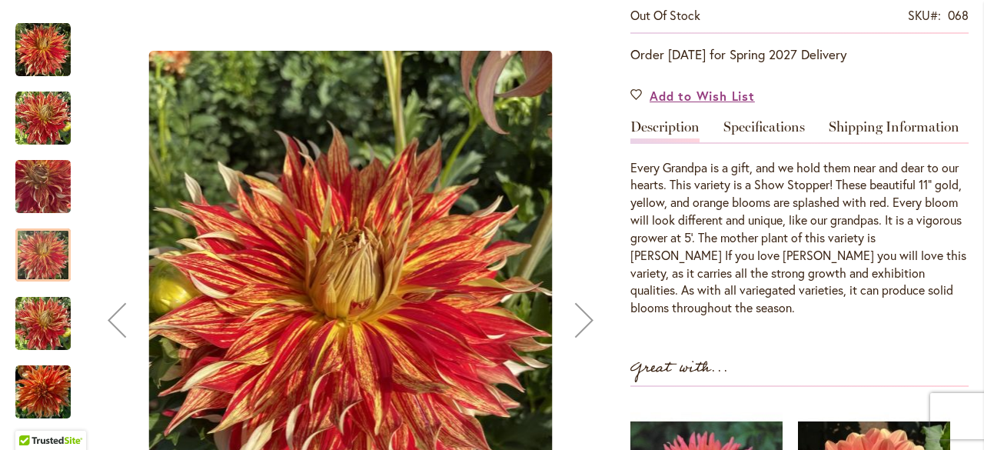
click at [47, 321] on img "Grandpa's Gift" at bounding box center [42, 324] width 55 height 74
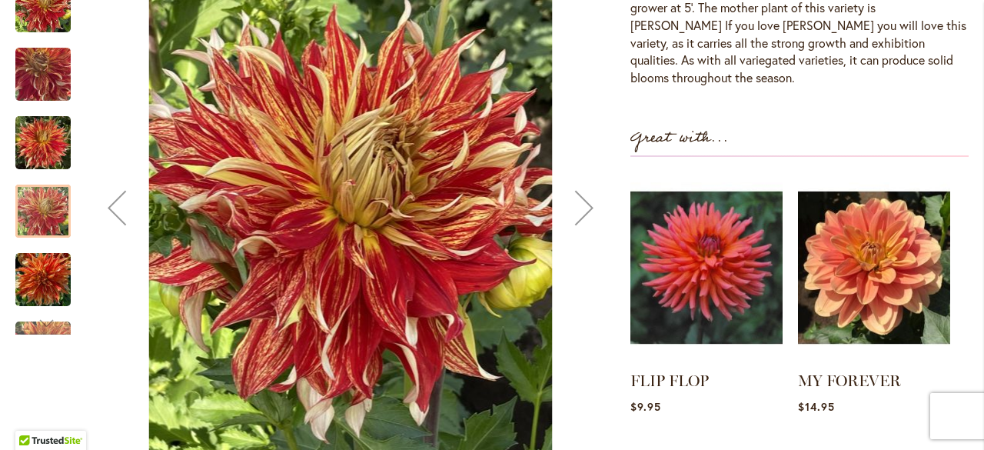
scroll to position [538, 0]
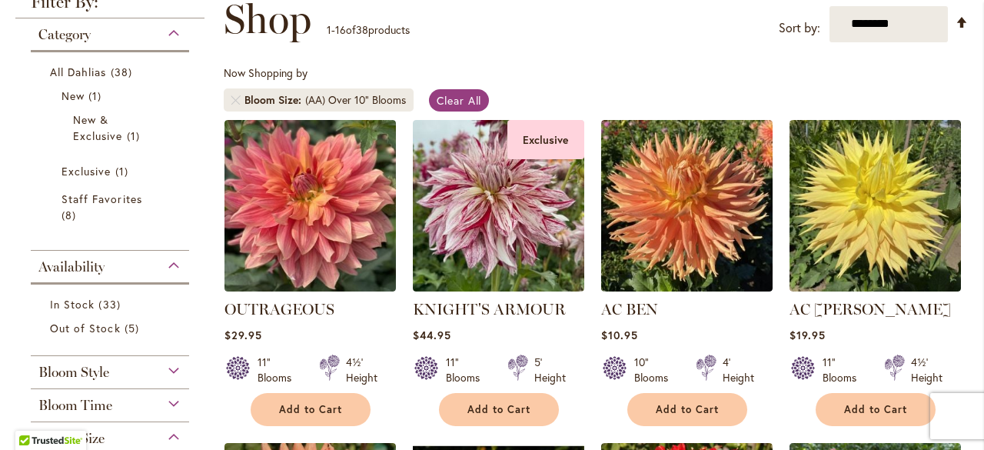
scroll to position [231, 0]
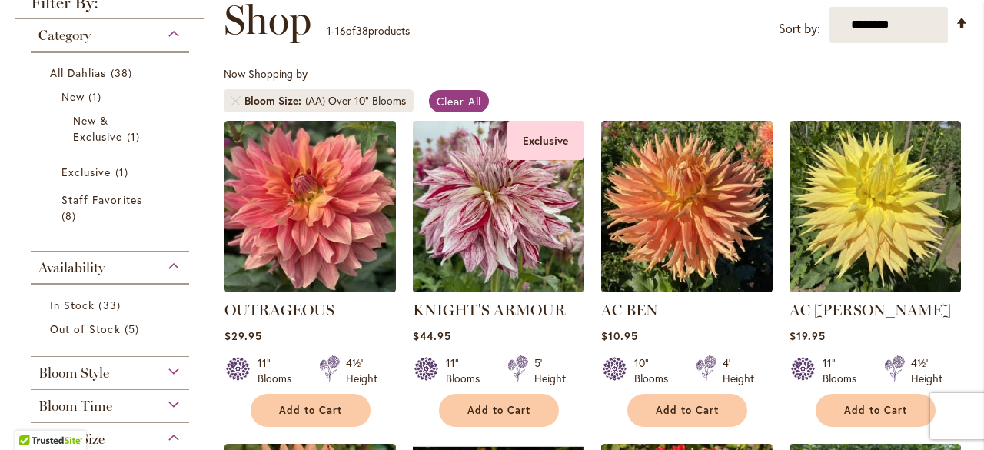
click at [487, 241] on img at bounding box center [498, 206] width 180 height 180
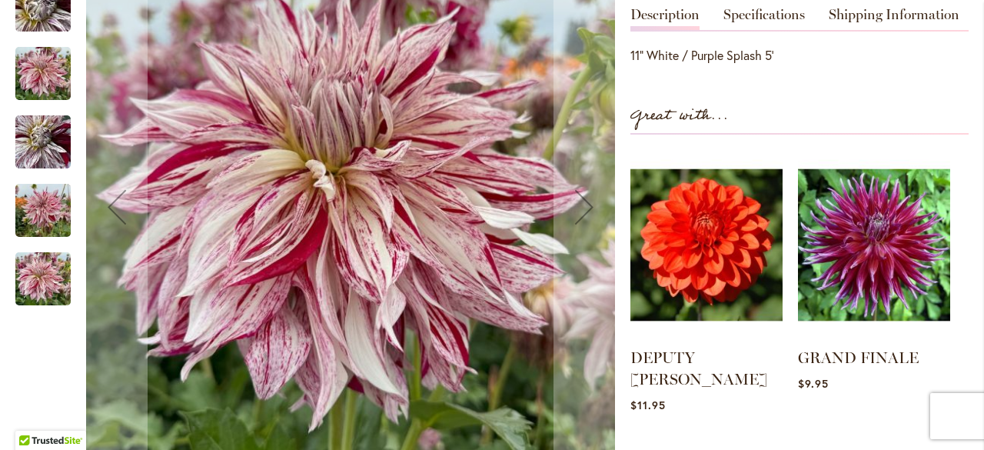
scroll to position [538, 0]
